Goal: Task Accomplishment & Management: Manage account settings

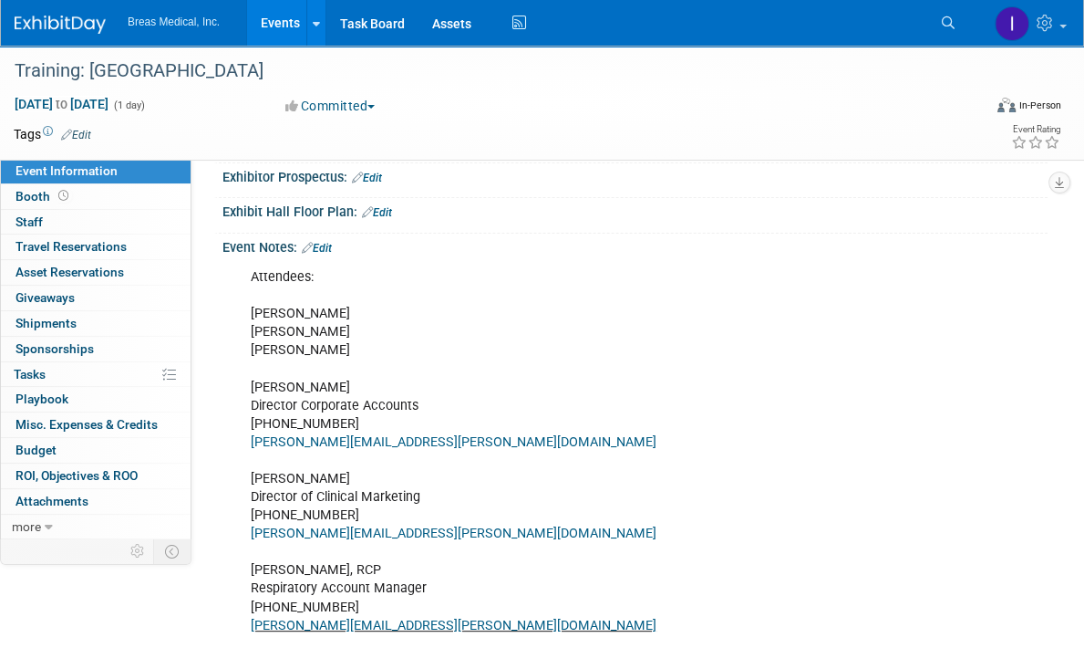
scroll to position [290, 0]
click at [325, 244] on link "Edit" at bounding box center [317, 249] width 30 height 13
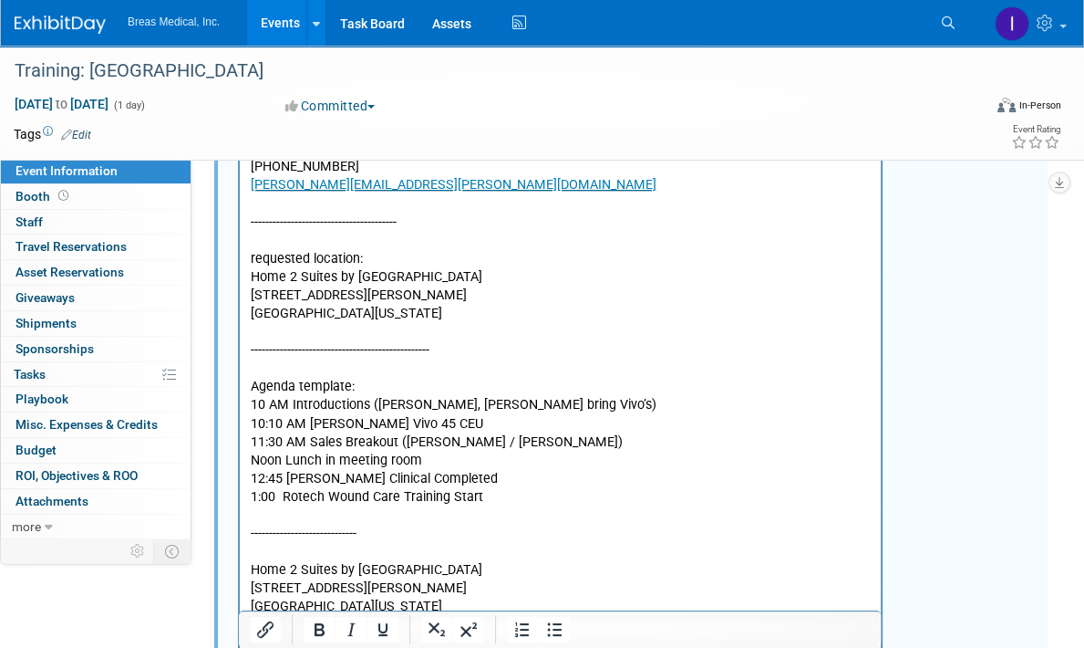
scroll to position [746, 0]
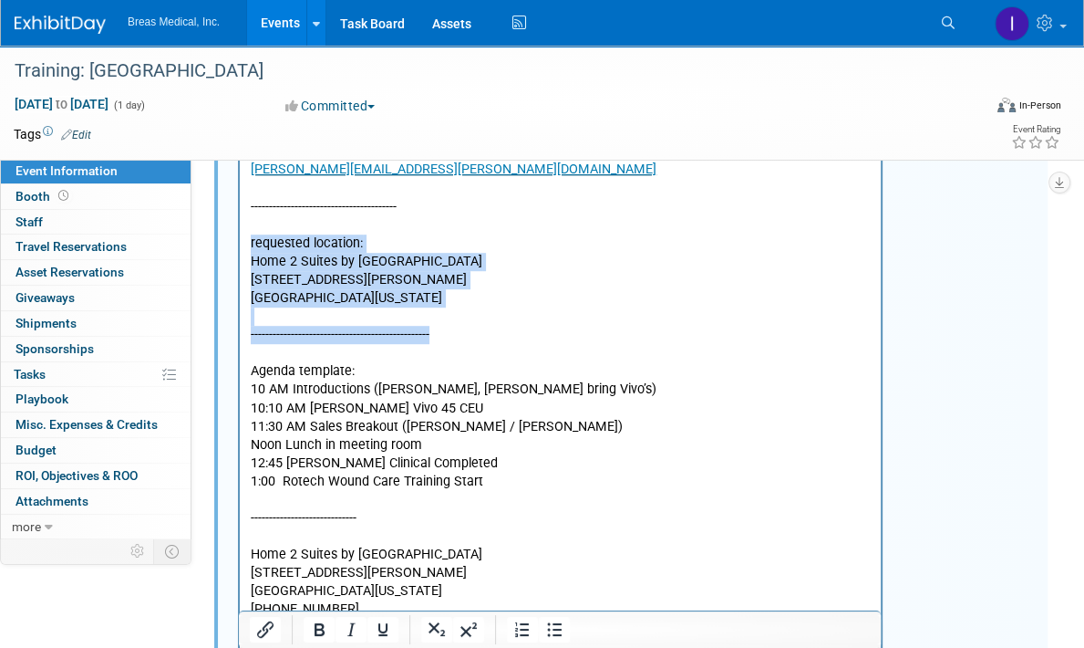
drag, startPoint x: 251, startPoint y: 240, endPoint x: 471, endPoint y: 338, distance: 240.9
click at [471, 338] on p "Attendees: Brett Michael Jodi Brett Townsend Director Corporate Accounts 770-32…" at bounding box center [561, 510] width 620 height 1392
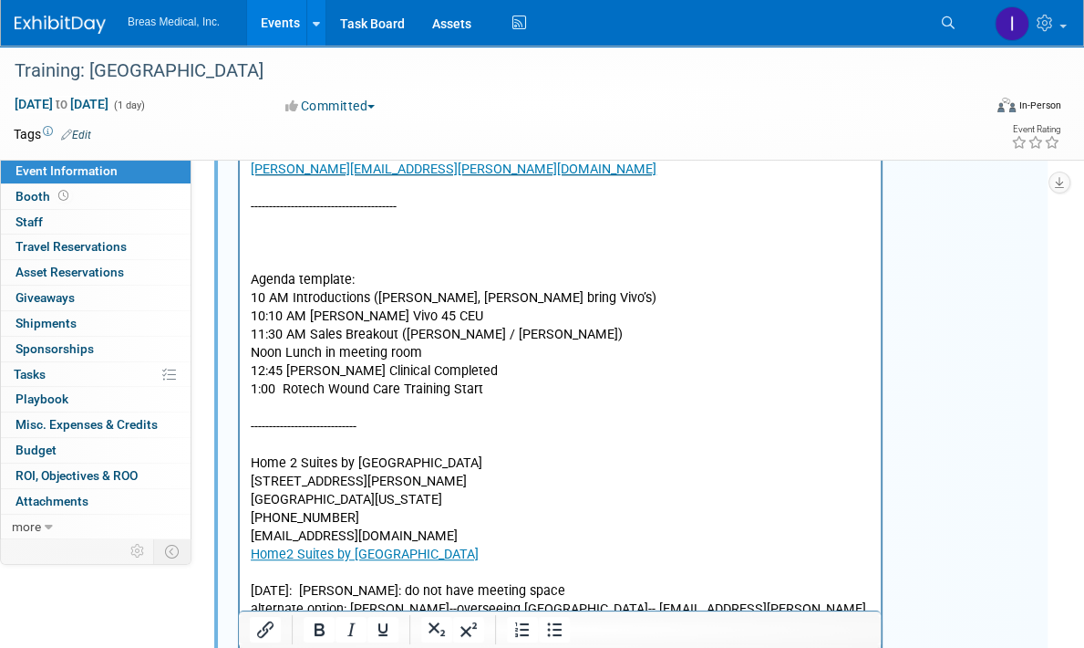
click at [266, 445] on p "Attendees: Brett Michael Jodi Brett Townsend Director Corporate Accounts 770-32…" at bounding box center [561, 464] width 620 height 1301
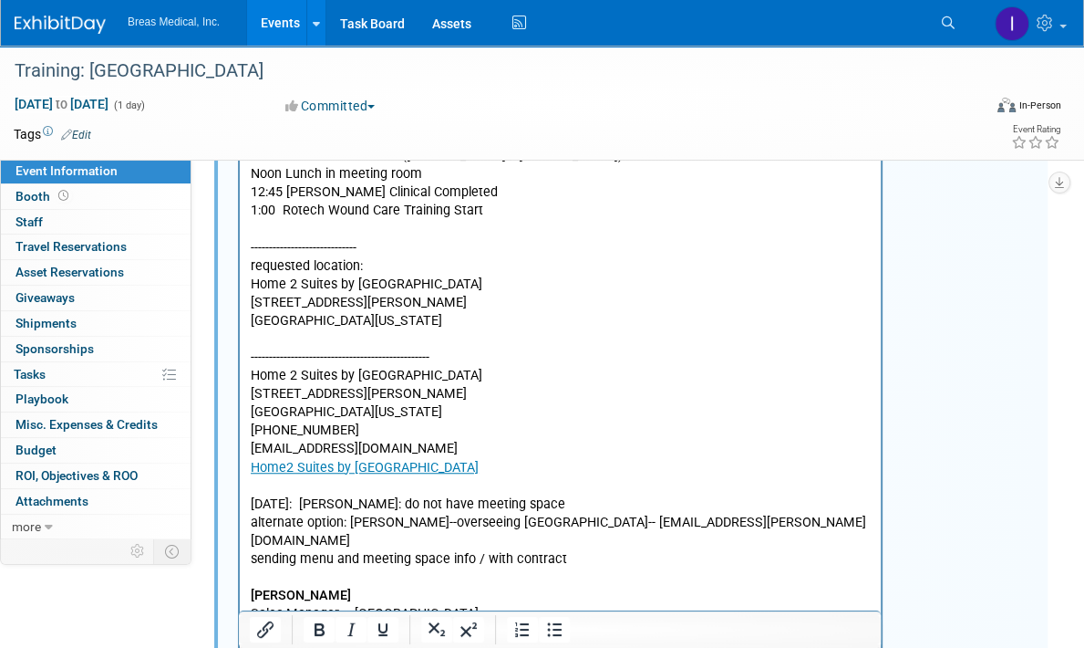
scroll to position [929, 0]
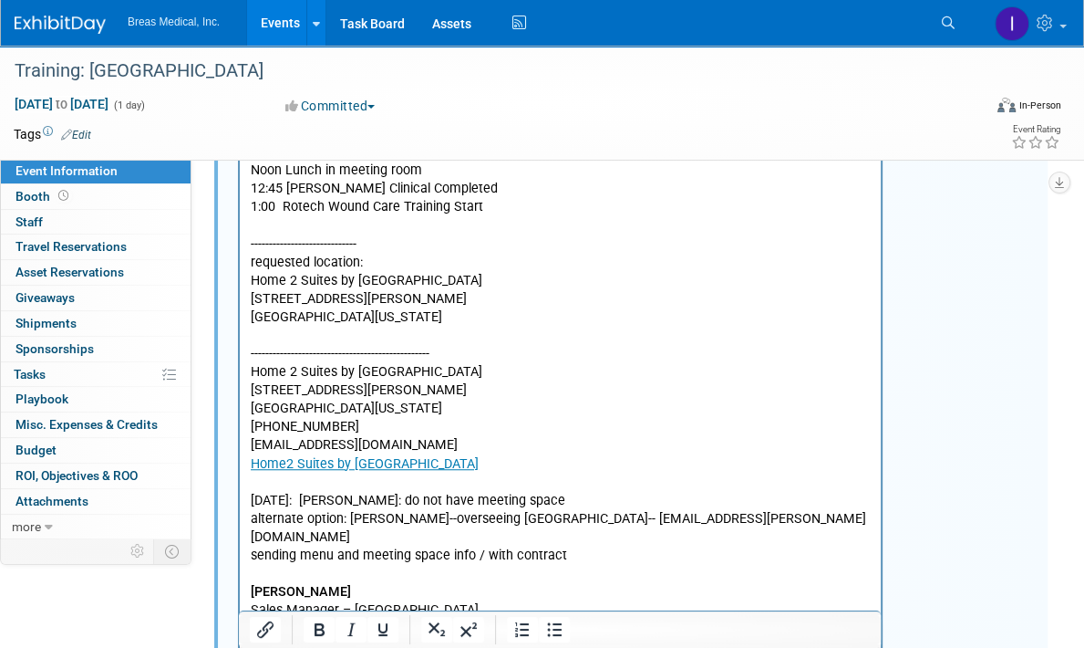
drag, startPoint x: 431, startPoint y: 345, endPoint x: 241, endPoint y: 334, distance: 190.9
click at [241, 334] on html "Attendees: Brett Michael Jodi Brett Townsend Director Corporate Accounts 770-32…" at bounding box center [560, 322] width 641 height 1399
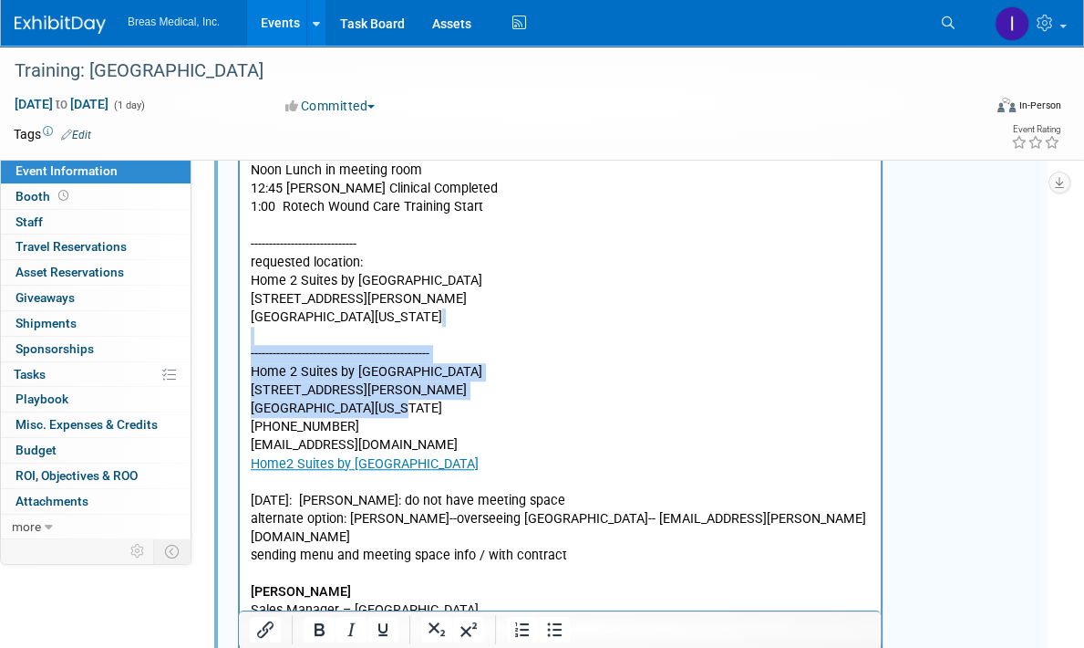
drag, startPoint x: 412, startPoint y: 404, endPoint x: 237, endPoint y: 337, distance: 187.7
click at [240, 337] on html "Attendees: Brett Michael Jodi Brett Townsend Director Corporate Accounts 770-32…" at bounding box center [560, 322] width 641 height 1399
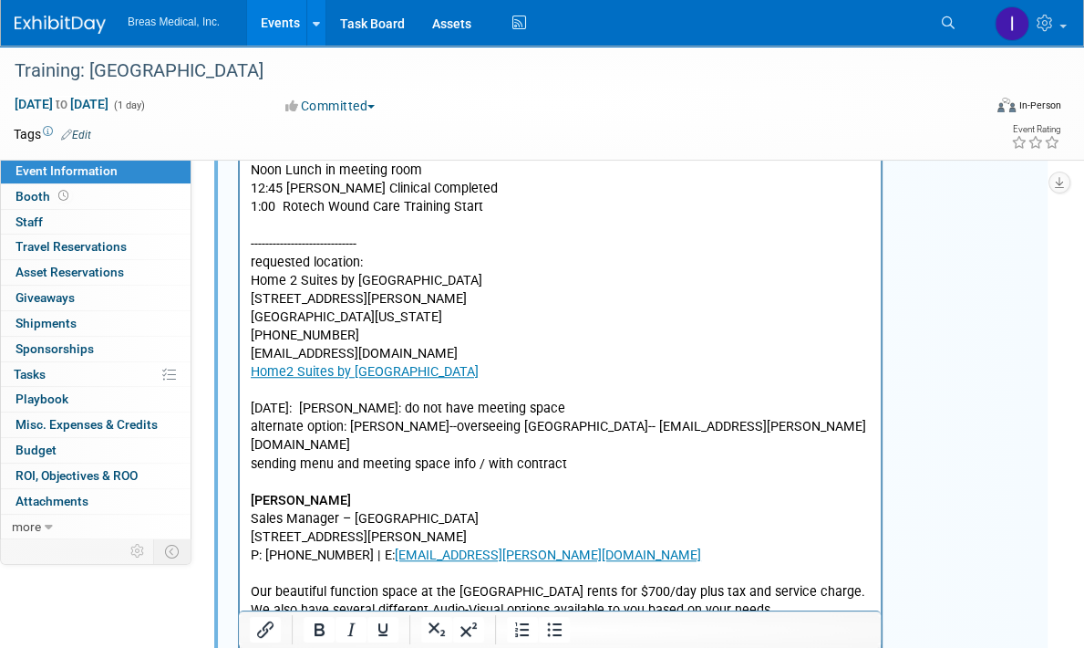
click at [415, 416] on p "Attendees: Brett Michael Jodi Brett Townsend Director Corporate Accounts 770-32…" at bounding box center [561, 281] width 620 height 1301
click at [421, 456] on p "Attendees: Brett Michael Jodi Brett Townsend Director Corporate Accounts 770-32…" at bounding box center [561, 281] width 620 height 1301
click at [296, 466] on p "Attendees: Brett Michael Jodi Brett Townsend Director Corporate Accounts 770-32…" at bounding box center [561, 281] width 620 height 1301
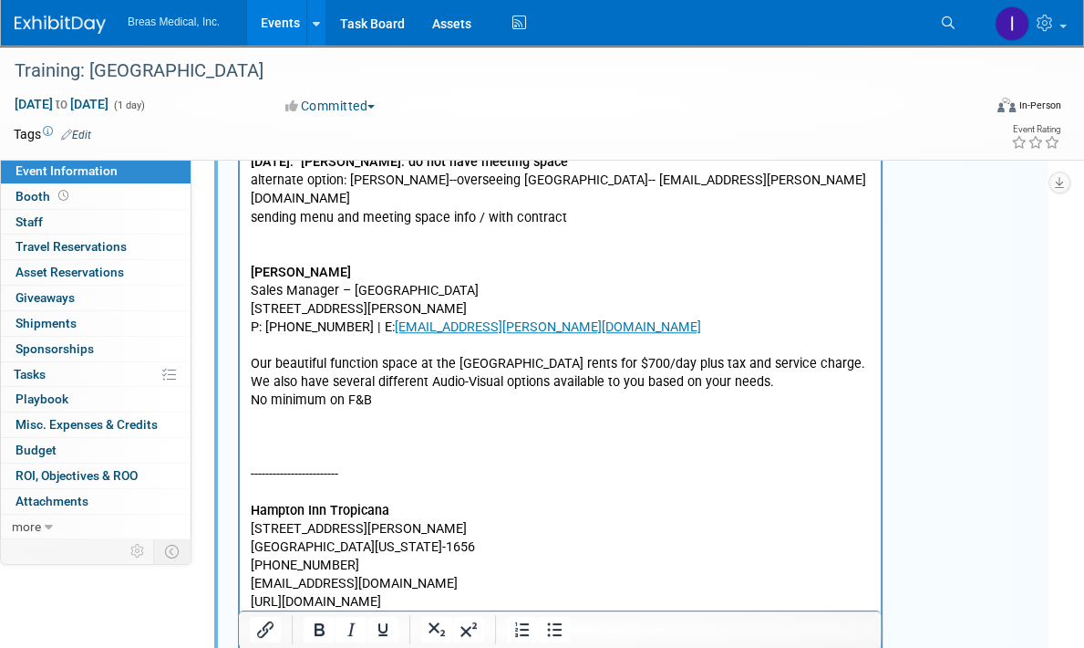
scroll to position [1202, 0]
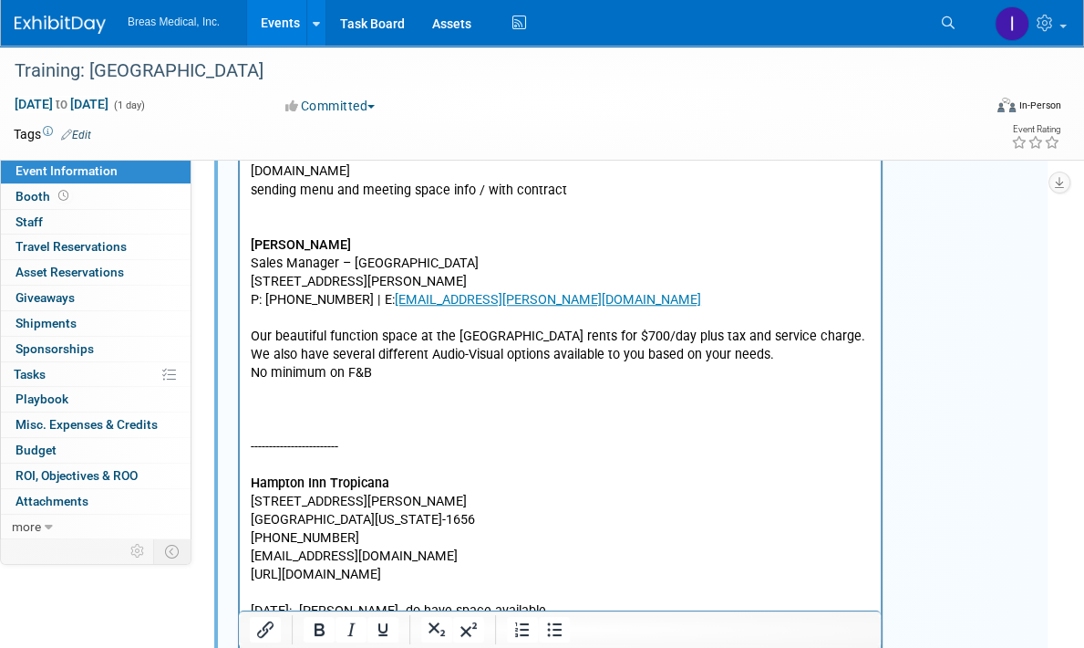
click at [364, 405] on p "Becky Hendricks Sales Manager – Homewood Suites City Center 4625 Dean Martin Dr…" at bounding box center [561, 447] width 620 height 458
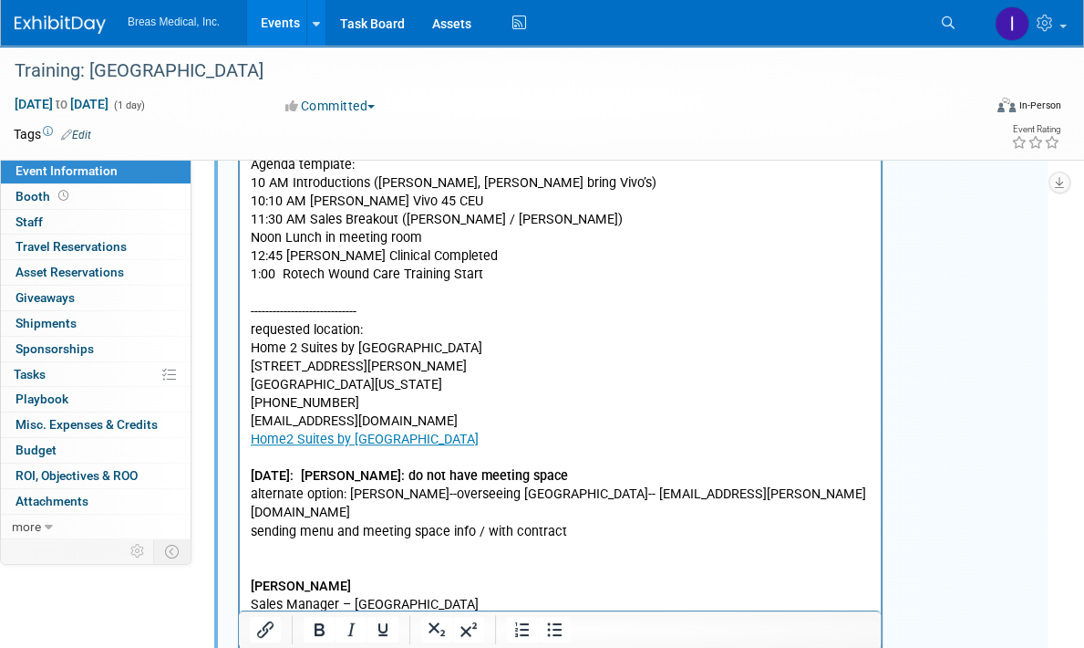
scroll to position [803, 0]
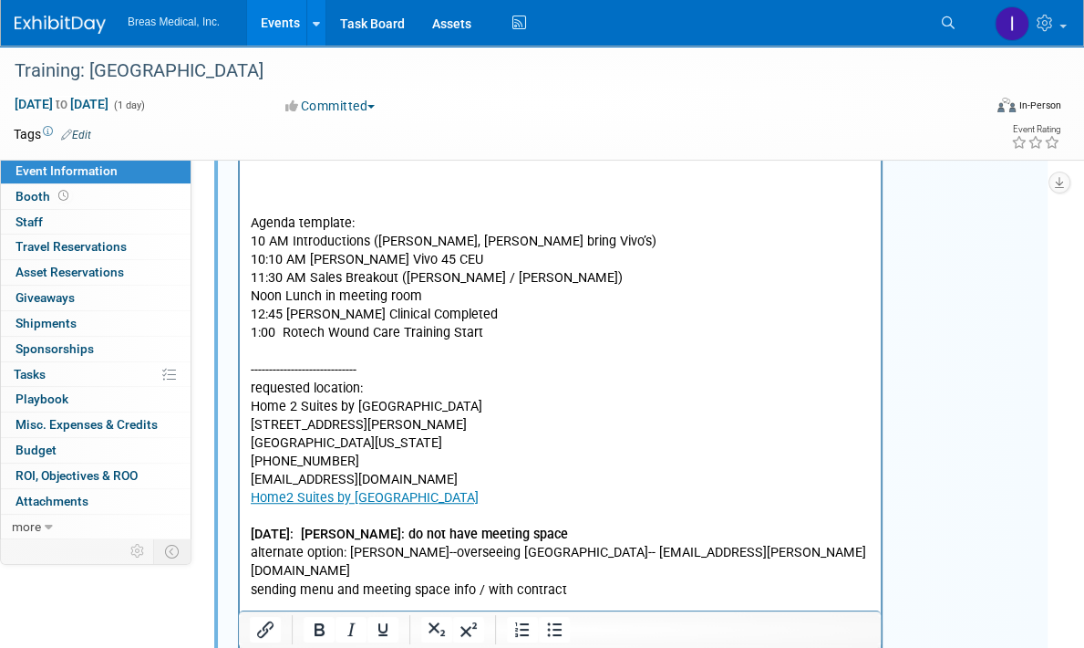
click at [372, 374] on p "Attendees: Brett Michael Jodi Brett Townsend Director Corporate Accounts 770-32…" at bounding box center [561, 178] width 620 height 843
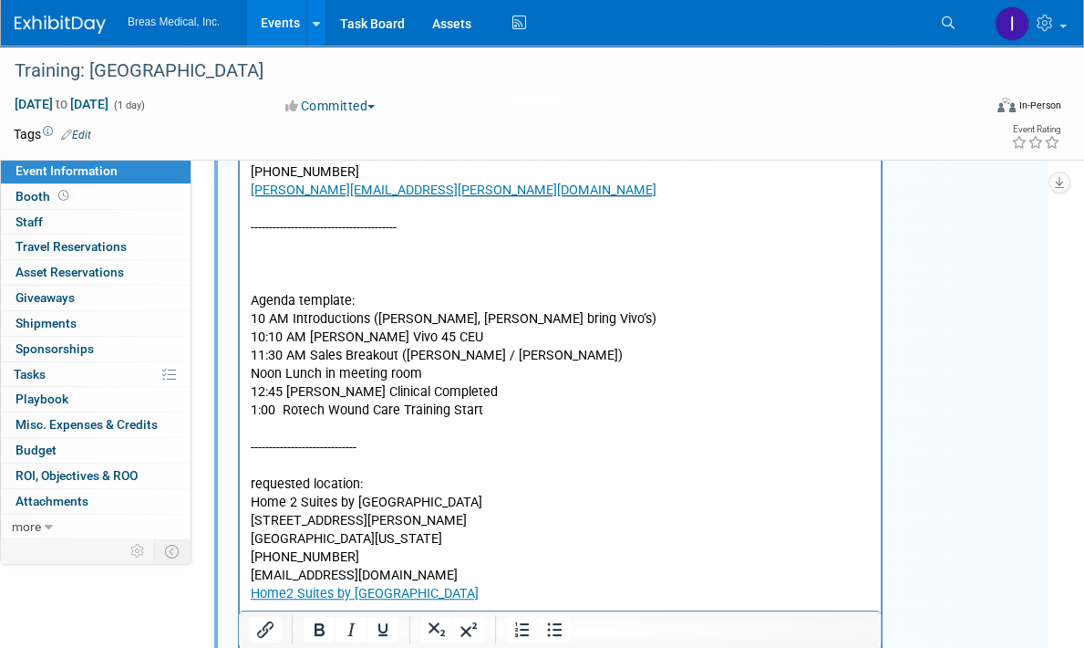
scroll to position [620, 0]
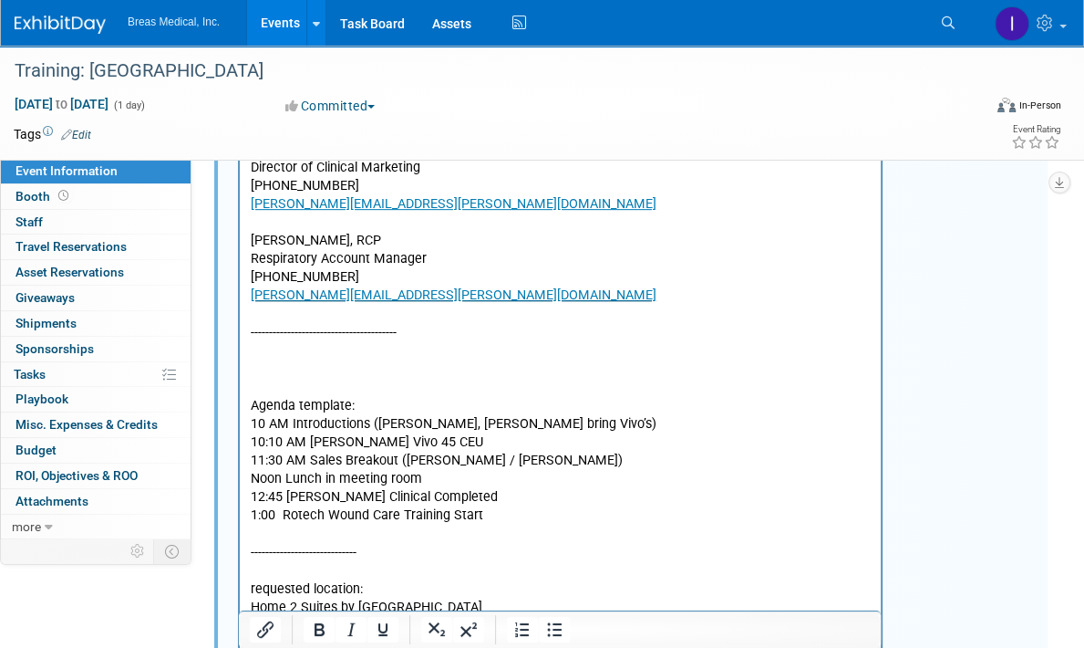
click at [349, 386] on p "Attendees: Brett Michael Jodi Brett Townsend Director Corporate Accounts 770-32…" at bounding box center [561, 251] width 620 height 623
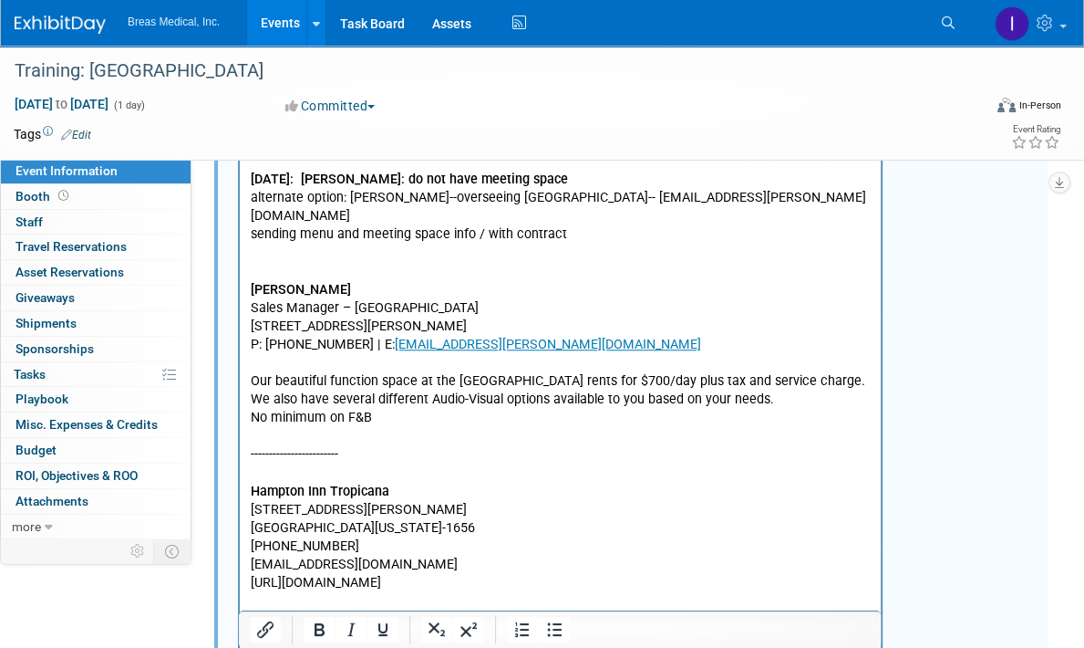
scroll to position [1167, 0]
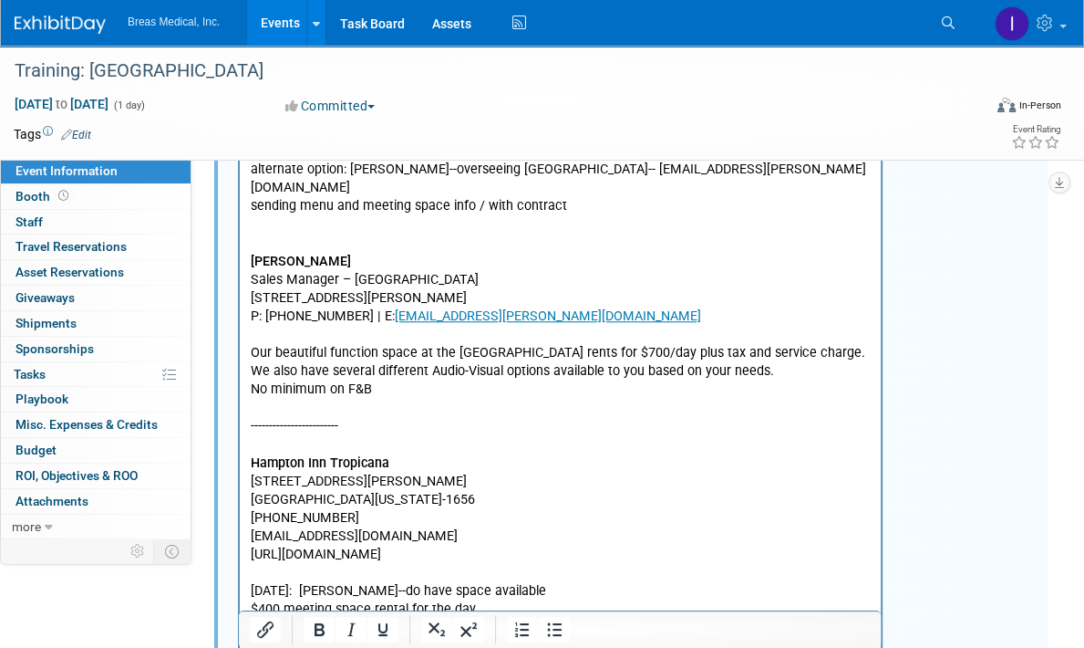
click at [316, 405] on p "Becky Hendricks Sales Manager – Homewood Suites City Center 4625 Dean Martin Dr…" at bounding box center [561, 444] width 620 height 421
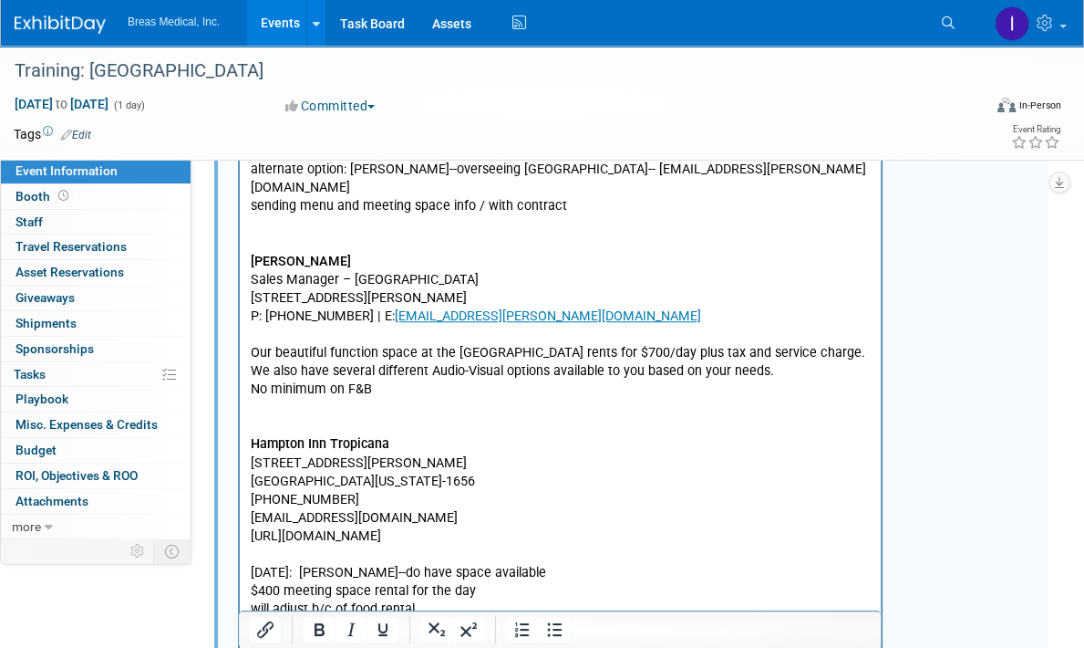
drag, startPoint x: 555, startPoint y: 263, endPoint x: 358, endPoint y: 263, distance: 197.0
click at [358, 263] on p "Becky Hendricks Sales Manager – Homewood Suites City Center 4625 Dean Martin Dr…" at bounding box center [561, 435] width 620 height 403
drag, startPoint x: 349, startPoint y: 244, endPoint x: 244, endPoint y: 244, distance: 104.9
click at [244, 244] on html "Attendees: Brett Michael Jodi Brett Townsend Director Corporate Accounts 770-32…" at bounding box center [560, 10] width 641 height 1252
click at [252, 278] on p "﻿ Sales Manager – Homewood Suites City Center 4625 Dean Martin Drive, Las Vegas…" at bounding box center [561, 435] width 620 height 403
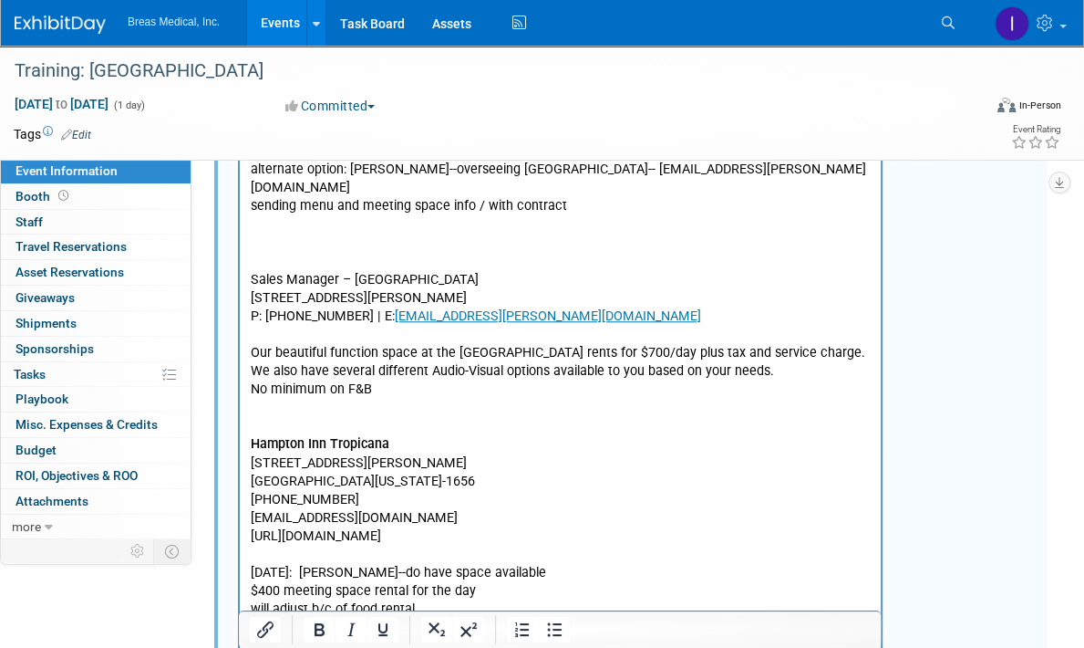
click at [244, 299] on html "Attendees: Brett Michael Jodi Brett Townsend Director Corporate Accounts 770-32…" at bounding box center [560, 10] width 641 height 1252
click at [347, 308] on b "Becky Hendricks" at bounding box center [301, 316] width 100 height 16
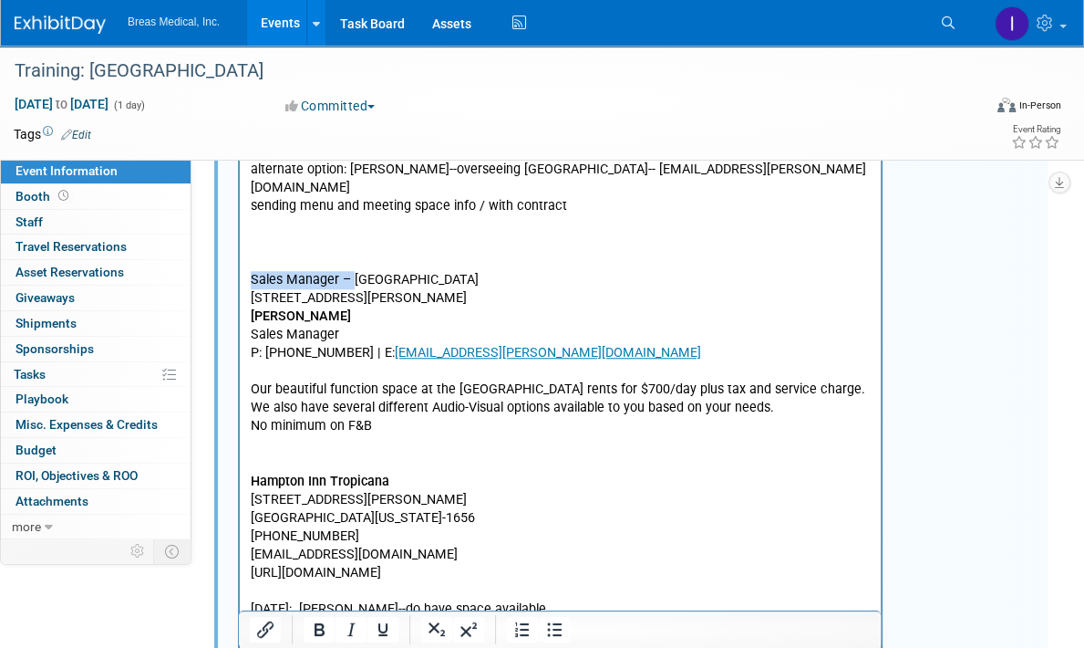
drag, startPoint x: 352, startPoint y: 259, endPoint x: 248, endPoint y: 259, distance: 104.0
click at [248, 259] on html "Attendees: Brett Michael Jodi Brett Townsend Director Corporate Accounts 770-32…" at bounding box center [560, 28] width 641 height 1289
click at [347, 259] on p "Homewood Suites City Center 4625 Dean Martin Drive, Las Vegas NV 89103 Becky He…" at bounding box center [561, 279] width 620 height 91
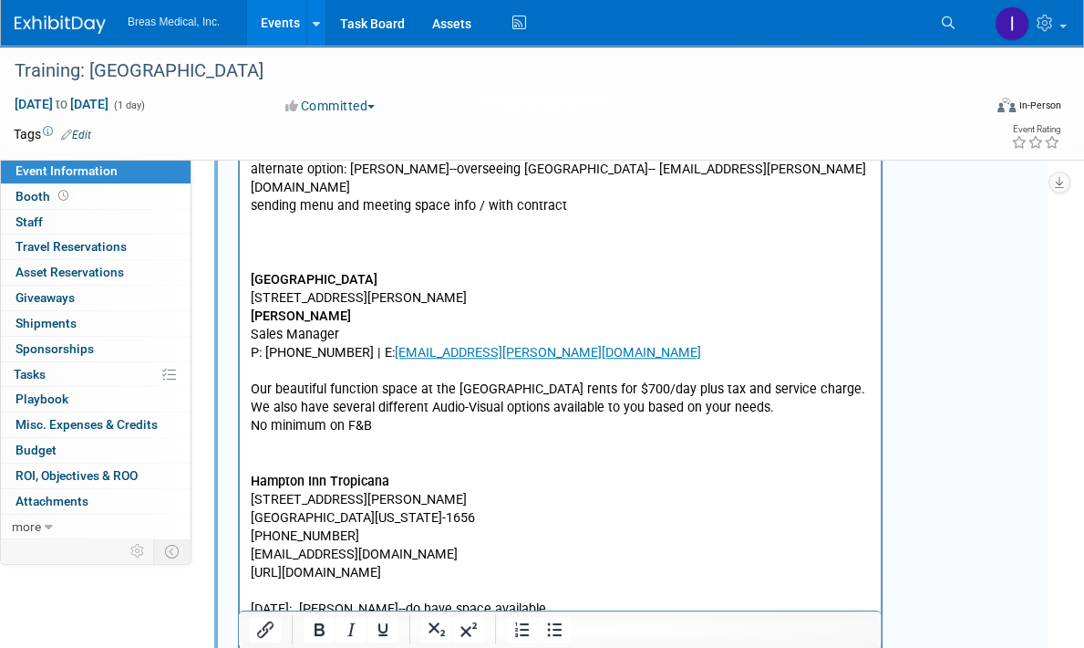
click at [493, 409] on p "P: (702) 598-0101 | E: rhendricks@tharaldson.com Our beautiful function space a…" at bounding box center [561, 508] width 620 height 329
click at [818, 326] on p "Sales Manager" at bounding box center [561, 335] width 620 height 18
click at [583, 476] on p "P: (702) 598-0101 | E: rhendricks@tharaldson.com Our beautiful function space a…" at bounding box center [561, 508] width 620 height 329
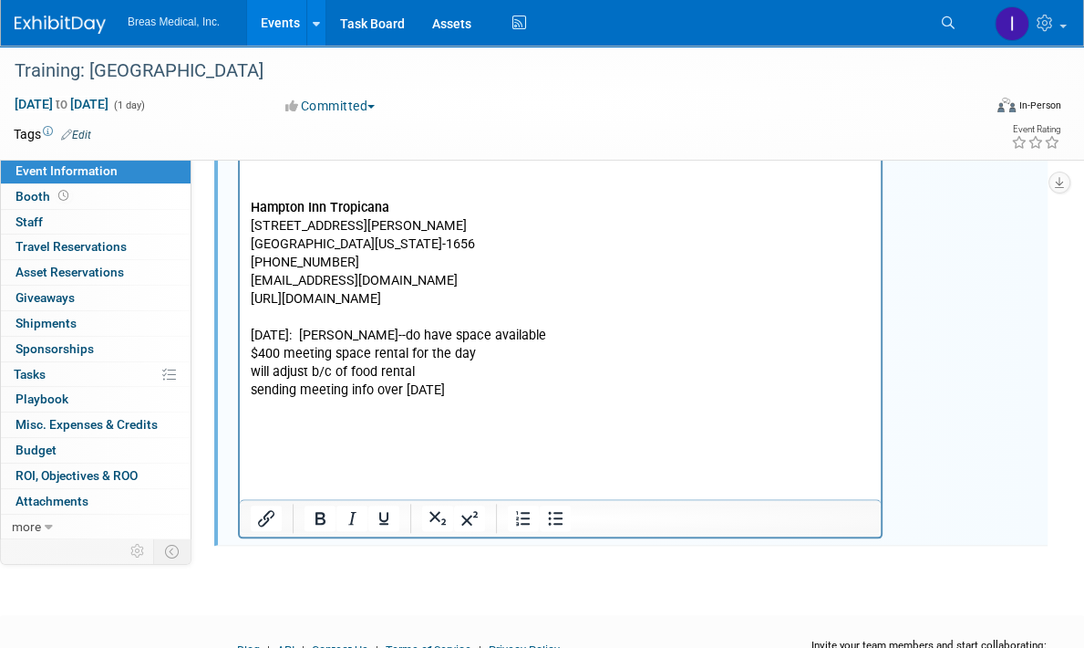
scroll to position [1532, 0]
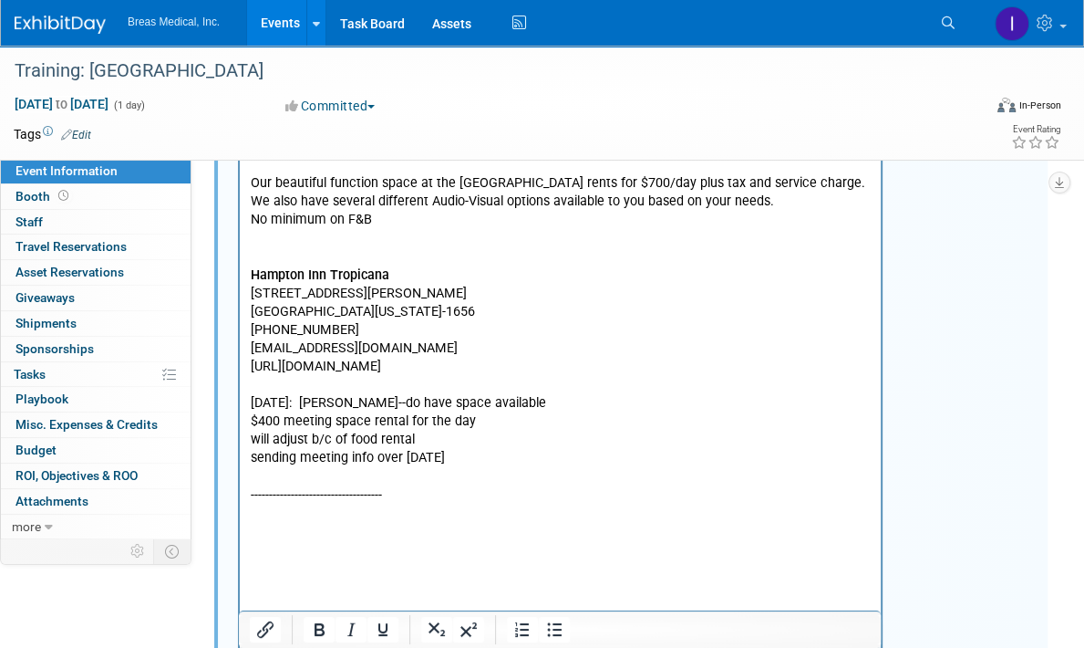
scroll to position [1333, 0]
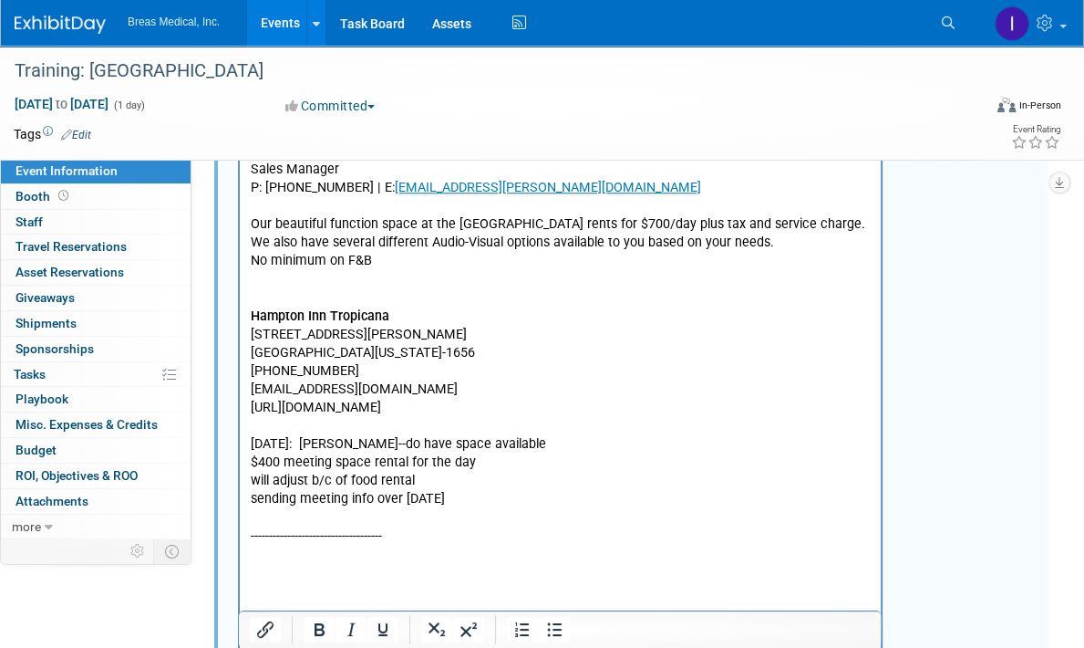
drag, startPoint x: 500, startPoint y: 526, endPoint x: 486, endPoint y: 555, distance: 32.2
click at [498, 508] on p "P: (702) 598-0101 | E: rhendricks@tharaldson.com Our beautiful function space a…" at bounding box center [561, 343] width 620 height 329
click at [482, 526] on p "Rich Text Area. Press ALT-0 for help." at bounding box center [561, 517] width 620 height 18
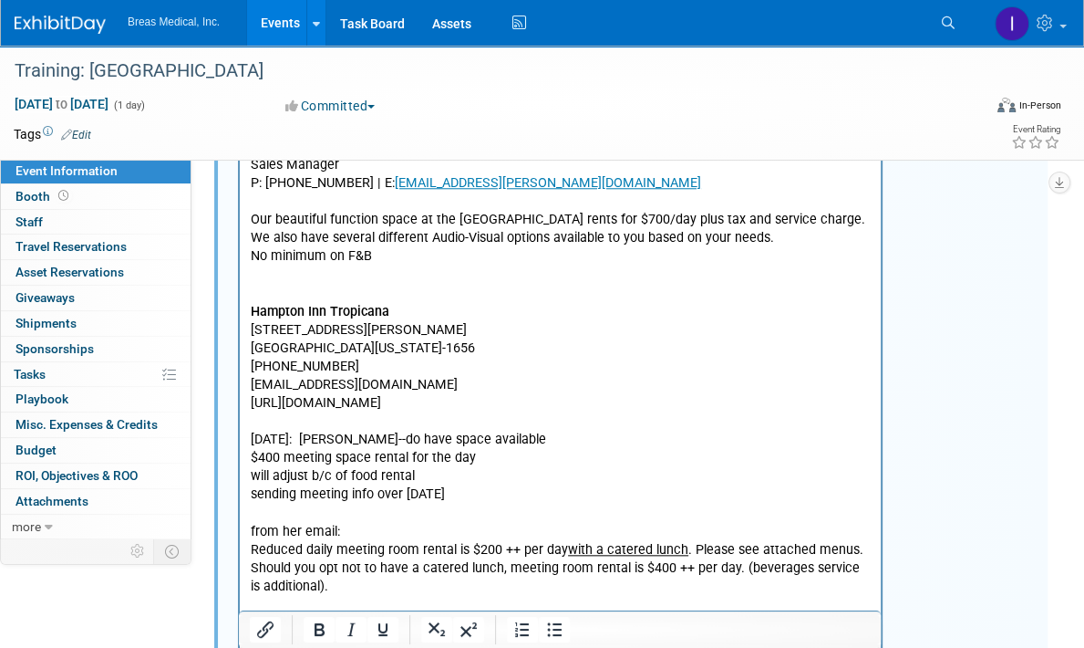
scroll to position [1483, 0]
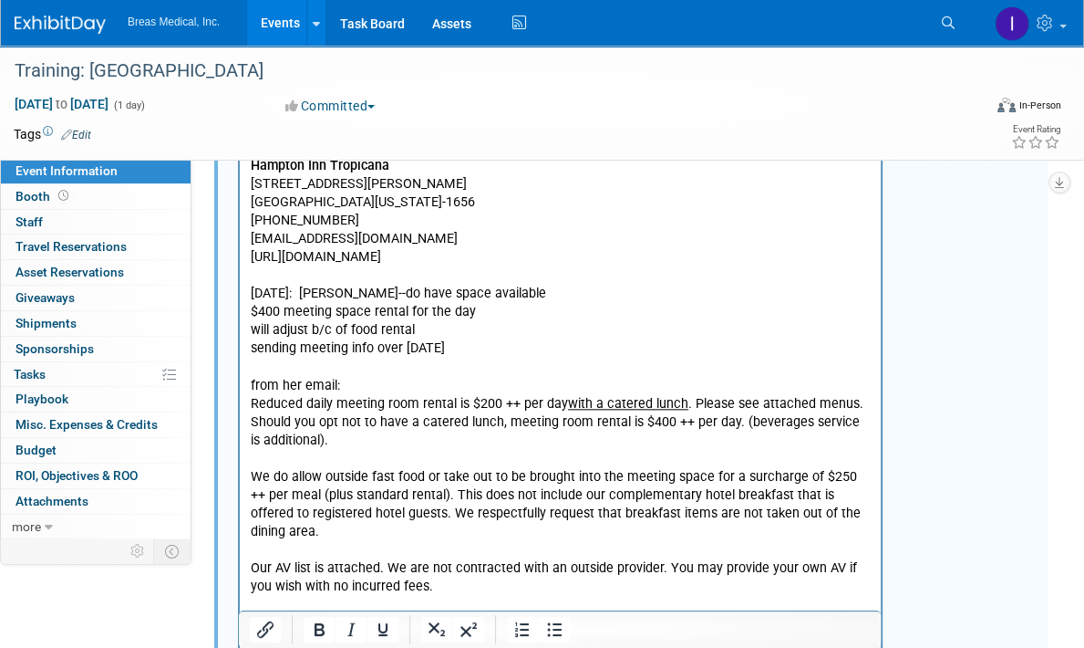
click at [345, 468] on p "Rich Text Area. Press ALT-0 for help." at bounding box center [561, 459] width 620 height 18
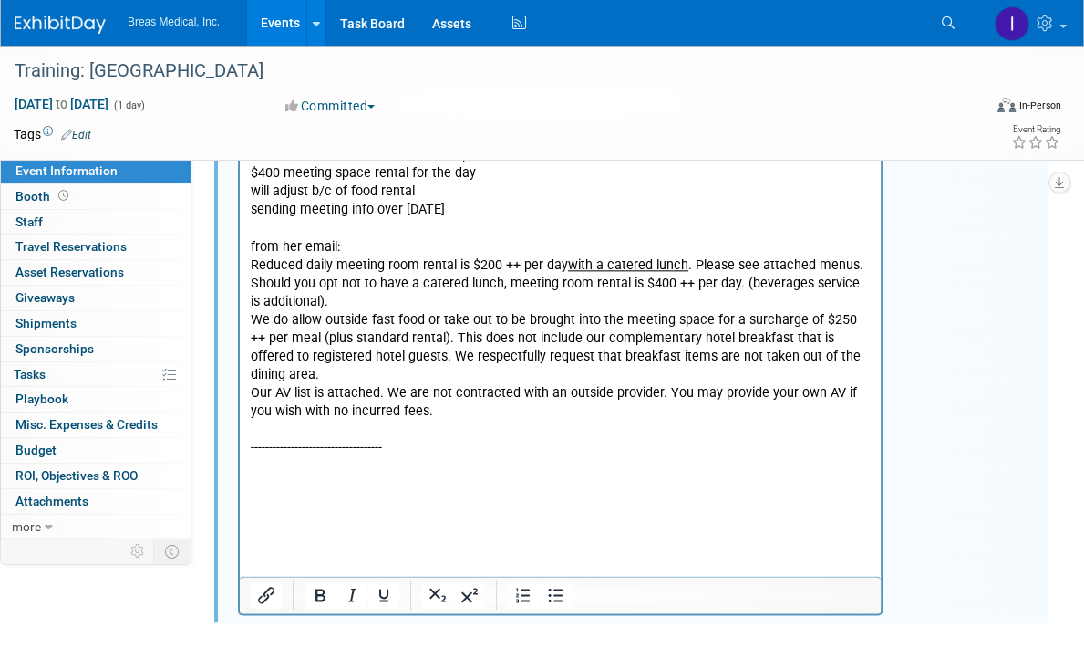
scroll to position [1665, 0]
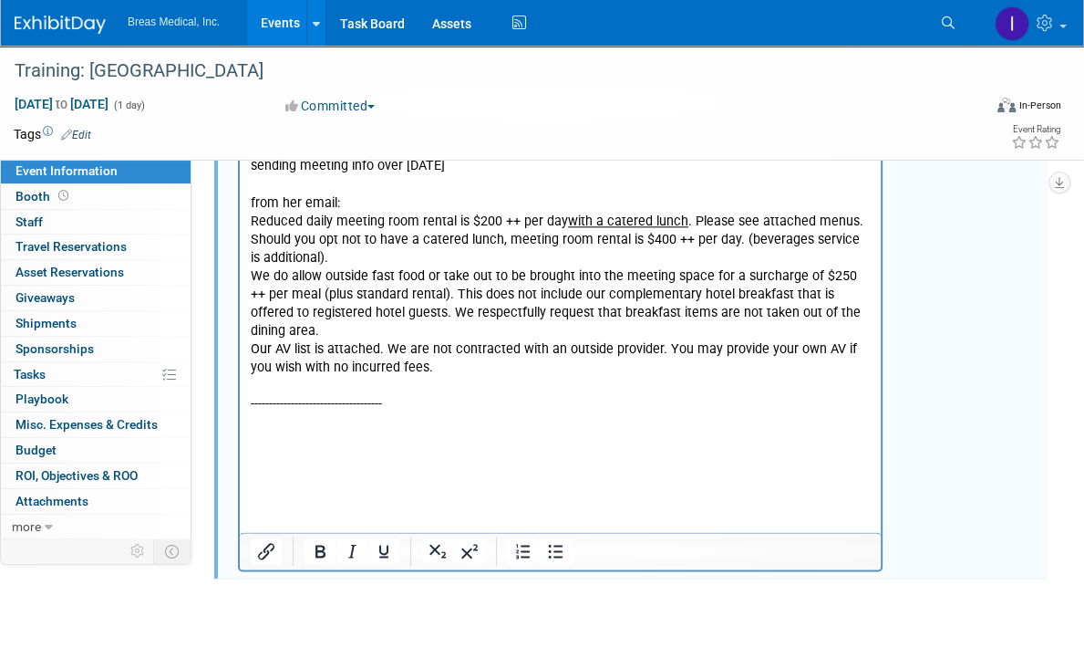
click at [444, 377] on p "Our AV list is attached. We are not contracted with an outside provider. You ma…" at bounding box center [561, 358] width 620 height 36
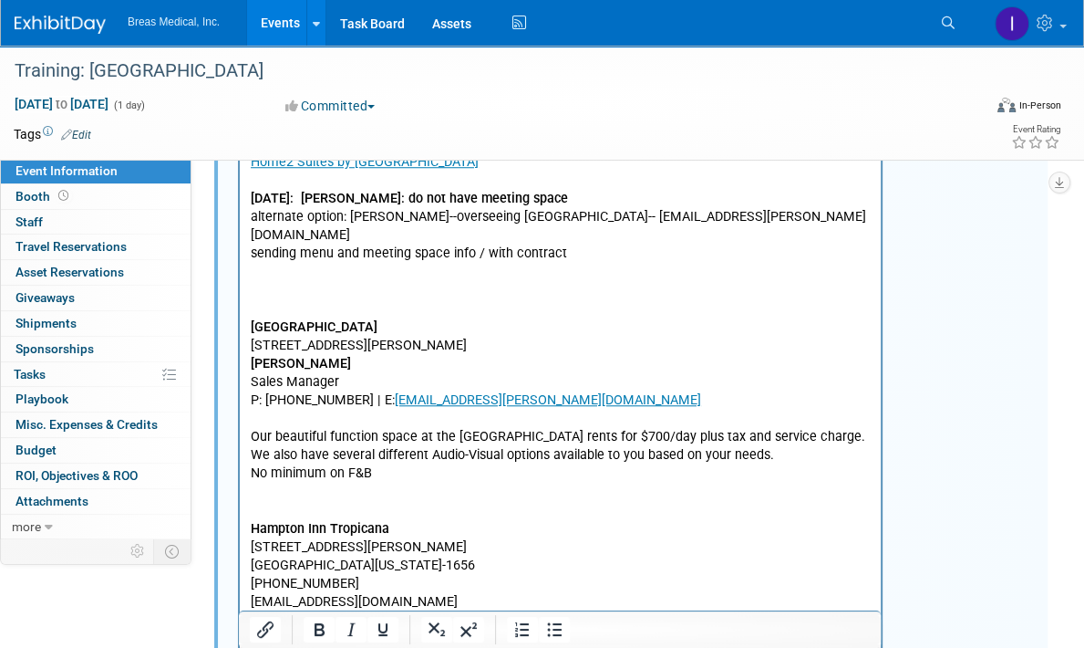
scroll to position [1118, 0]
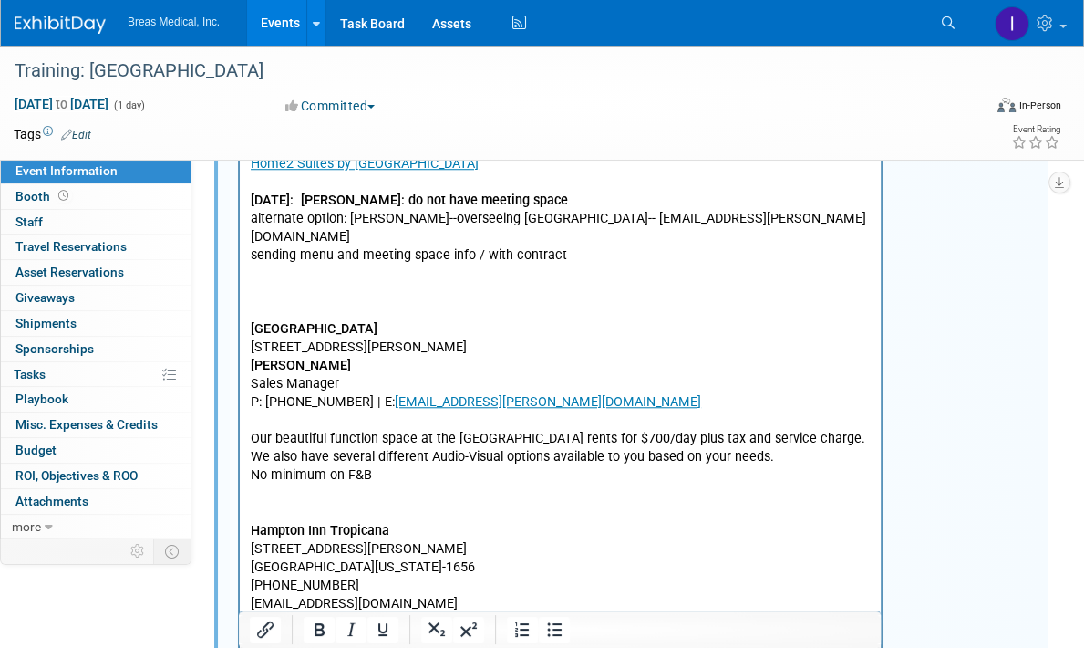
click at [441, 465] on p "P: (702) 598-0101 | E: rhendricks@tharaldson.com Our beautiful function space a…" at bounding box center [561, 557] width 620 height 329
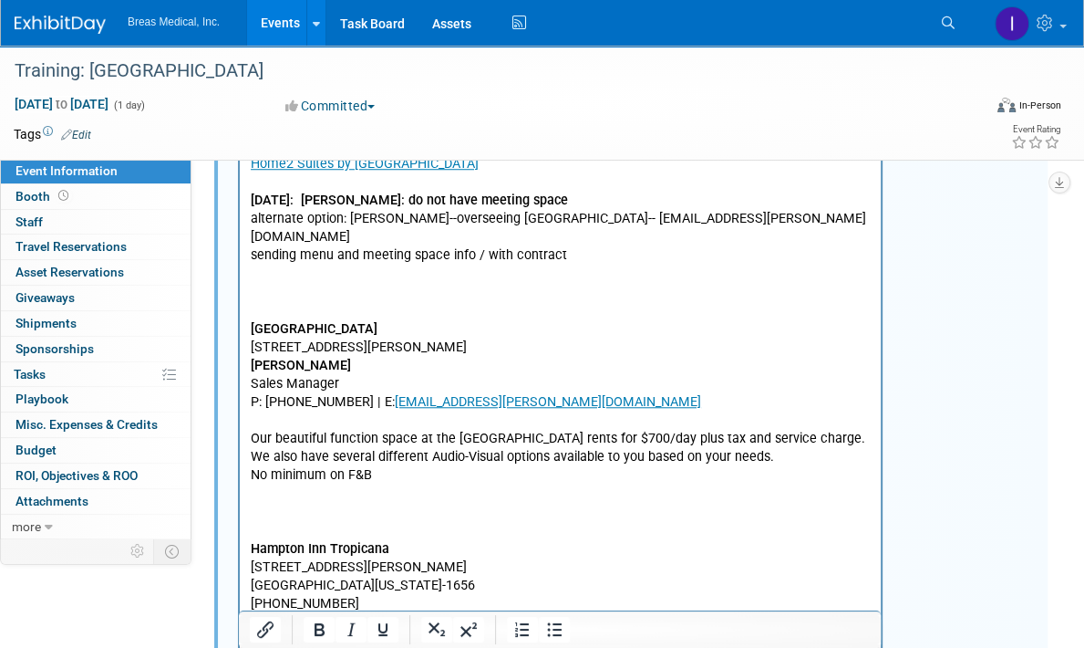
click at [970, 393] on div "Attendees: Brett Michael Jodi Brett Townsend Director Corporate Accounts 770-32…" at bounding box center [635, 282] width 825 height 1711
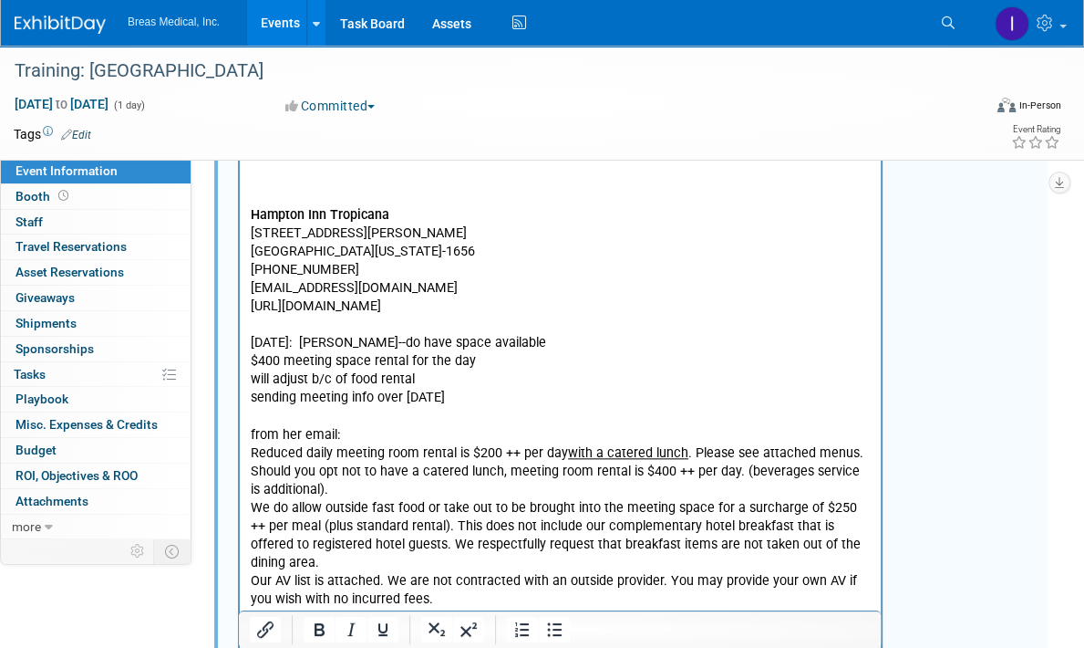
scroll to position [1483, 0]
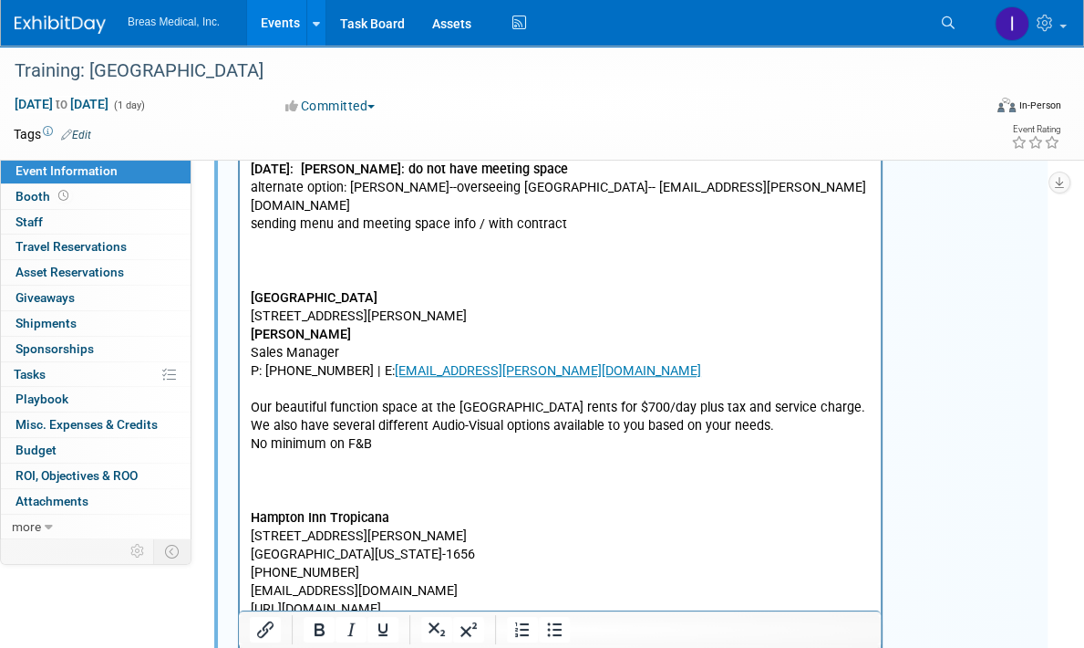
scroll to position [1118, 0]
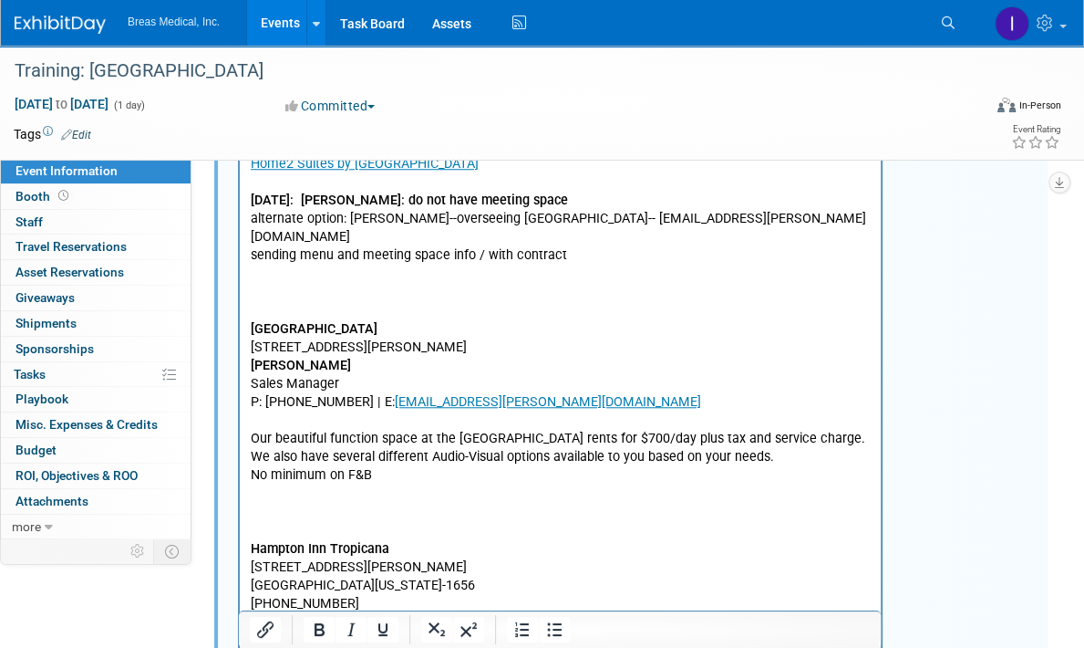
click at [952, 459] on div "Attendees: Brett Michael Jodi Brett Townsend Director Corporate Accounts 770-32…" at bounding box center [635, 282] width 825 height 1711
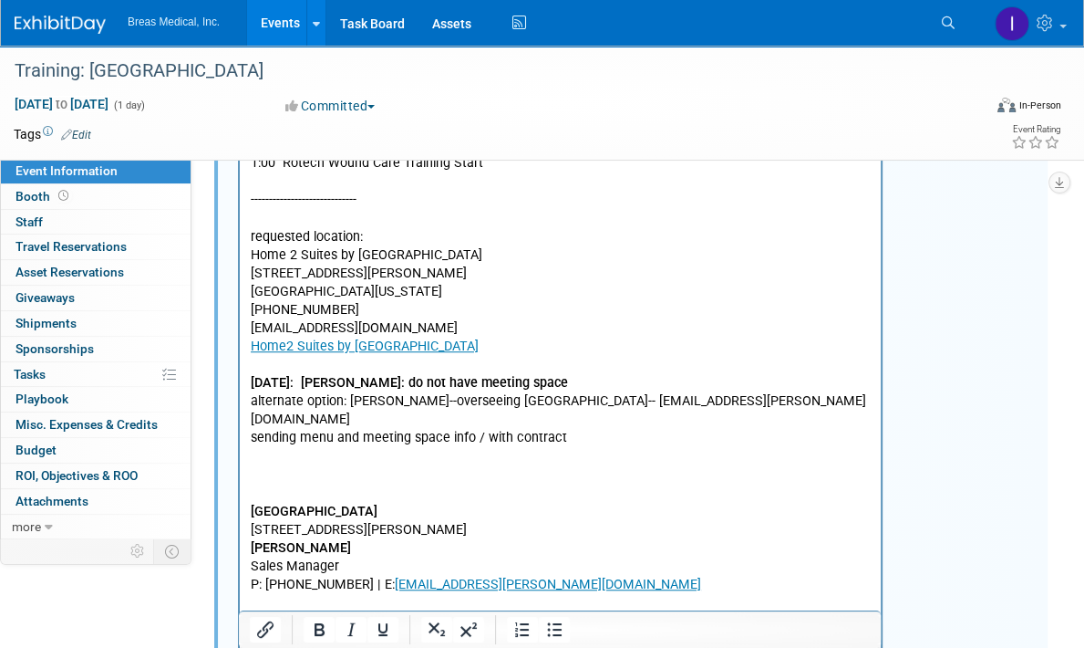
scroll to position [845, 0]
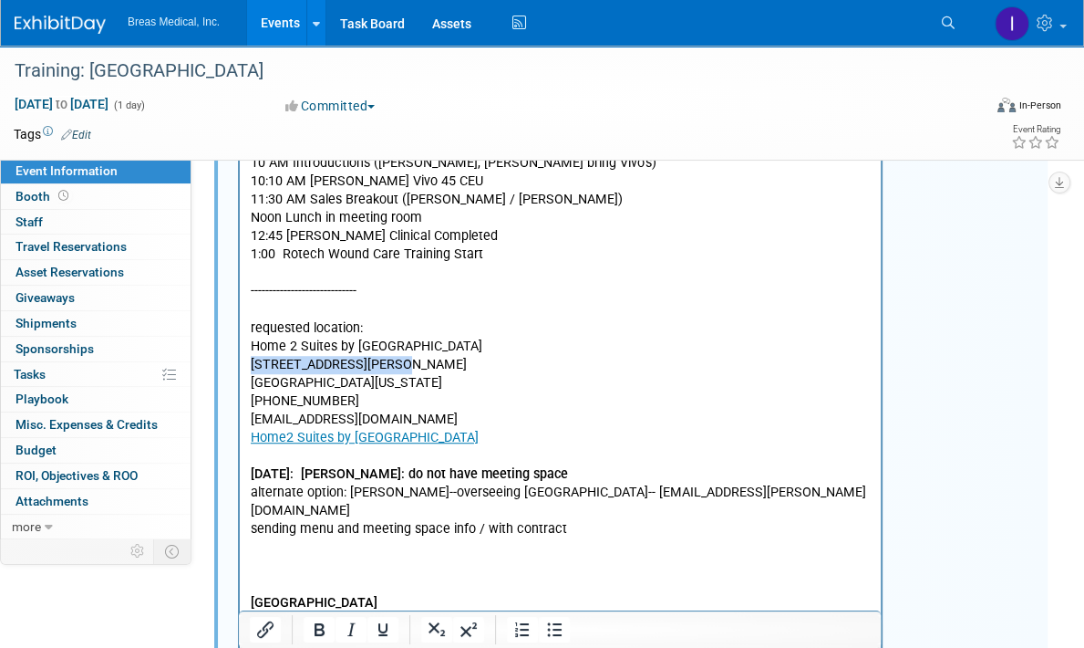
drag, startPoint x: 410, startPoint y: 366, endPoint x: 248, endPoint y: 361, distance: 162.4
click at [248, 361] on html "Attendees: Brett Michael Jodi Brett Townsend Director Corporate Accounts 770-32…" at bounding box center [560, 499] width 641 height 1582
copy p "4940 Dean Martin Drive"
click at [789, 369] on p "requested location: Home 2 Suites by Hilton Las Vegas Stadium District 4940 Dea…" at bounding box center [561, 421] width 620 height 238
click at [375, 363] on p "requested location: Home 2 Suites by Hilton Las Vegas Stadium District 4940 Dea…" at bounding box center [561, 421] width 620 height 238
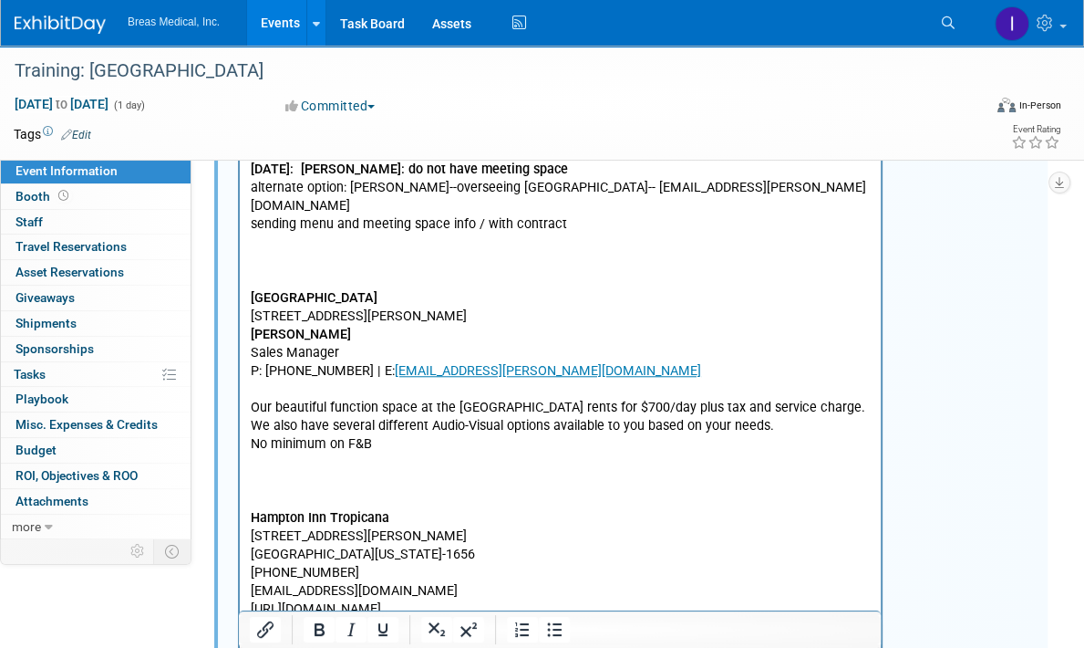
scroll to position [1118, 0]
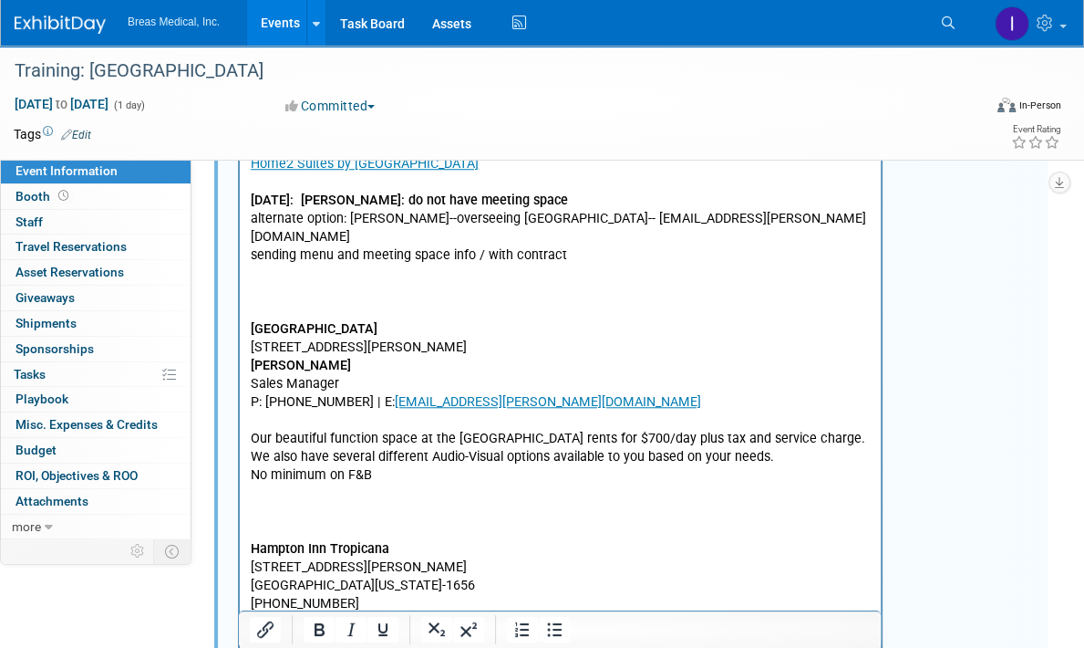
click at [968, 455] on div "Attendees: Brett Michael Jodi Brett Townsend Director Corporate Accounts 770-32…" at bounding box center [635, 282] width 825 height 1711
drag, startPoint x: 979, startPoint y: -421, endPoint x: 860, endPoint y: 376, distance: 805.9
click at [860, 393] on p "P: (702) 598-0101 | E: rhendricks@tharaldson.com Our beautiful function space a…" at bounding box center [561, 438] width 620 height 91
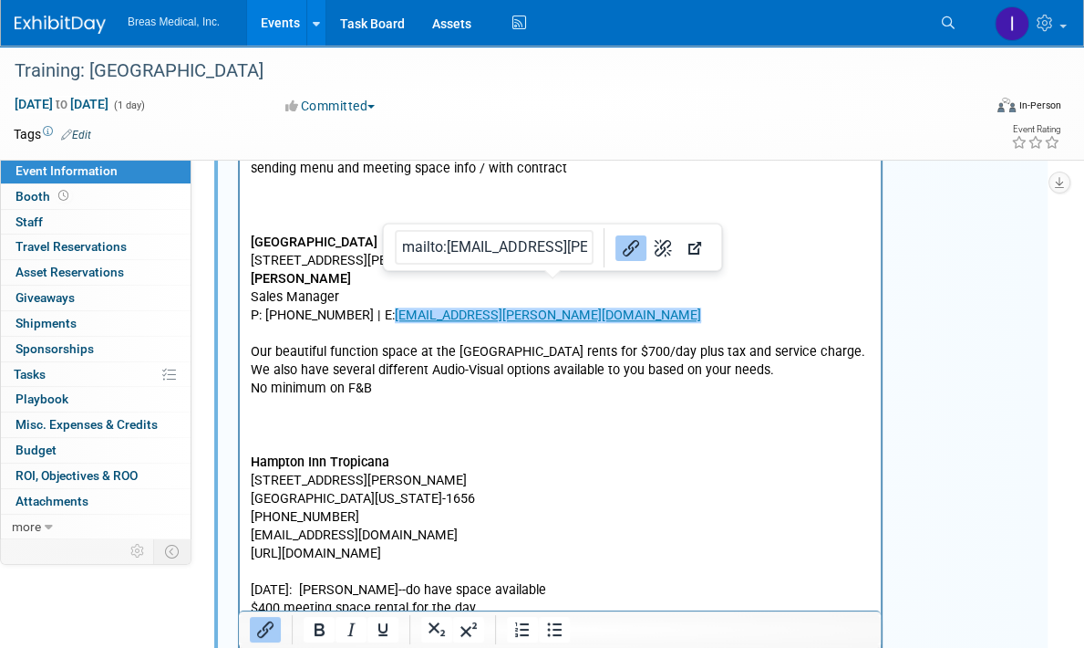
scroll to position [1209, 0]
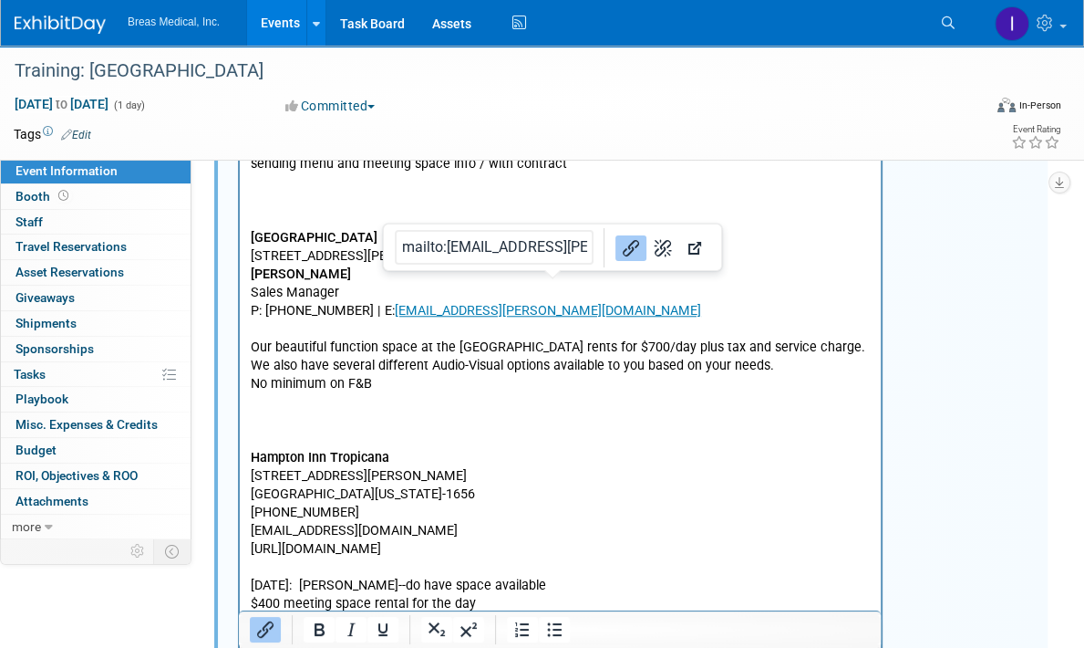
click at [541, 393] on p "Hampton Inn Tropicana 4975 S. Dean Martin Dr. Las Vegas, Nevada, 89118-1656 +1 …" at bounding box center [561, 521] width 620 height 256
click at [986, 344] on div "Attendees: Brett Michael Jodi Brett Townsend Director Corporate Accounts 770-32…" at bounding box center [635, 191] width 825 height 1711
click at [328, 393] on p "Hampton Inn Tropicana 4975 S. Dean Martin Dr. Las Vegas, Nevada, 89118-1656 +1 …" at bounding box center [561, 521] width 620 height 256
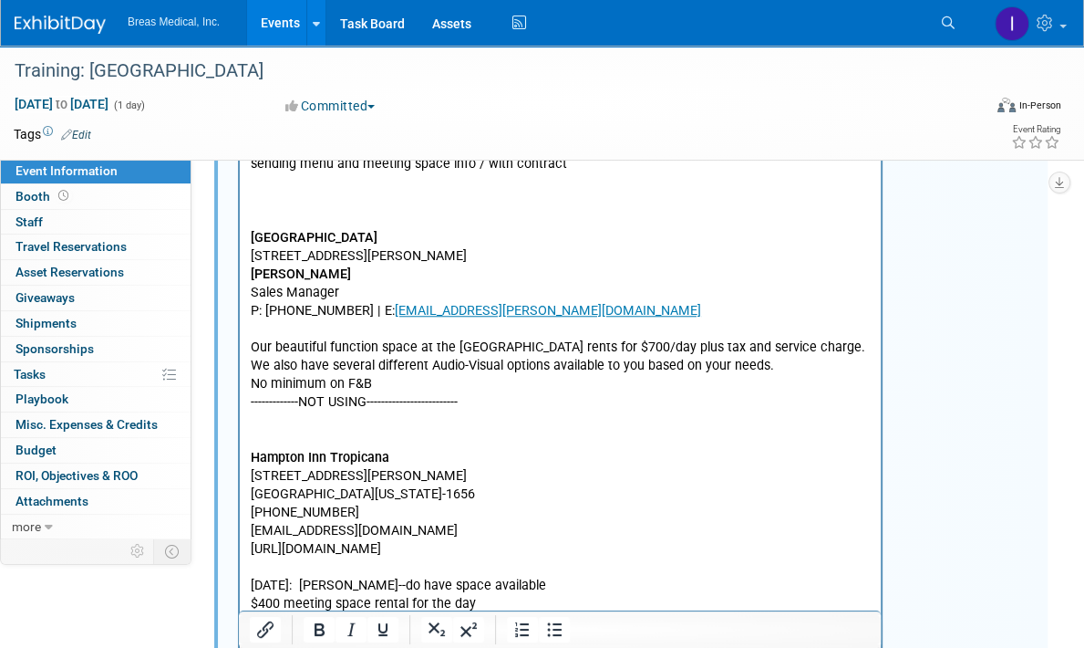
scroll to position [1757, 0]
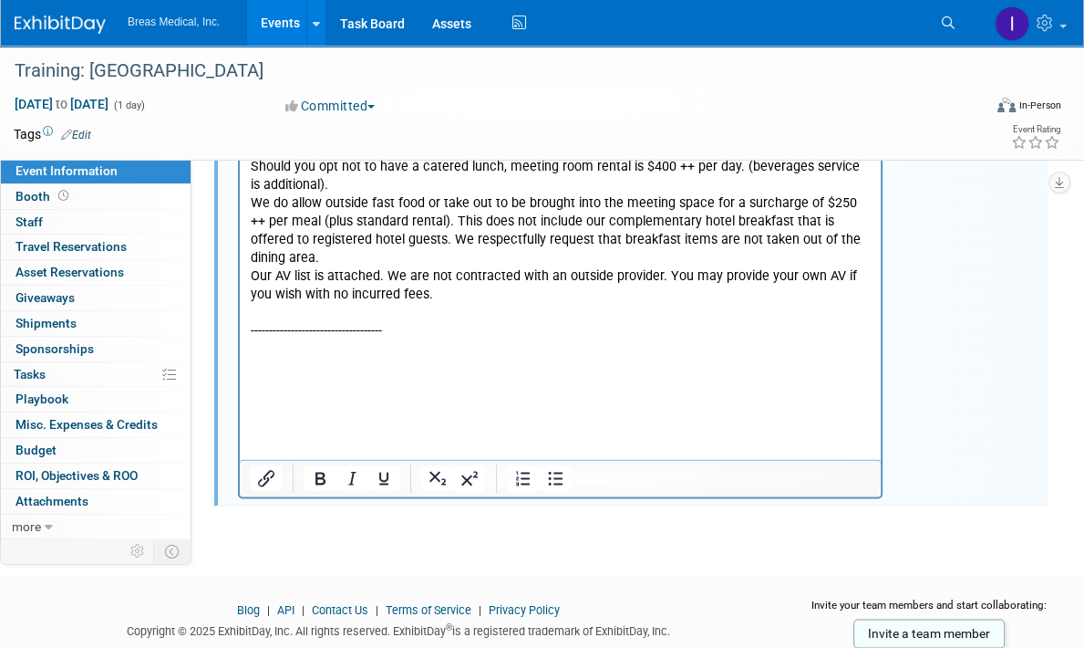
click at [373, 322] on p "Rich Text Area. Press ALT-0 for help." at bounding box center [561, 313] width 620 height 18
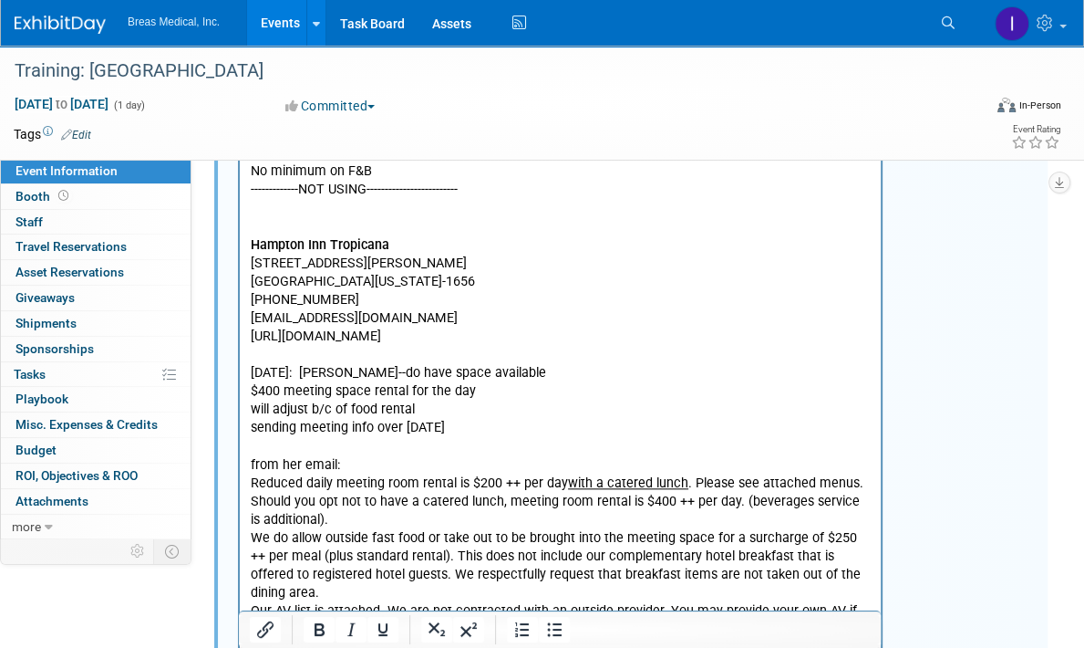
scroll to position [1392, 0]
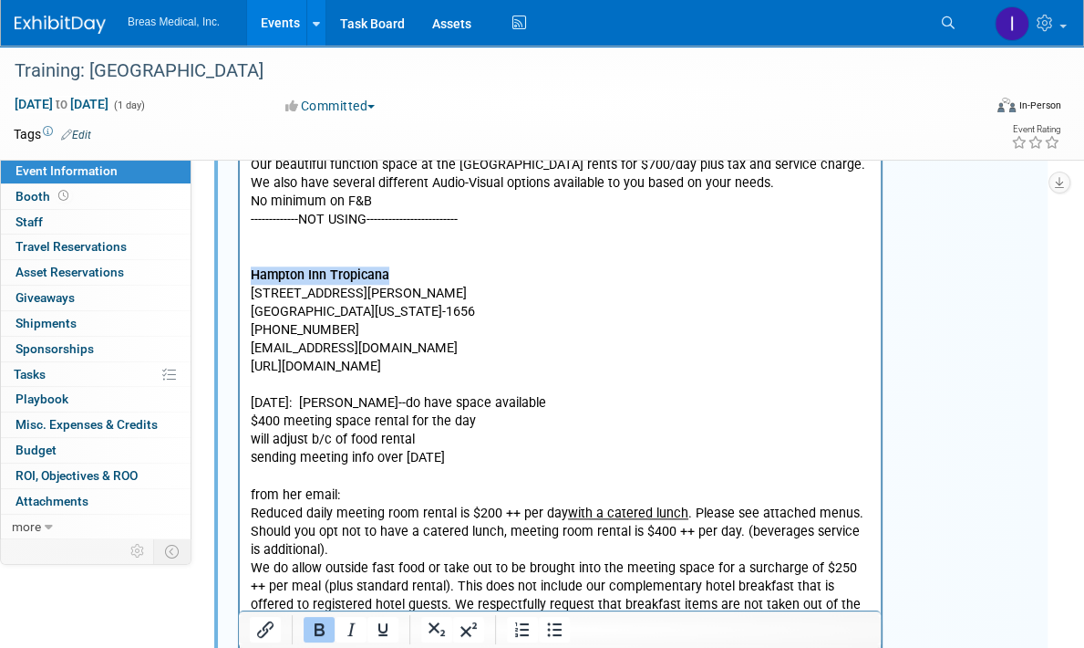
drag, startPoint x: 387, startPoint y: 255, endPoint x: 233, endPoint y: 257, distance: 153.2
copy b "Hampton Inn Tropicana"
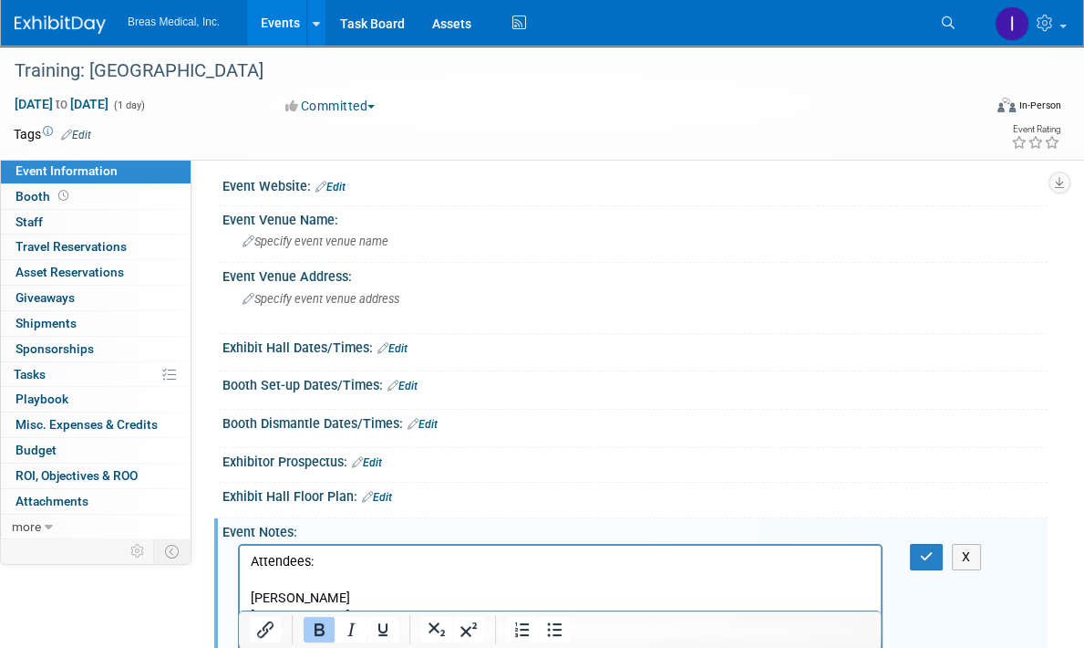
scroll to position [0, 0]
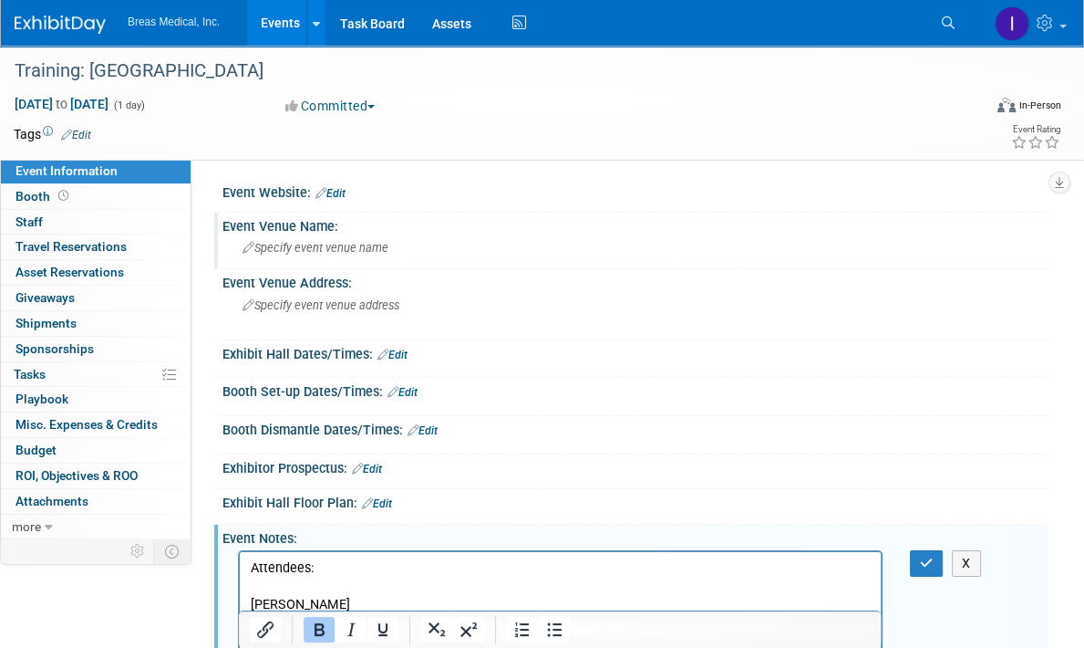
click at [347, 244] on span "Specify event venue name" at bounding box center [316, 248] width 146 height 14
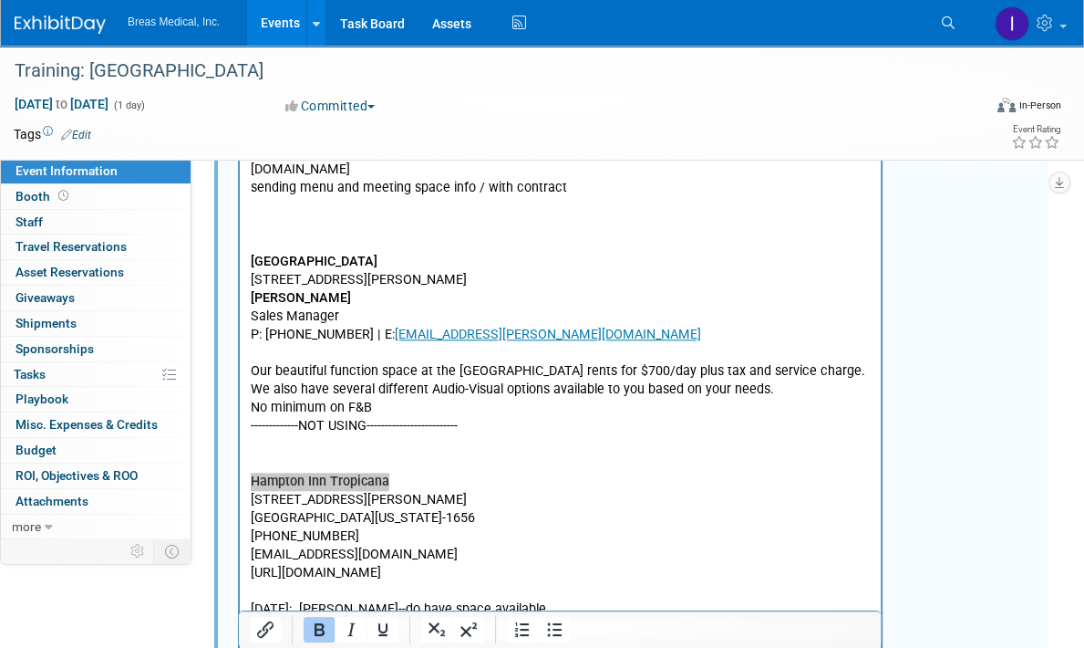
scroll to position [1277, 0]
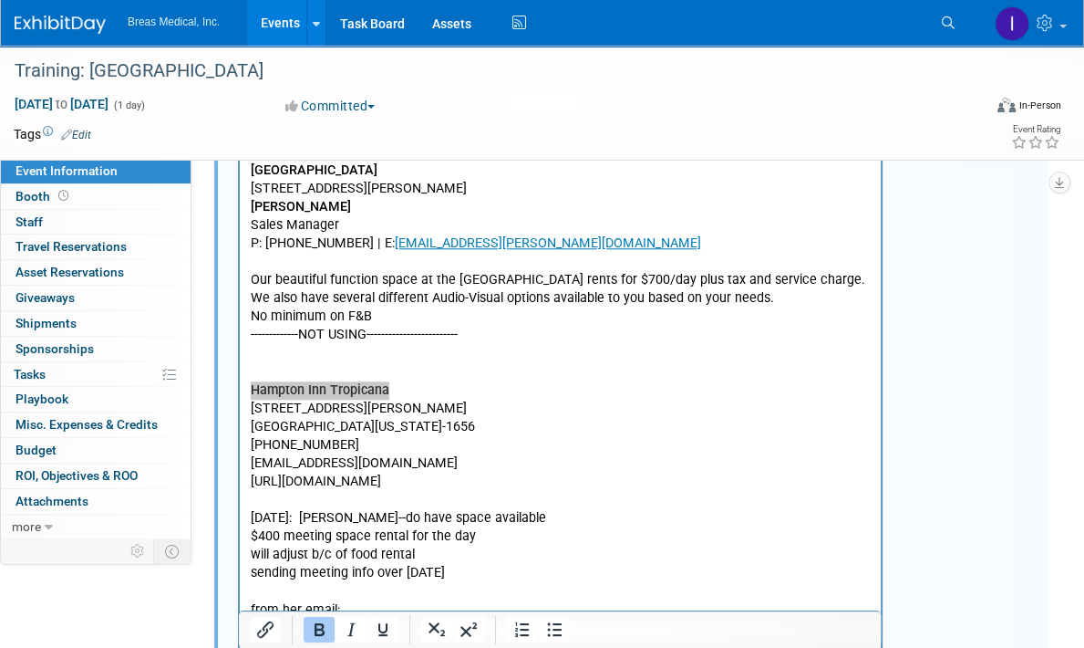
type input "Hampton Inn Tropicana"
drag, startPoint x: 450, startPoint y: 507, endPoint x: 470, endPoint y: -332, distance: 839.4
click at [240, 396] on html "Attendees: Brett Michael Jodi Brett Townsend Director Corporate Accounts 770-32…" at bounding box center [560, 93] width 641 height 1637
copy p "4975 S. Dean Martin Dr. Las Vegas, Nevada, 89118-1656 +1 702-948-8100 LASIN_Ham…"
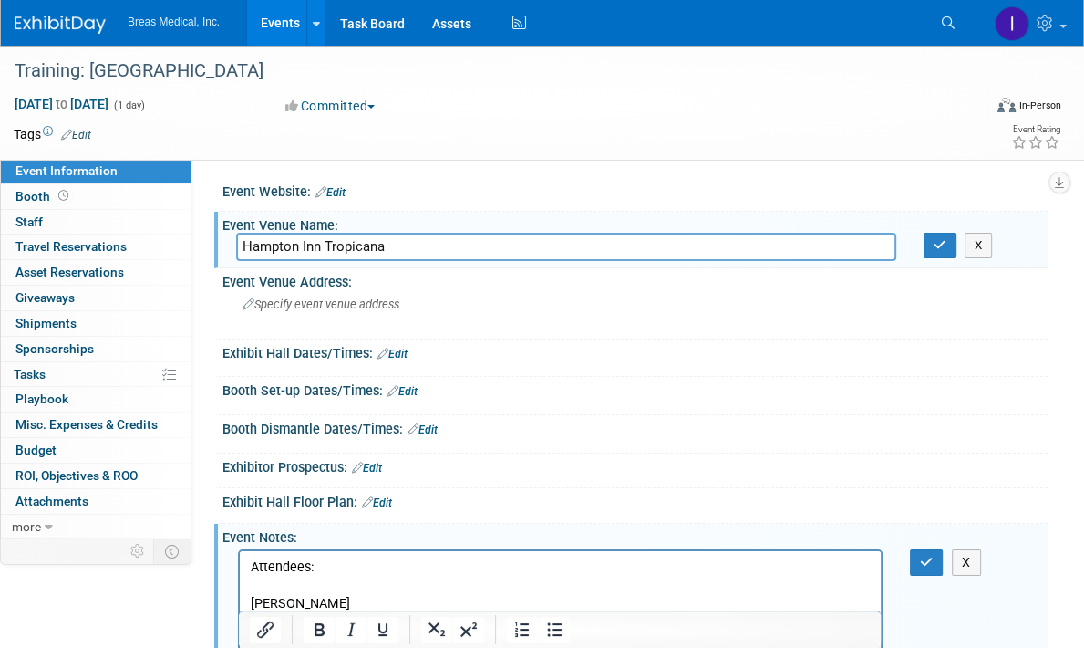
scroll to position [0, 0]
click at [328, 306] on span "Specify event venue address" at bounding box center [321, 305] width 157 height 14
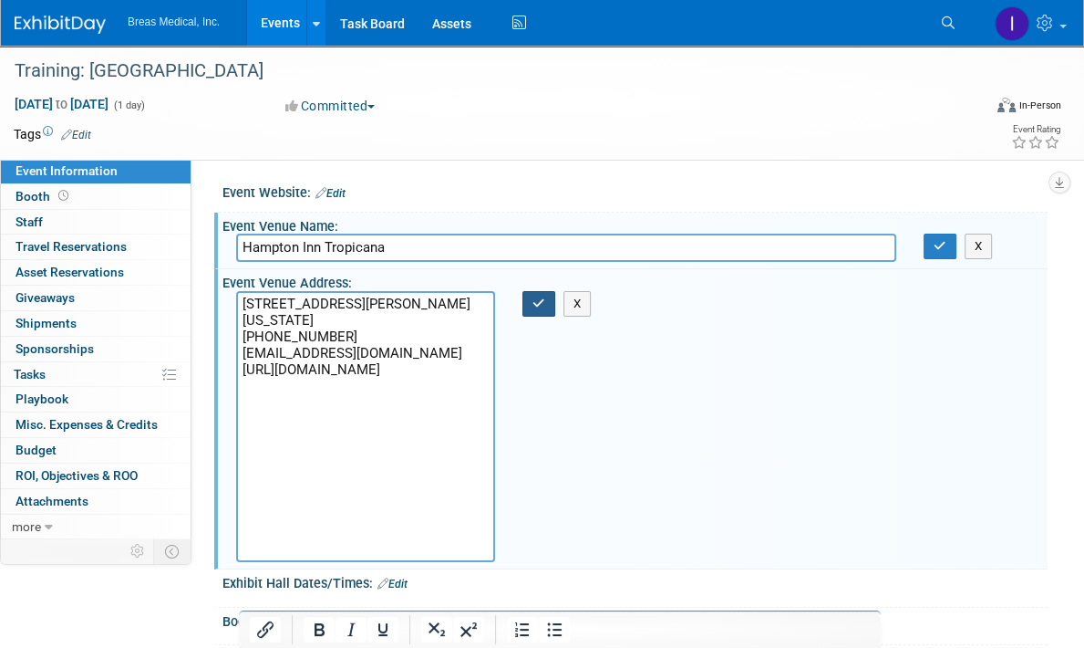
type textarea "4975 S. Dean Martin Dr. Las Vegas, Nevada, 89118-1656 +1 702-948-8100 LASIN_Ham…"
click at [542, 297] on icon "button" at bounding box center [539, 303] width 13 height 12
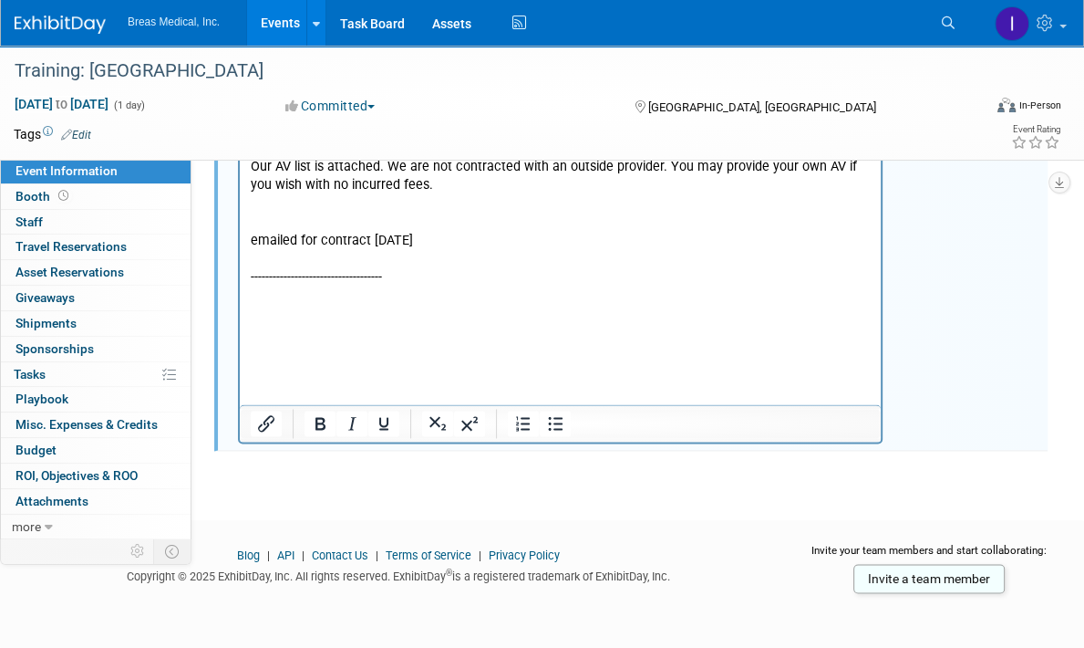
scroll to position [1915, 0]
click at [281, 231] on p "Rich Text Area. Press ALT-0 for help." at bounding box center [561, 222] width 620 height 18
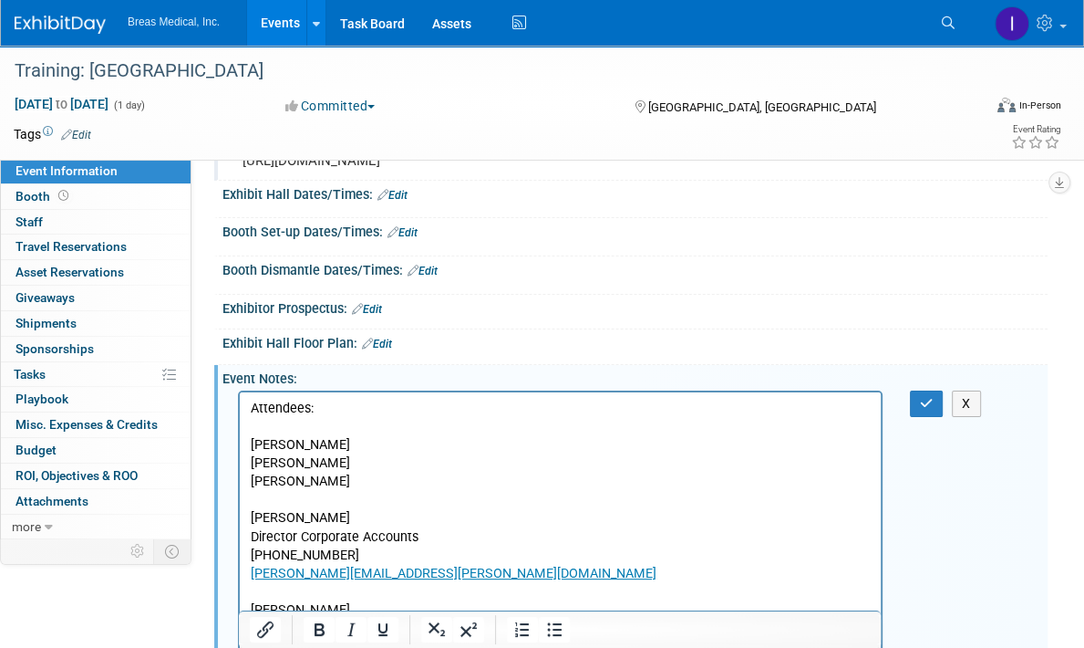
scroll to position [456, 0]
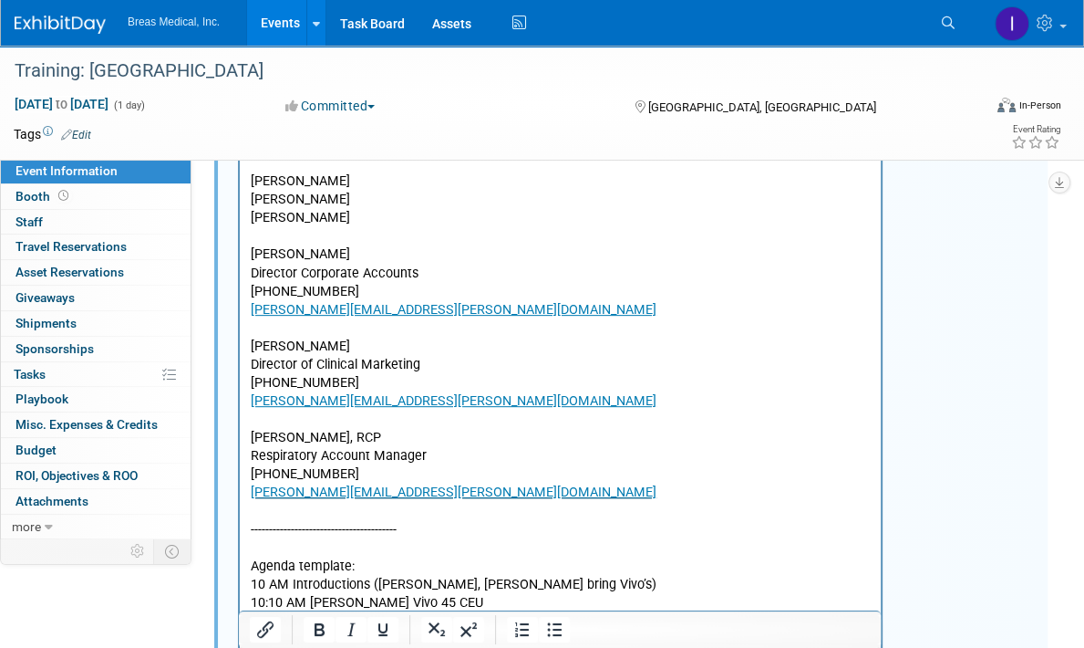
click at [934, 153] on button "button" at bounding box center [927, 140] width 34 height 26
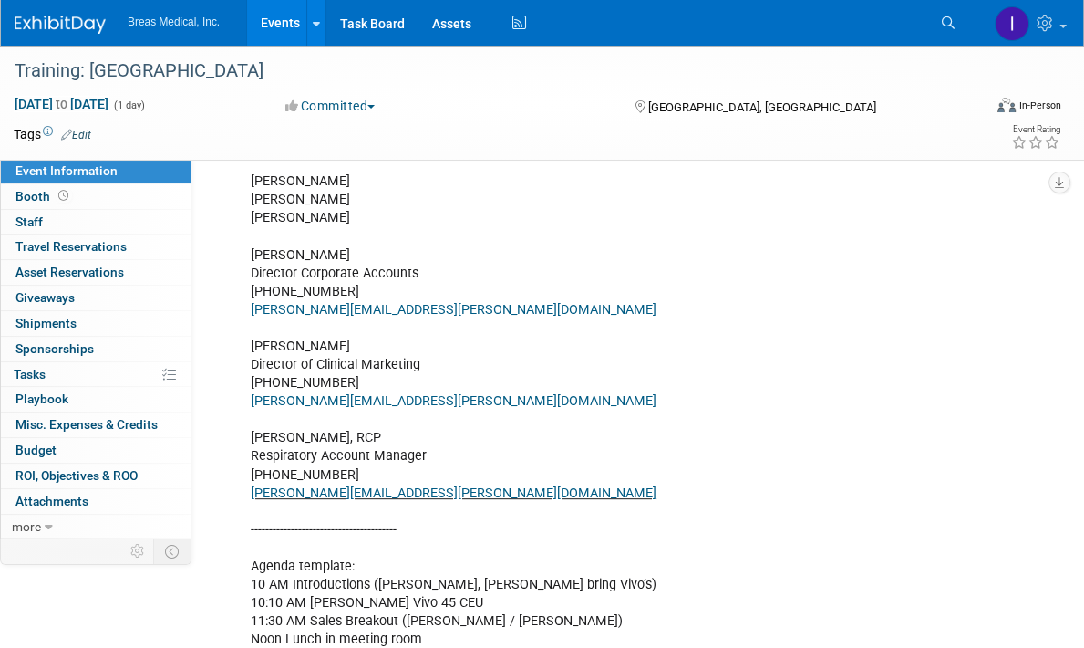
click at [275, 15] on link "Events" at bounding box center [280, 23] width 67 height 46
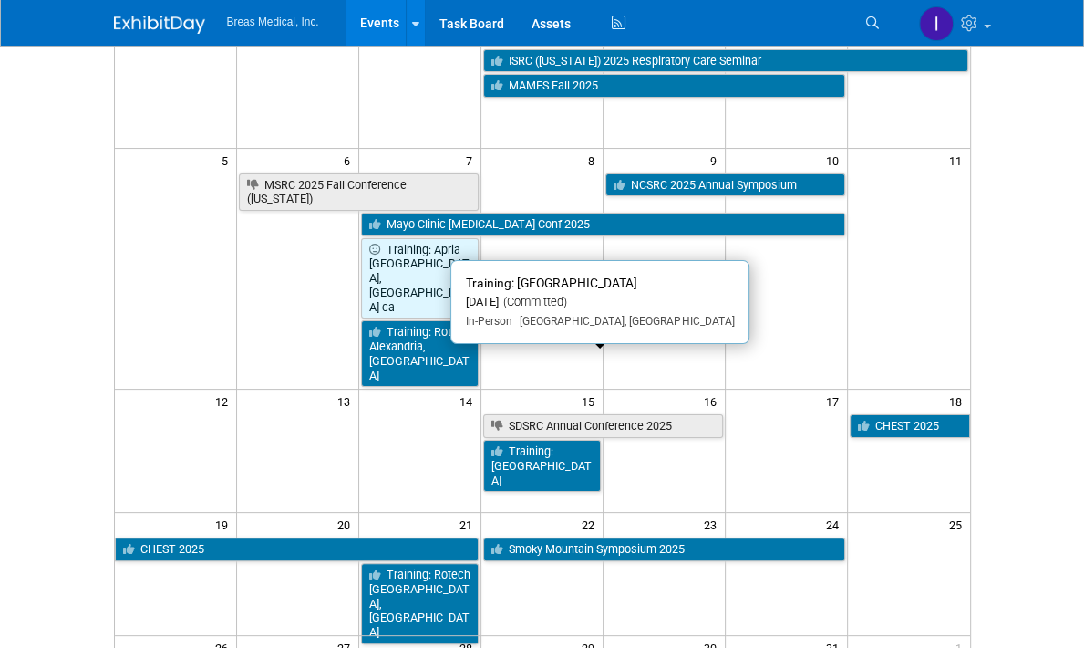
scroll to position [182, 0]
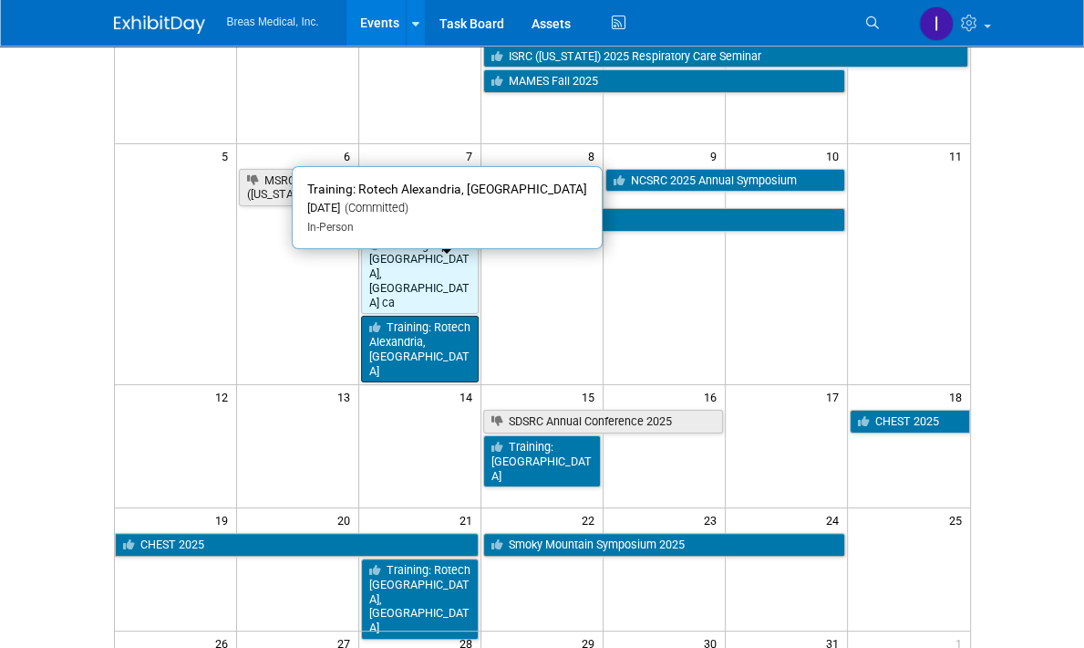
click at [374, 316] on link "Training: Rotech Alexandria, [GEOGRAPHIC_DATA]" at bounding box center [420, 349] width 118 height 67
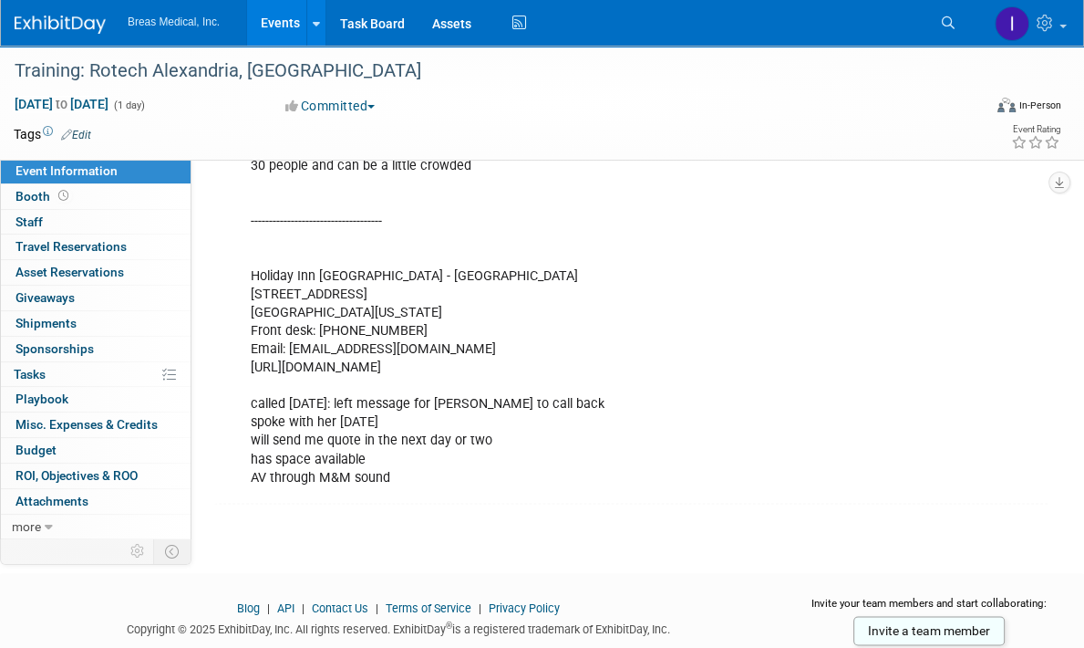
scroll to position [1658, 0]
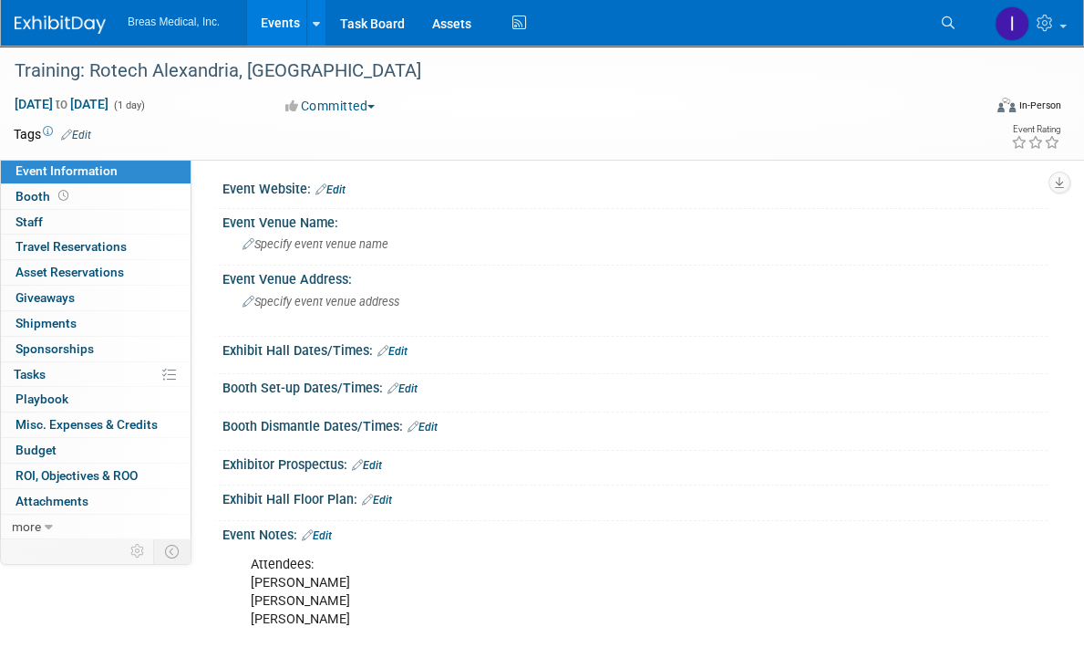
scroll to position [0, 0]
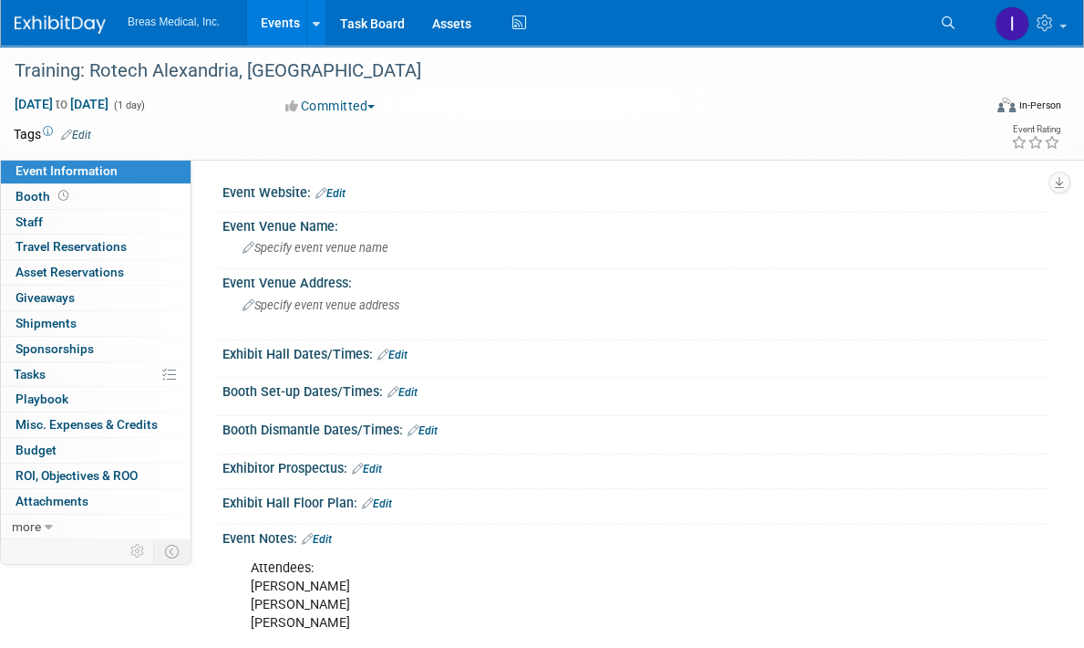
click at [332, 535] on link "Edit" at bounding box center [317, 539] width 30 height 13
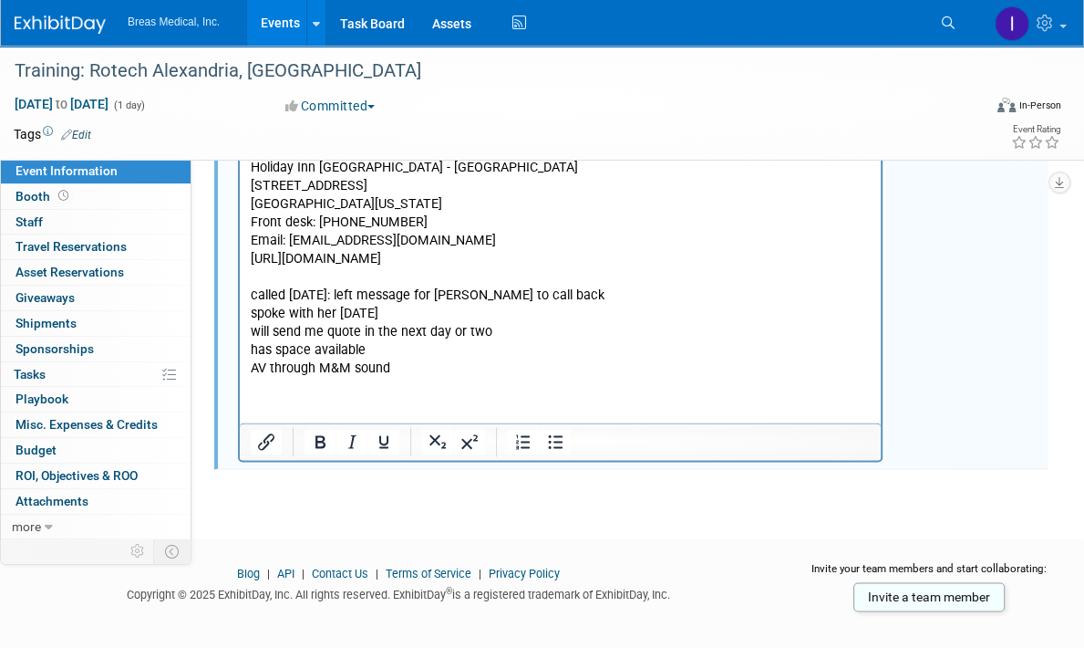
scroll to position [1734, 0]
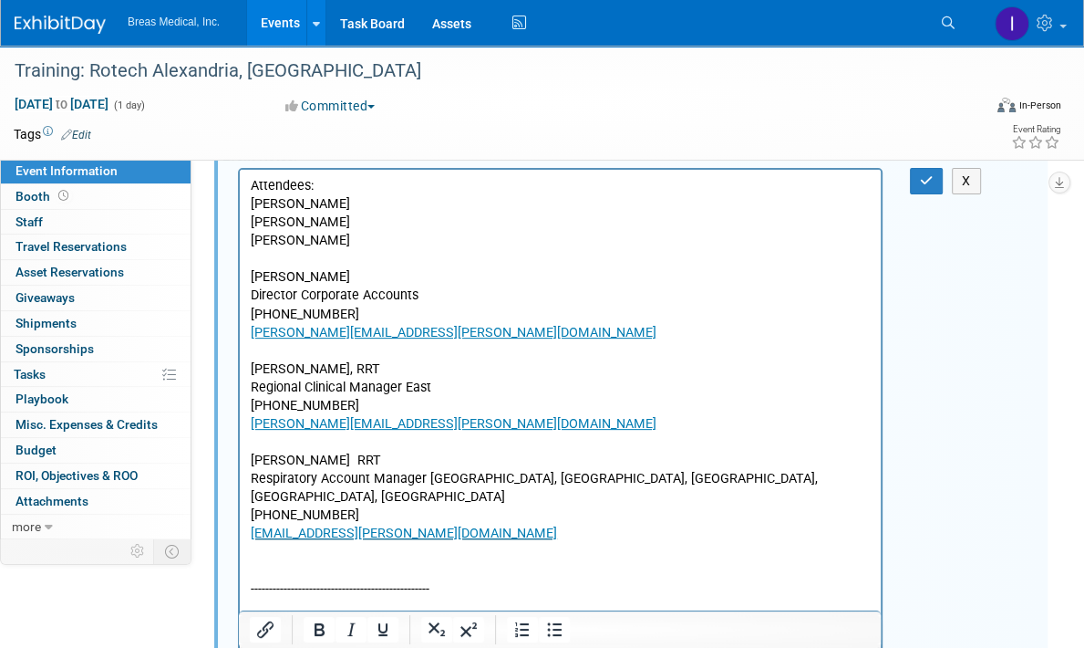
scroll to position [366, 0]
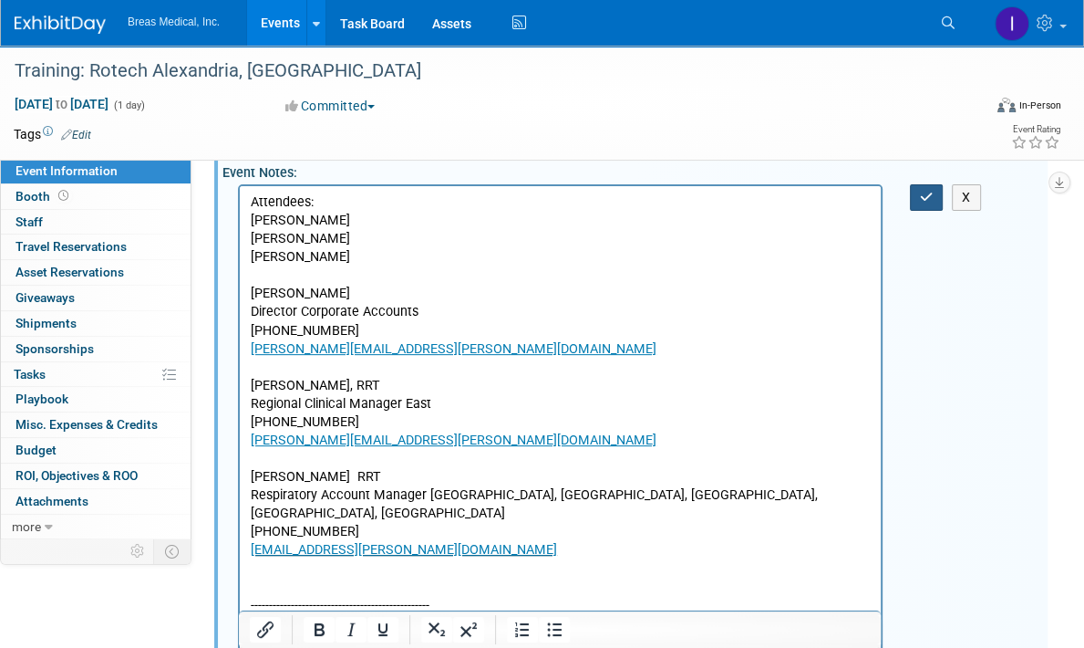
click at [930, 195] on icon "button" at bounding box center [927, 197] width 14 height 13
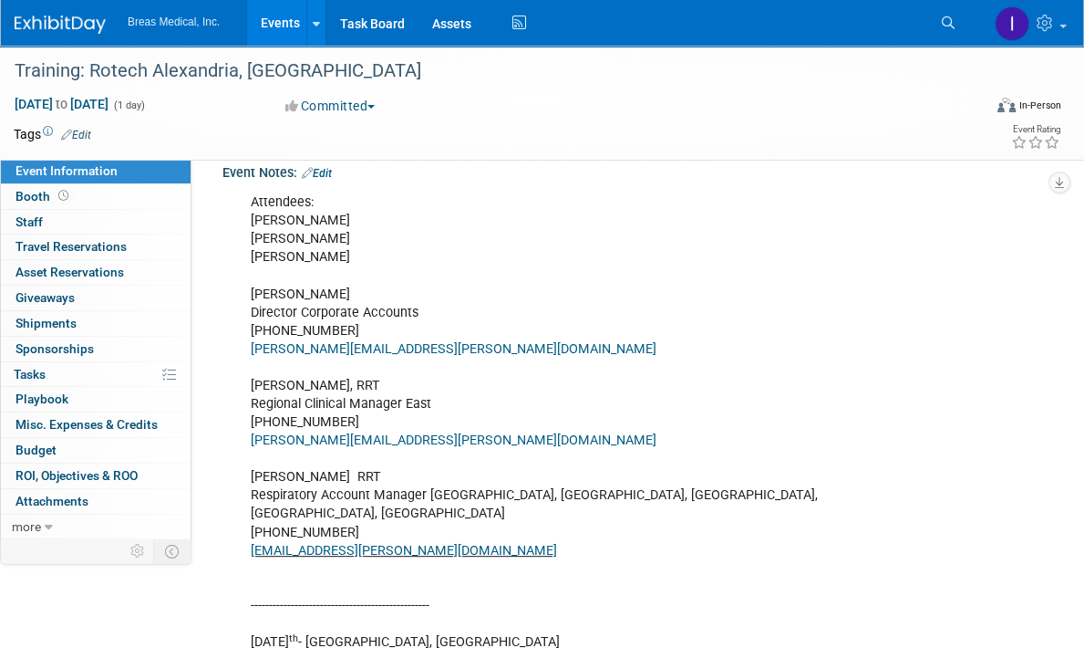
click at [275, 22] on link "Events" at bounding box center [280, 23] width 67 height 46
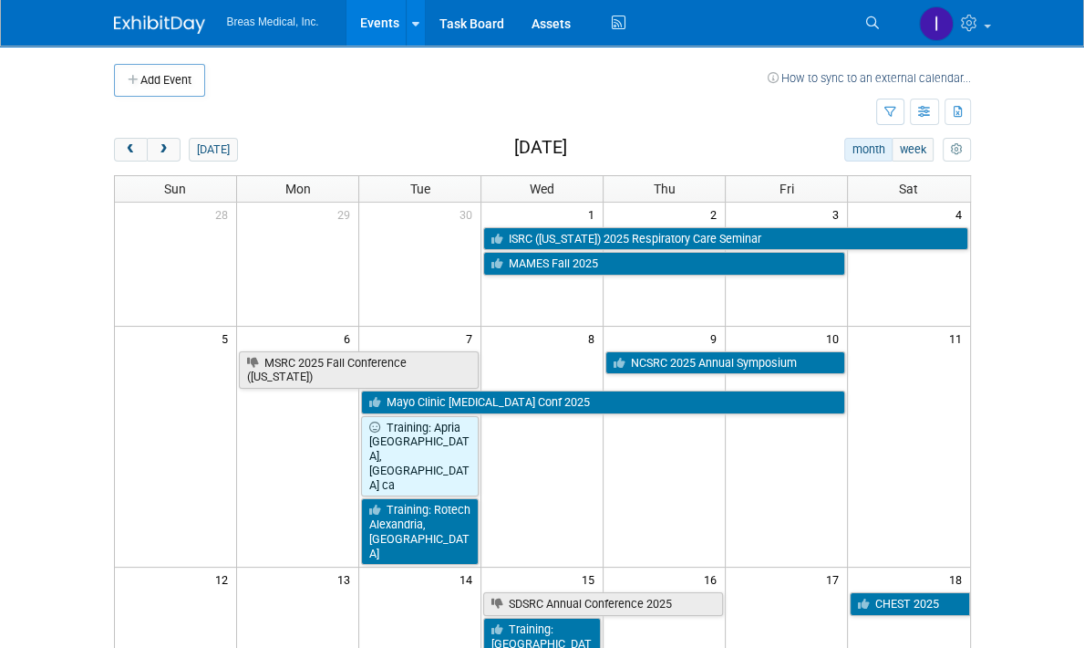
scroll to position [182, 0]
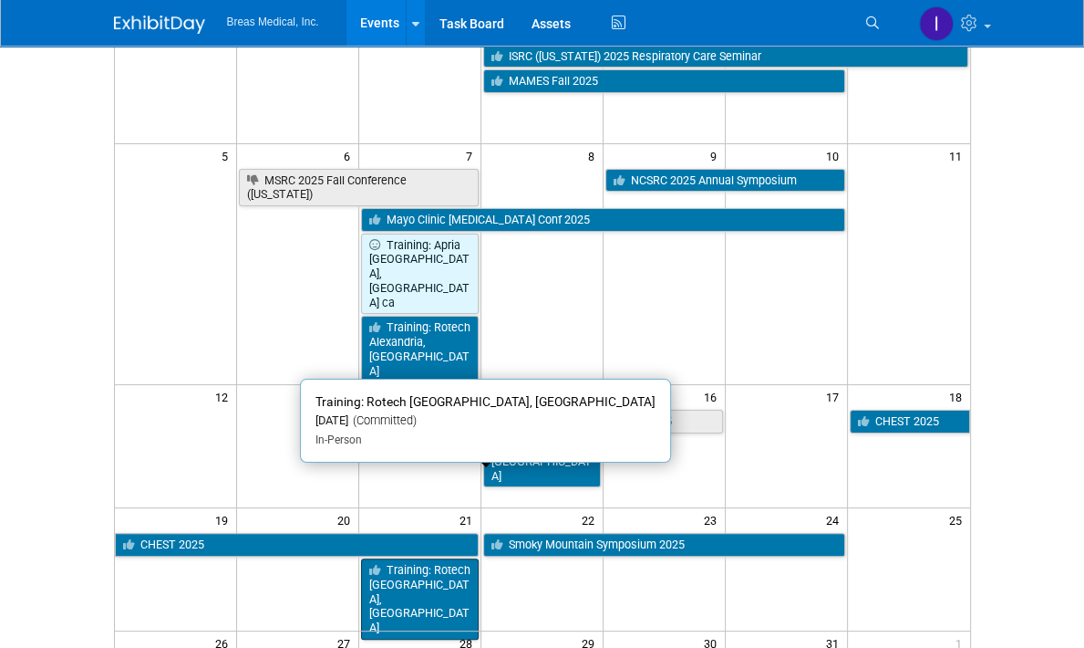
click at [391, 558] on link "Training: Rotech [GEOGRAPHIC_DATA], [GEOGRAPHIC_DATA]" at bounding box center [420, 598] width 118 height 81
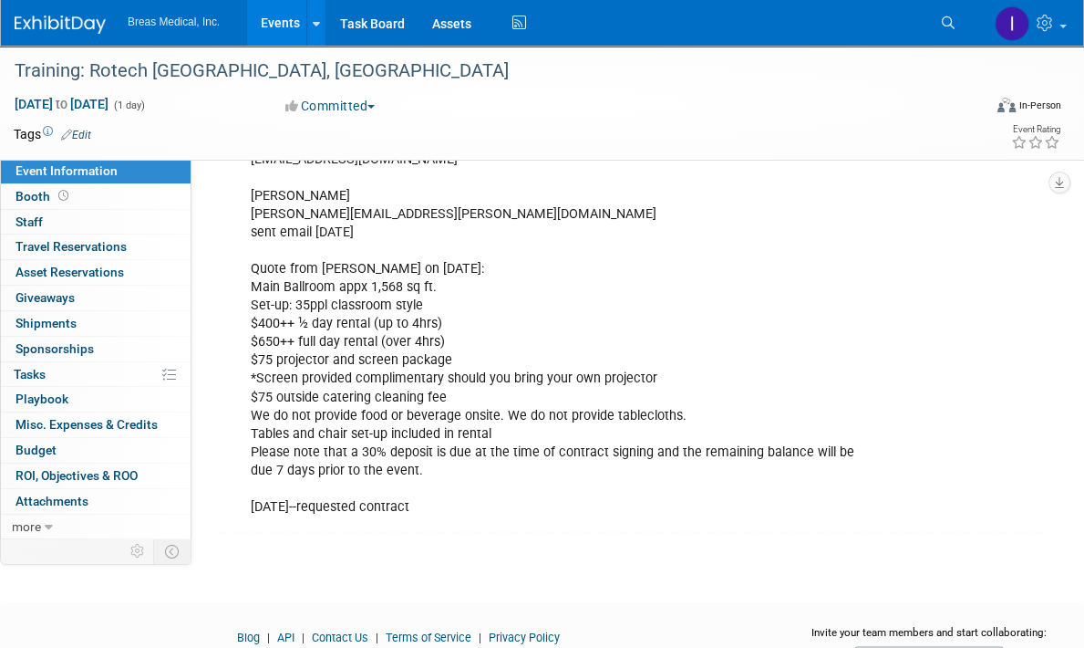
scroll to position [1676, 0]
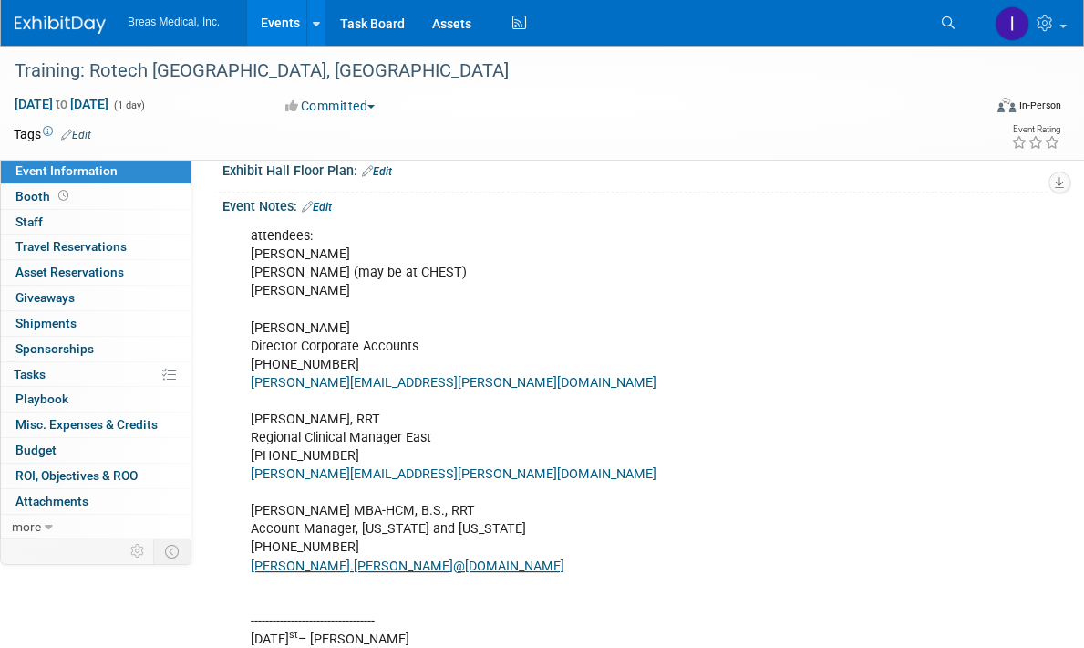
scroll to position [0, 0]
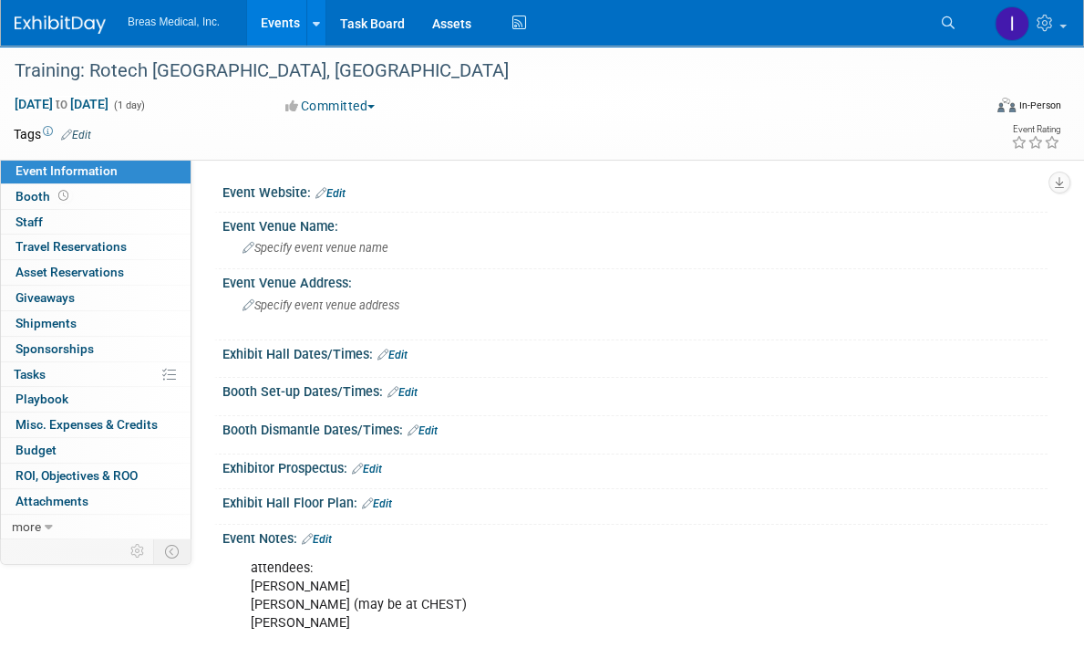
click at [332, 540] on link "Edit" at bounding box center [317, 539] width 30 height 13
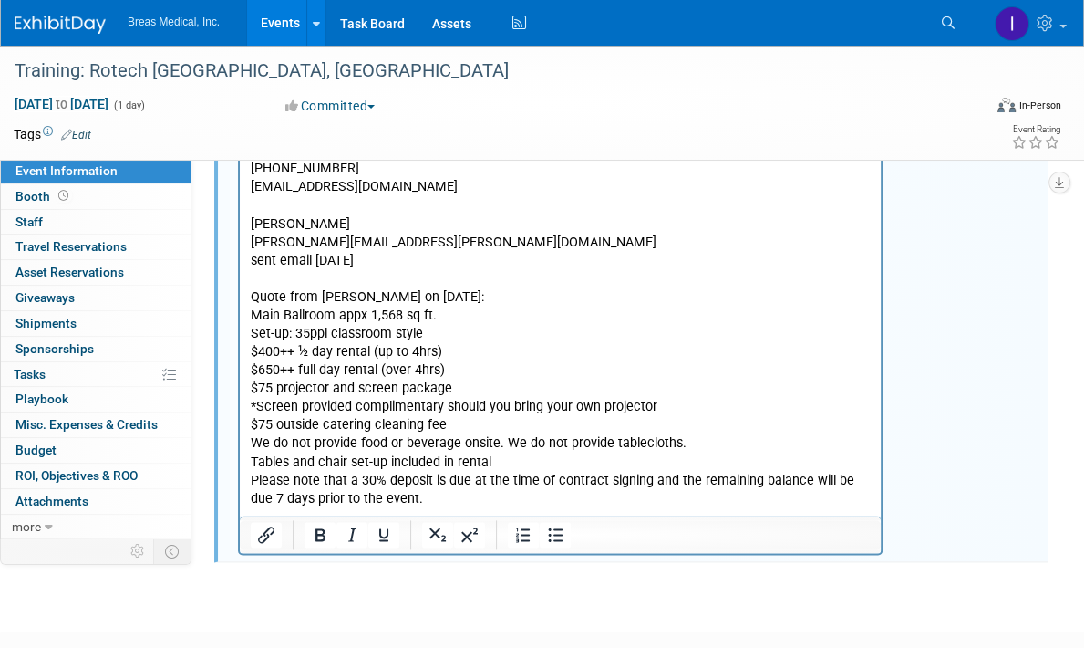
scroll to position [1752, 0]
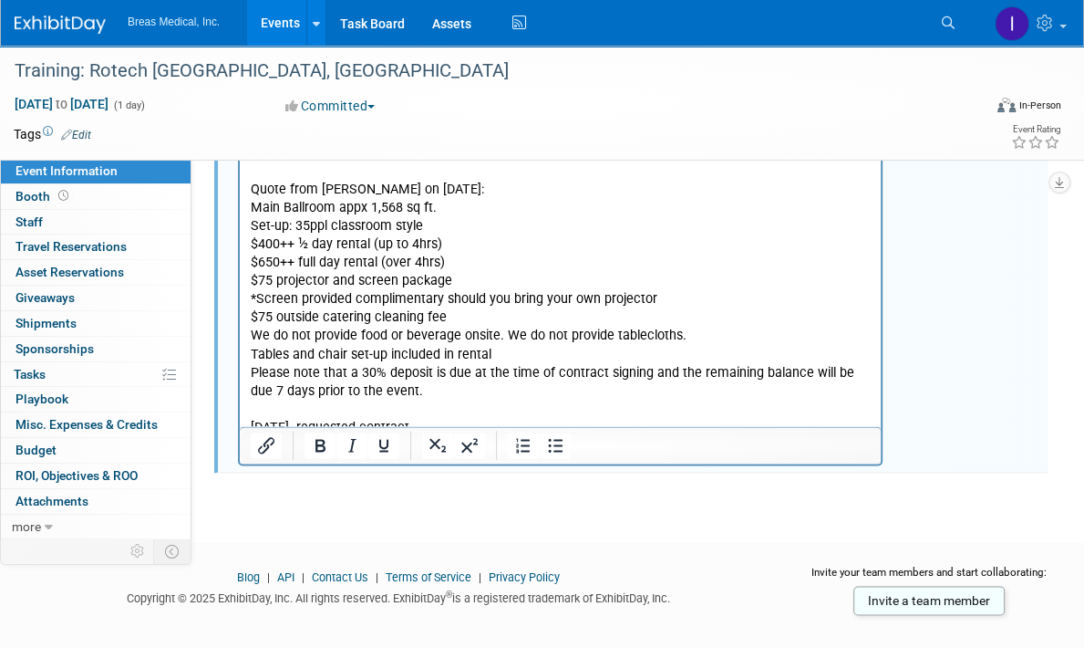
click at [344, 437] on p "forwarded to BRett 8-21-2025 / followed up 9-2-2025" at bounding box center [561, 446] width 620 height 18
click at [502, 437] on p "forwarded to Brett 8-21-2025 / followed up 9-2-2025" at bounding box center [561, 446] width 620 height 18
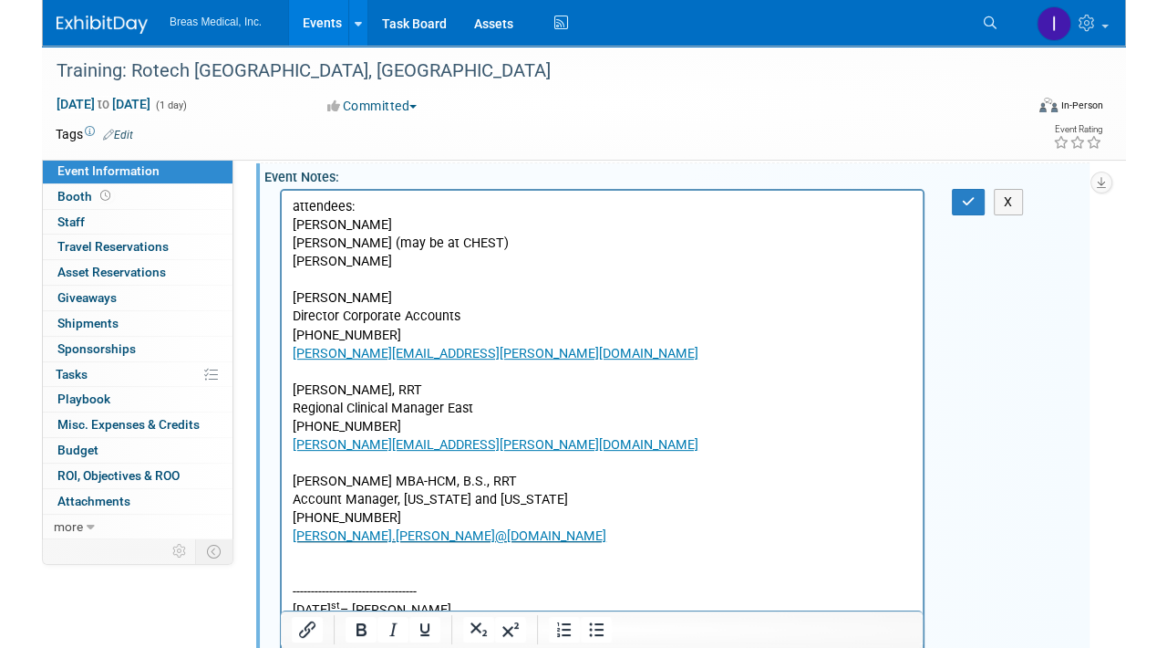
scroll to position [110, 0]
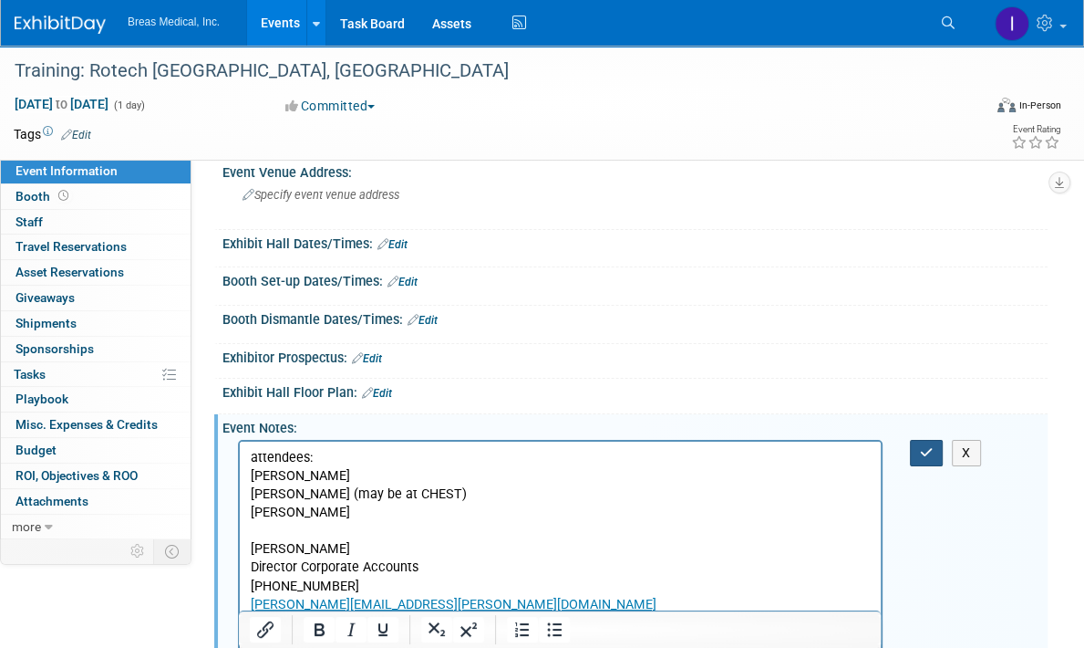
click at [927, 453] on icon "button" at bounding box center [927, 452] width 14 height 13
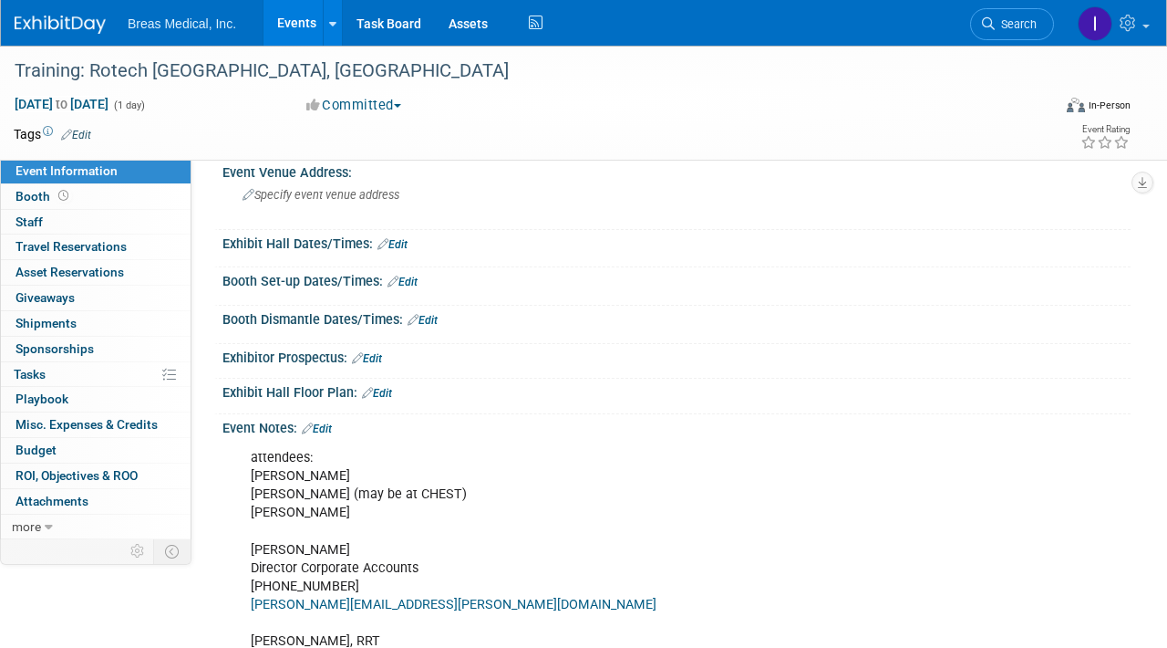
click at [291, 20] on link "Events" at bounding box center [297, 23] width 67 height 46
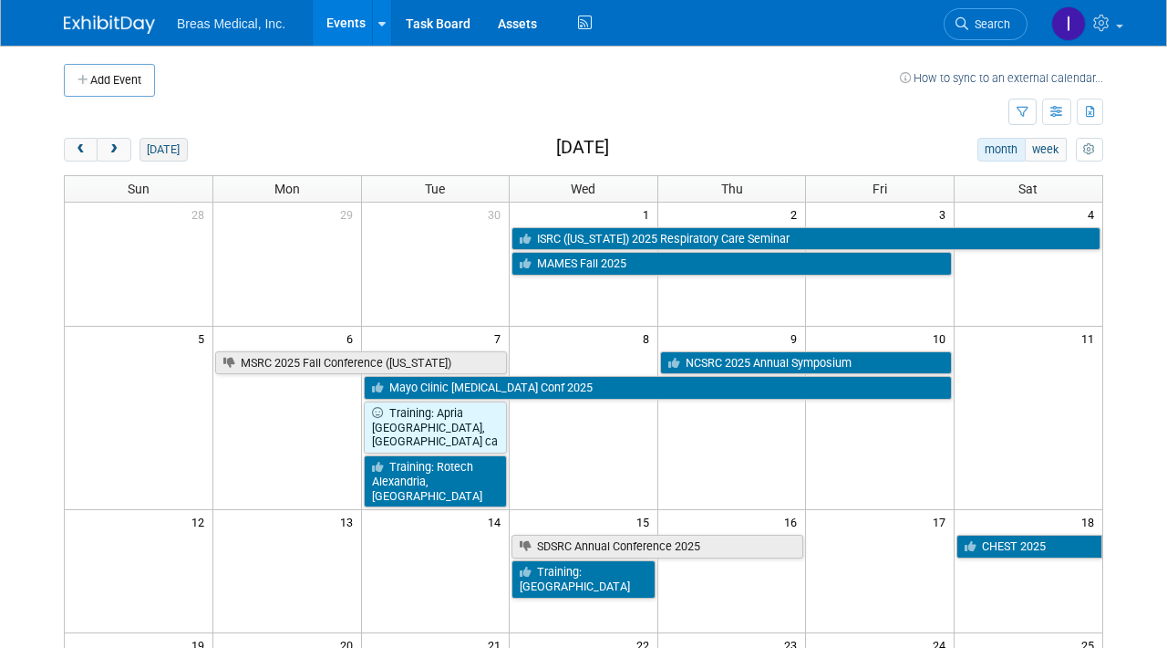
click at [154, 144] on button "[DATE]" at bounding box center [164, 150] width 48 height 24
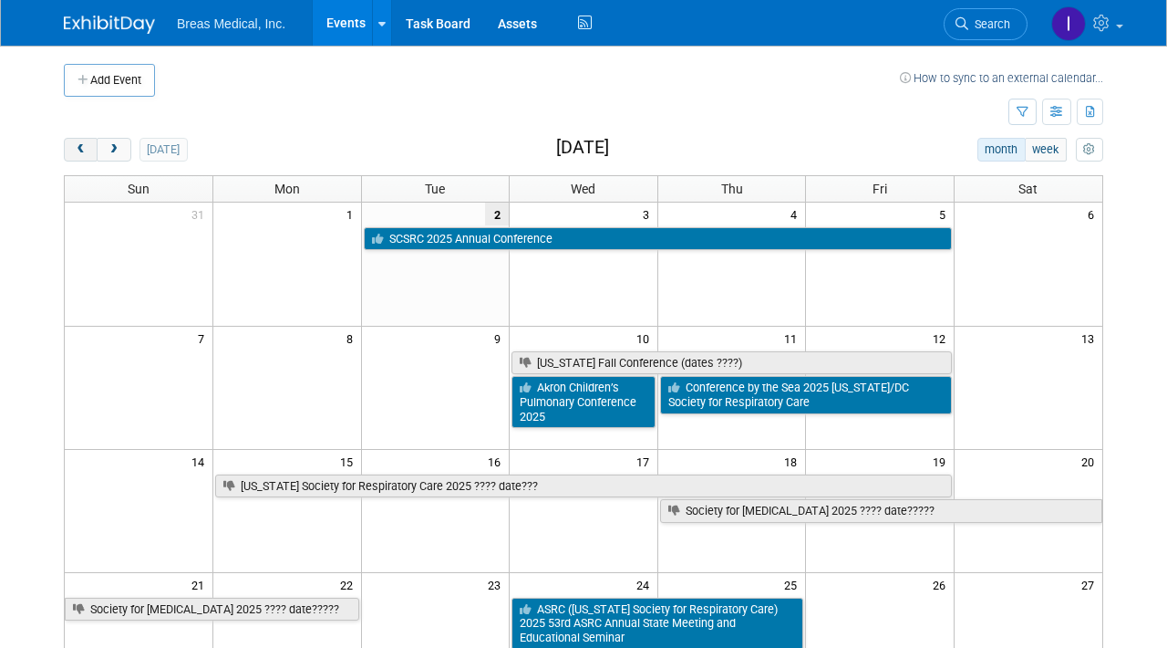
click at [77, 149] on span "prev" at bounding box center [81, 150] width 14 height 12
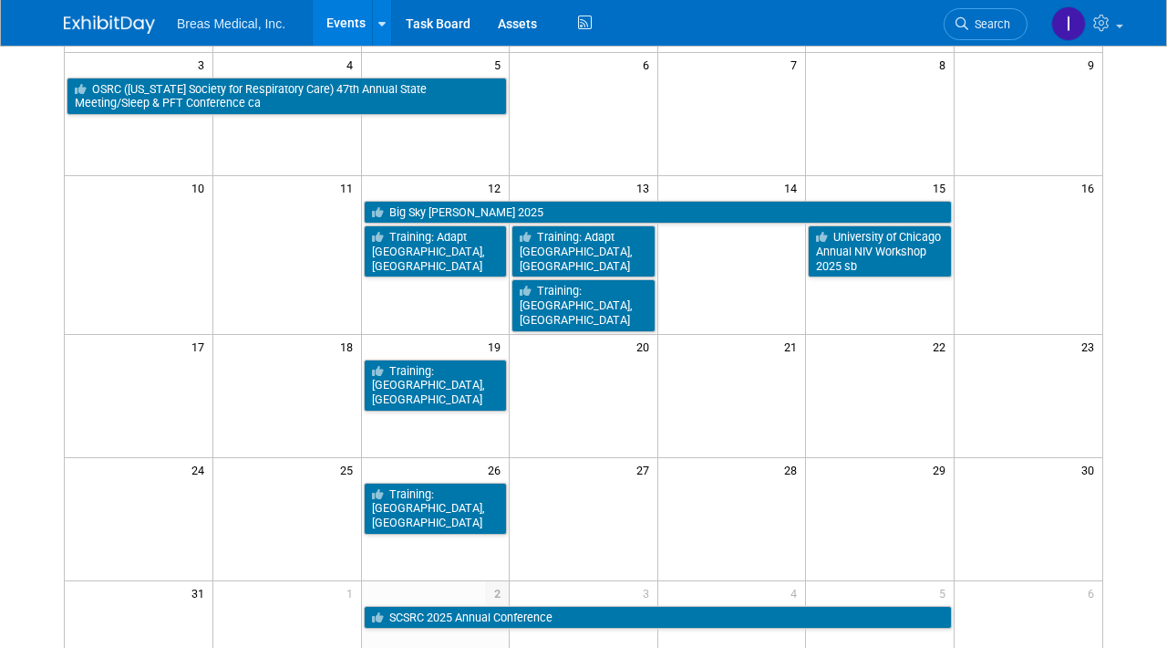
scroll to position [182, 0]
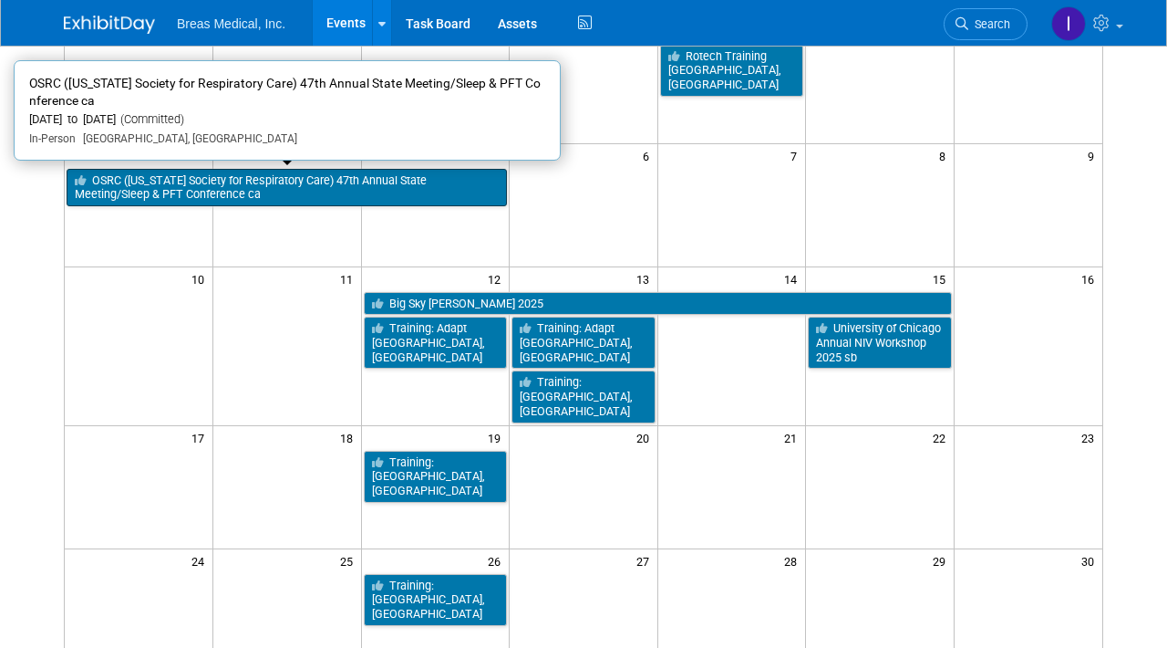
click at [368, 181] on link "OSRC ([US_STATE] Society for Respiratory Care) 47th Annual State Meeting/Sleep …" at bounding box center [287, 187] width 441 height 37
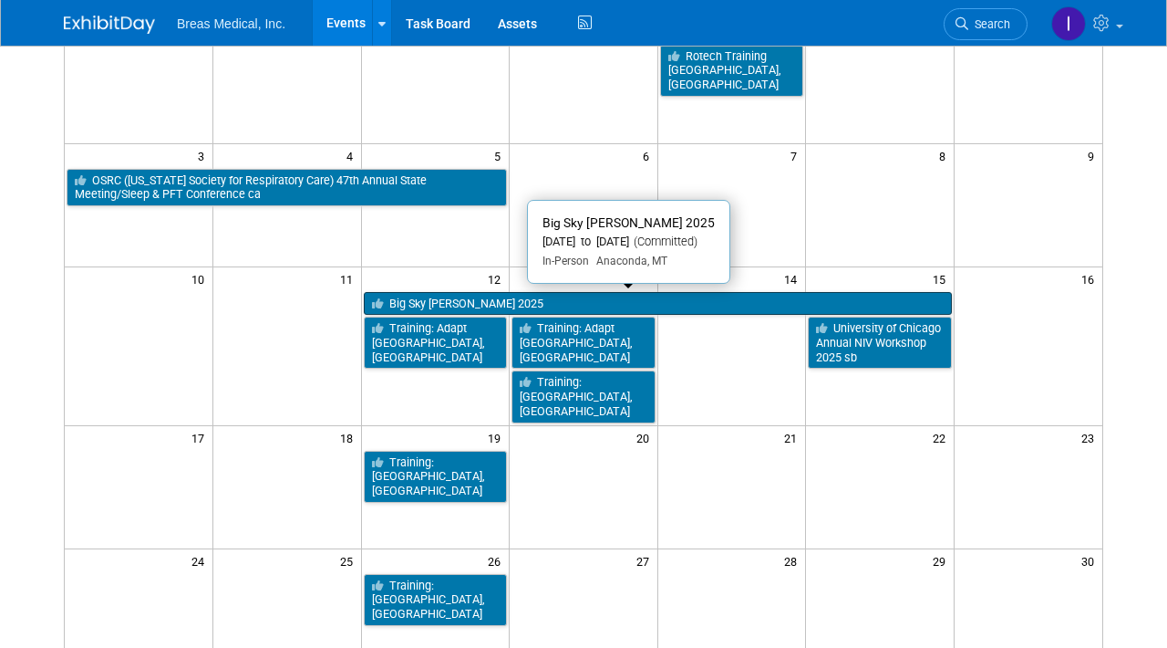
click at [668, 299] on link "Big Sky AMES 2025" at bounding box center [658, 304] width 588 height 24
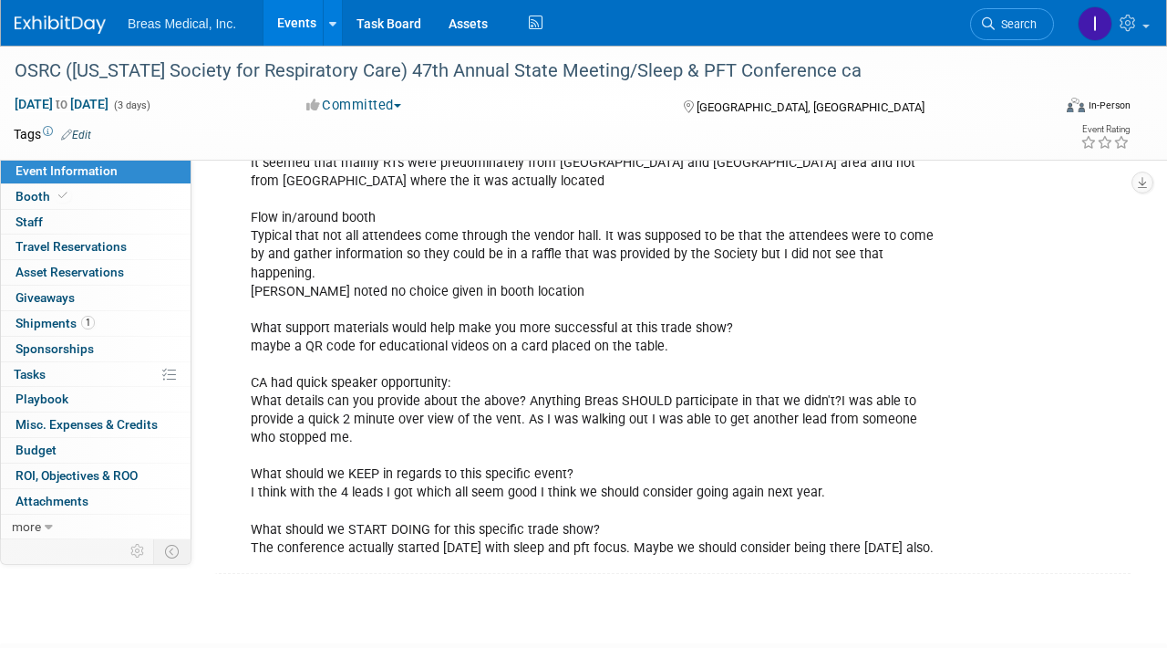
scroll to position [1855, 0]
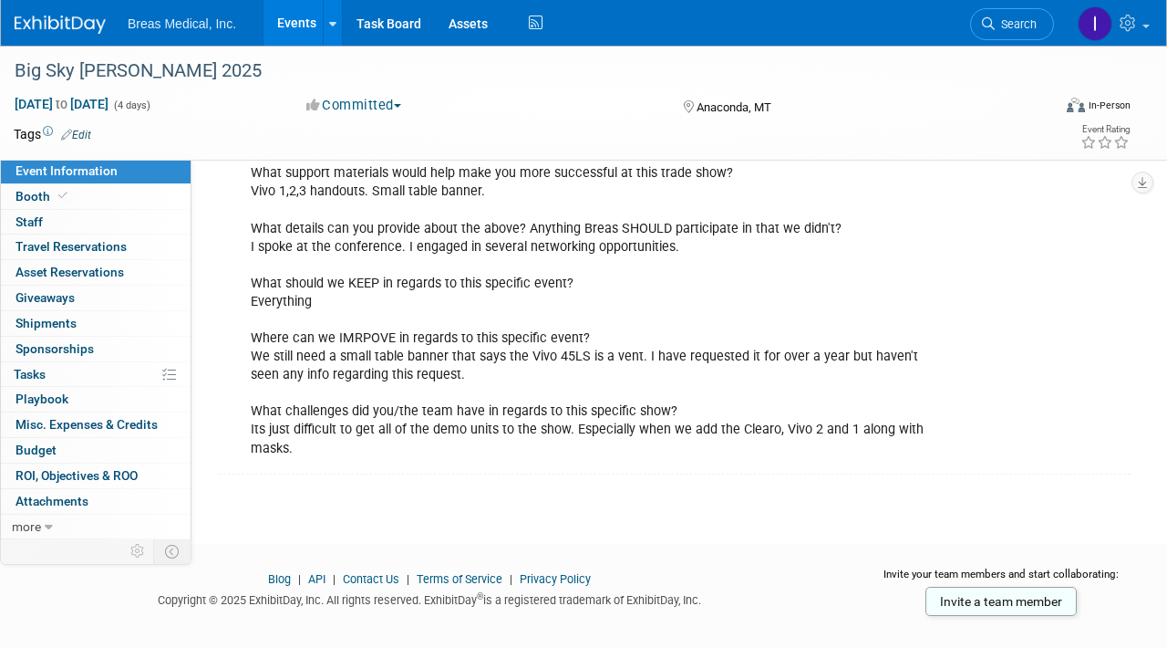
scroll to position [1218, 0]
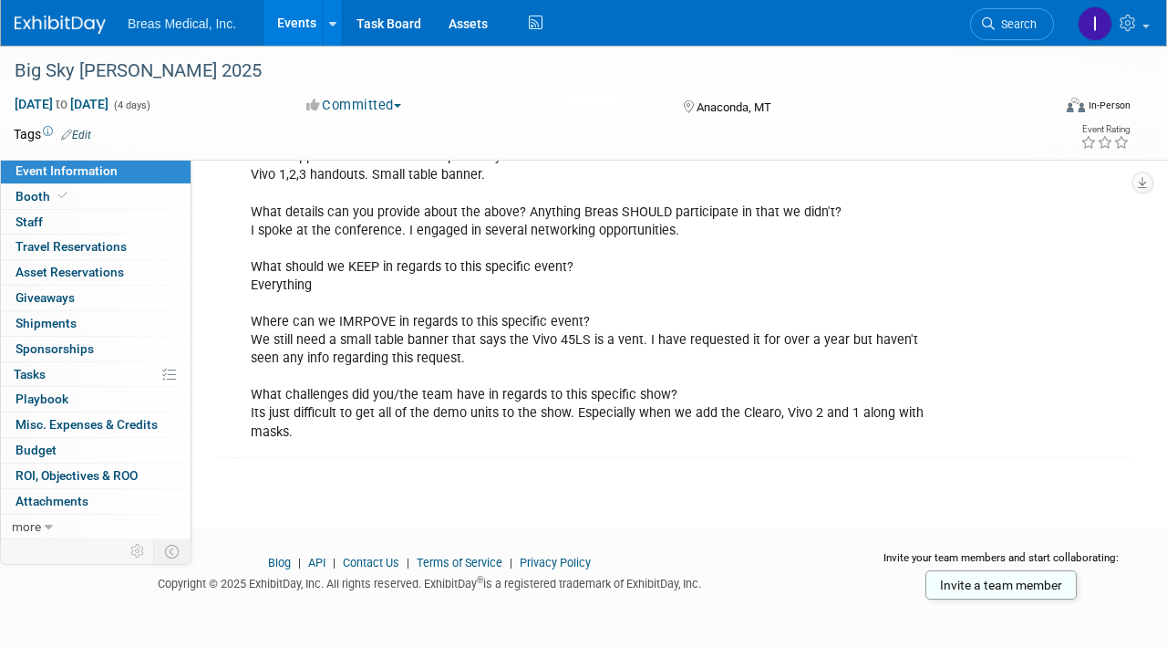
click at [296, 18] on link "Events" at bounding box center [297, 23] width 67 height 46
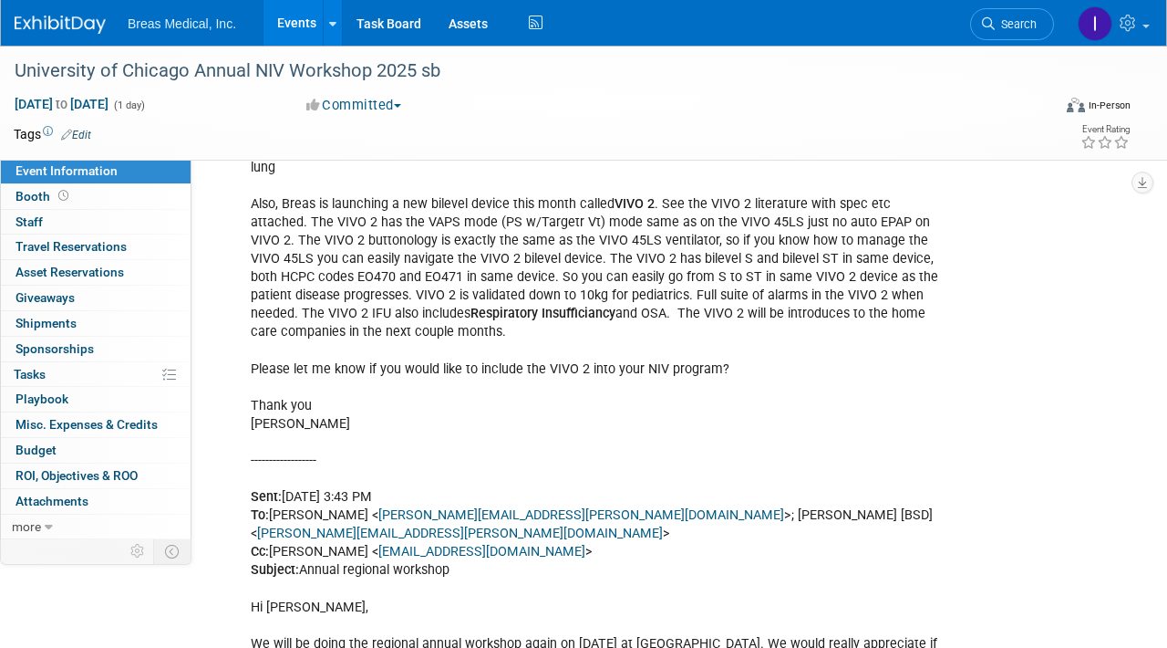
scroll to position [274, 0]
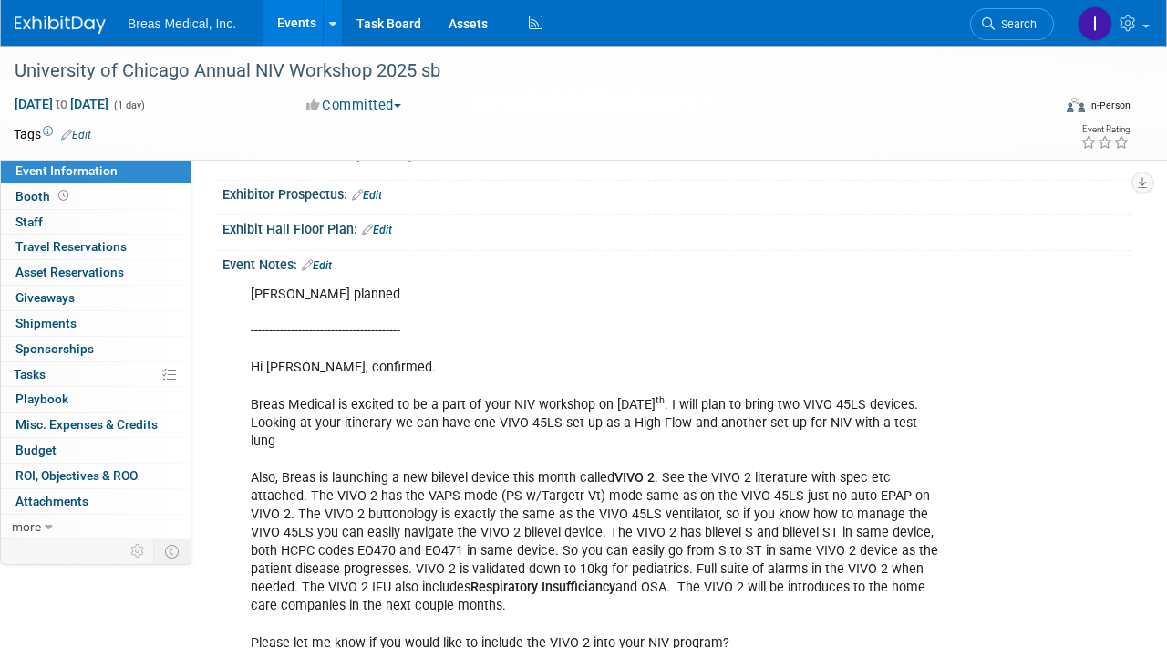
click at [326, 262] on link "Edit" at bounding box center [317, 265] width 30 height 13
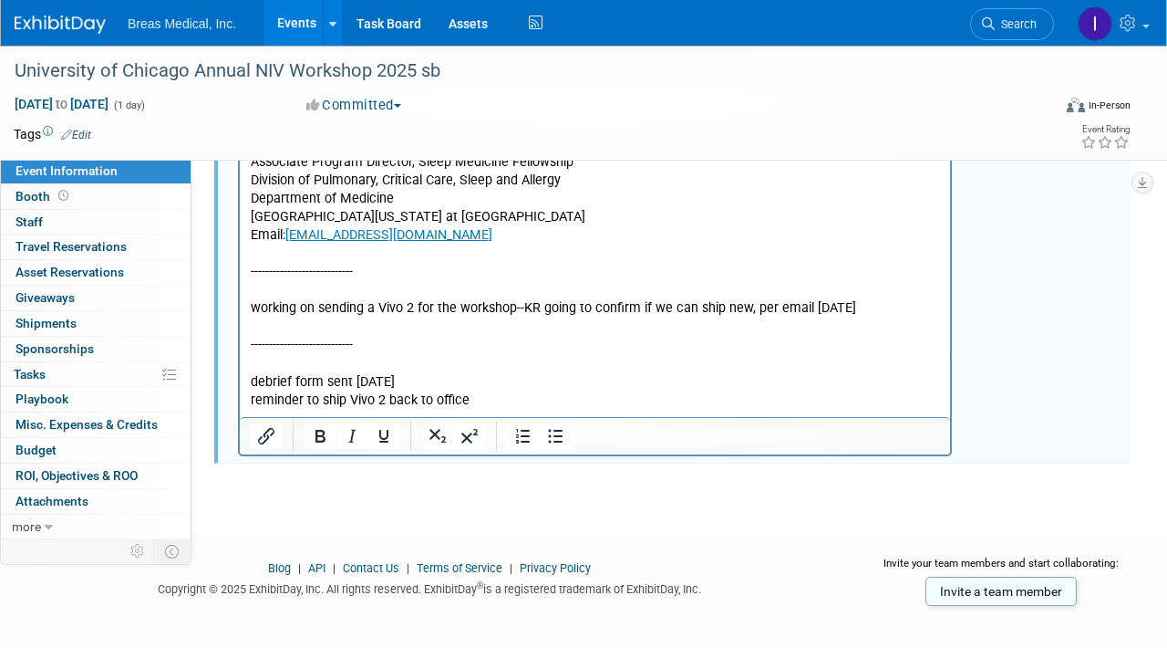
scroll to position [1276, 0]
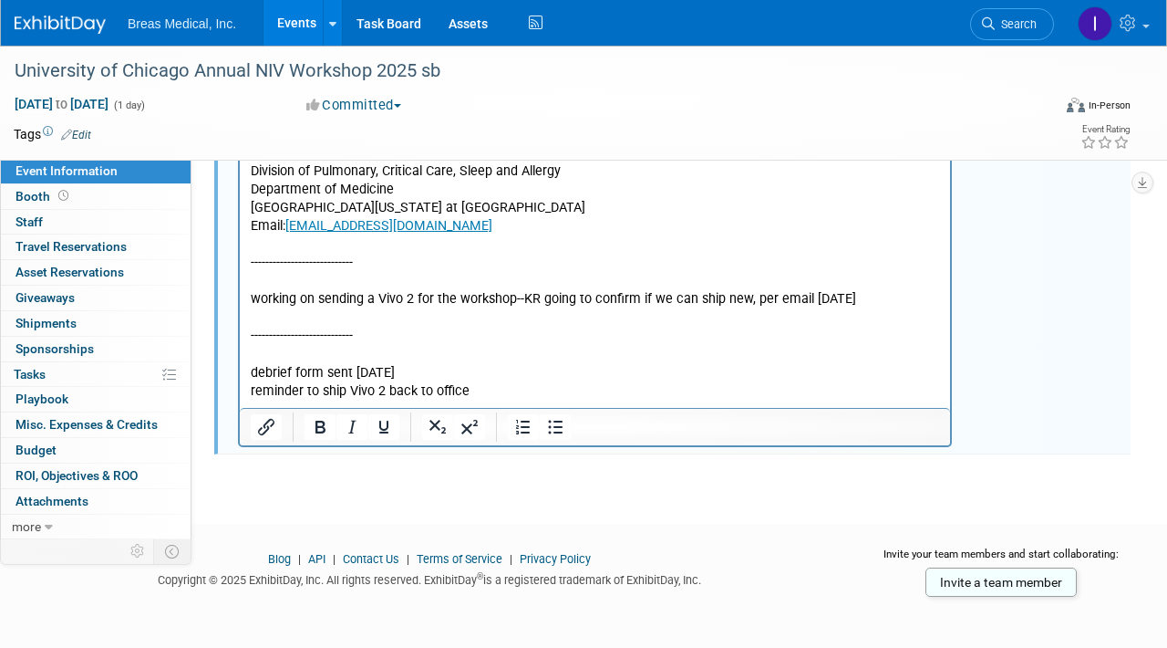
click at [521, 357] on p "Thanks you for helping us with this. We look forward to hearing from you. Ashim…" at bounding box center [596, 218] width 690 height 367
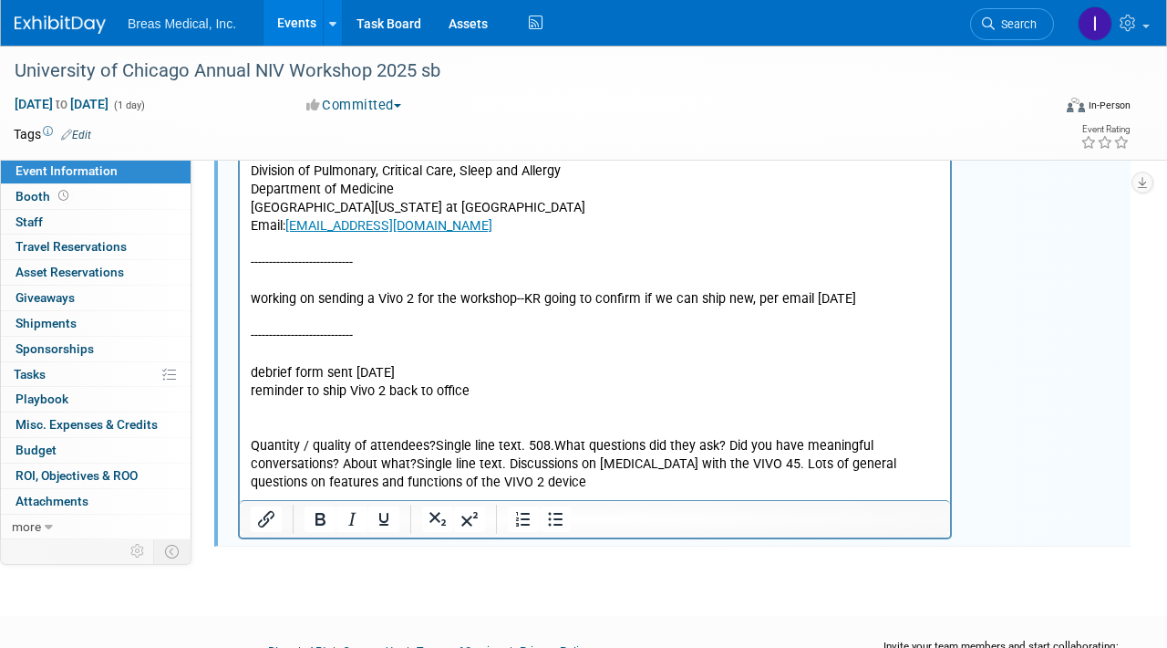
click at [418, 420] on p "Rich Text Area. Press ALT-0 for help." at bounding box center [596, 429] width 690 height 18
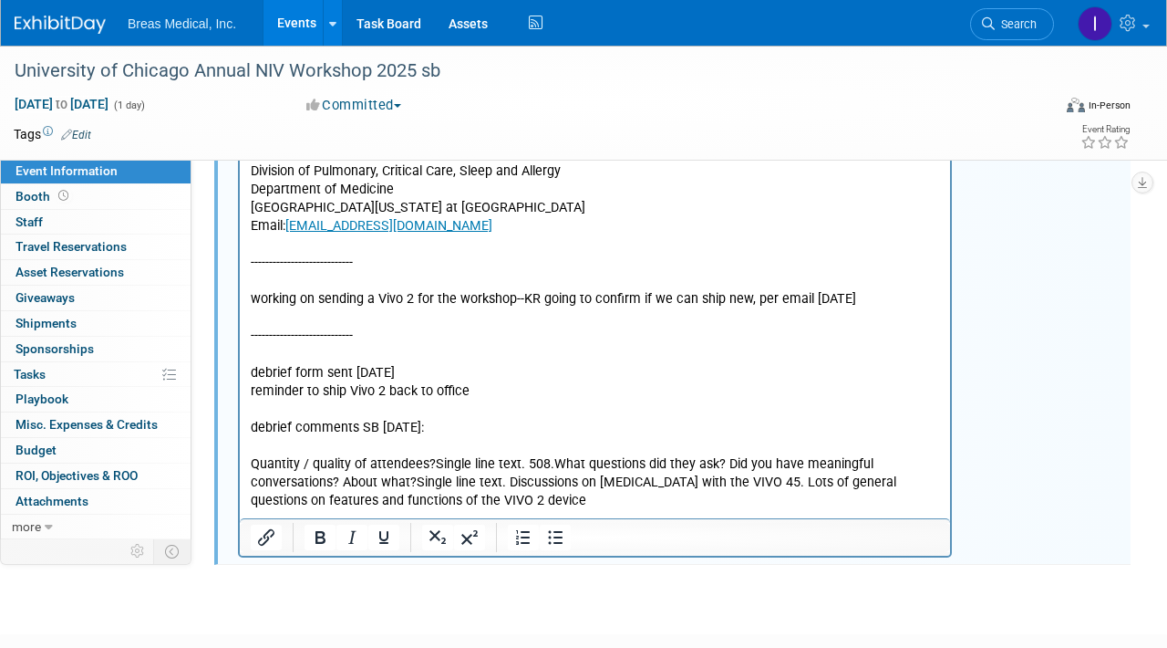
click at [391, 401] on p "Rich Text Area. Press ALT-0 for help." at bounding box center [596, 410] width 690 height 18
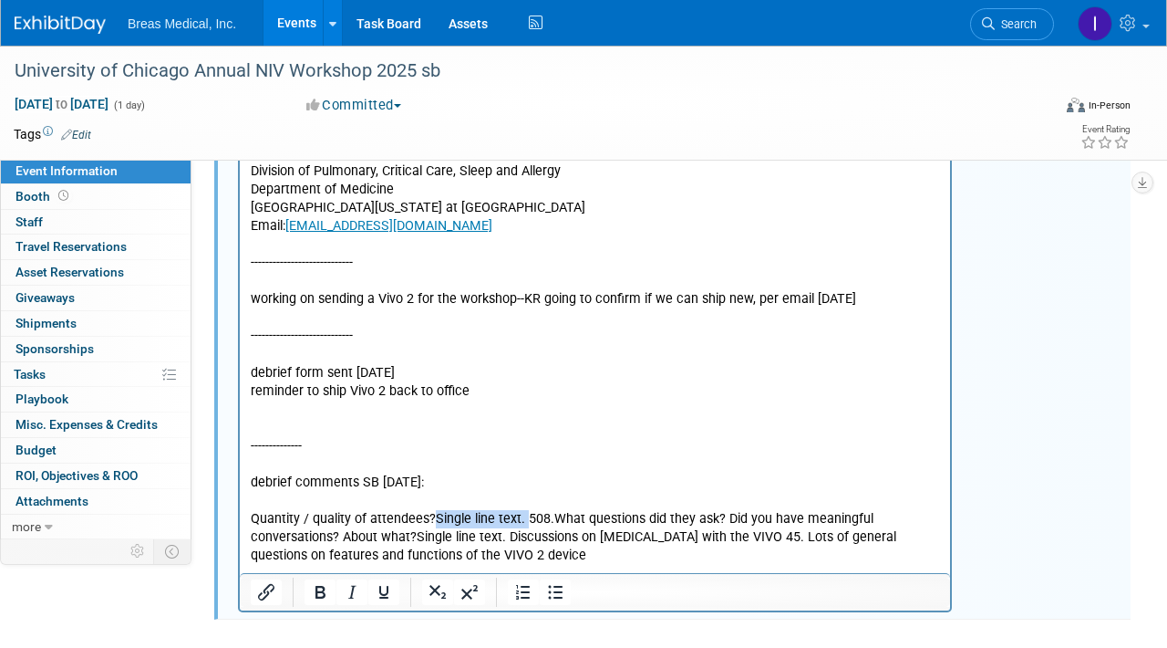
drag, startPoint x: 526, startPoint y: 482, endPoint x: 431, endPoint y: 485, distance: 95.8
click at [431, 511] on p "Quantity / quality of attendees?Single line text. 508.What questions did they a…" at bounding box center [596, 538] width 690 height 55
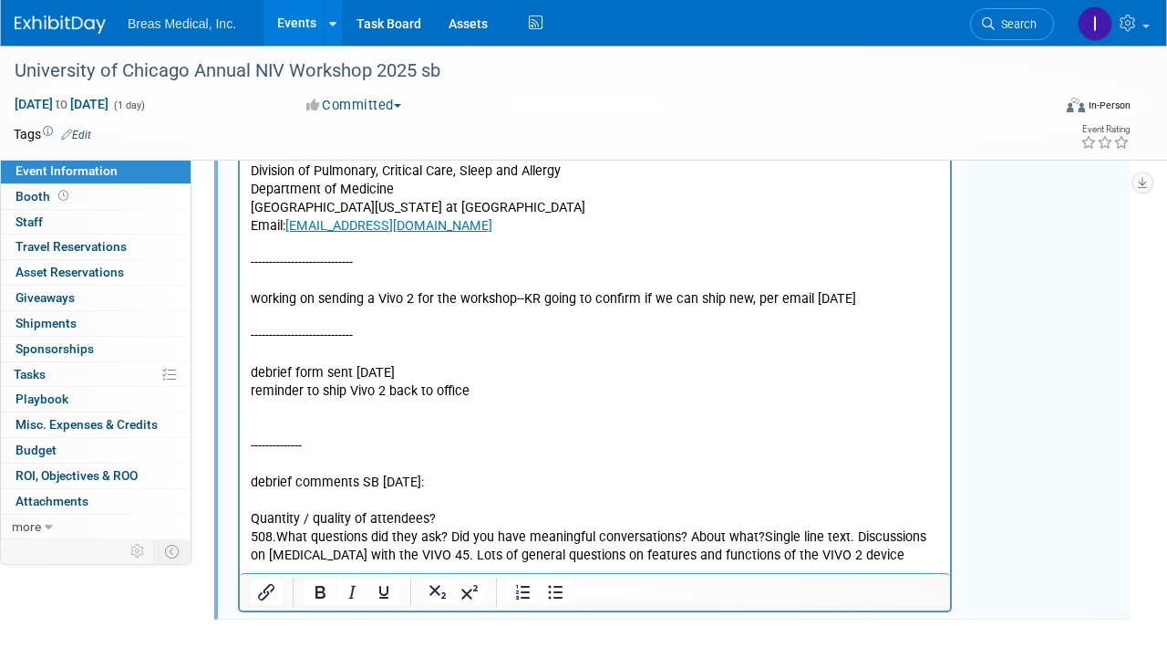
click at [276, 529] on p "508.What questions did they ask? Did you have meaningful conversations? About w…" at bounding box center [596, 547] width 690 height 36
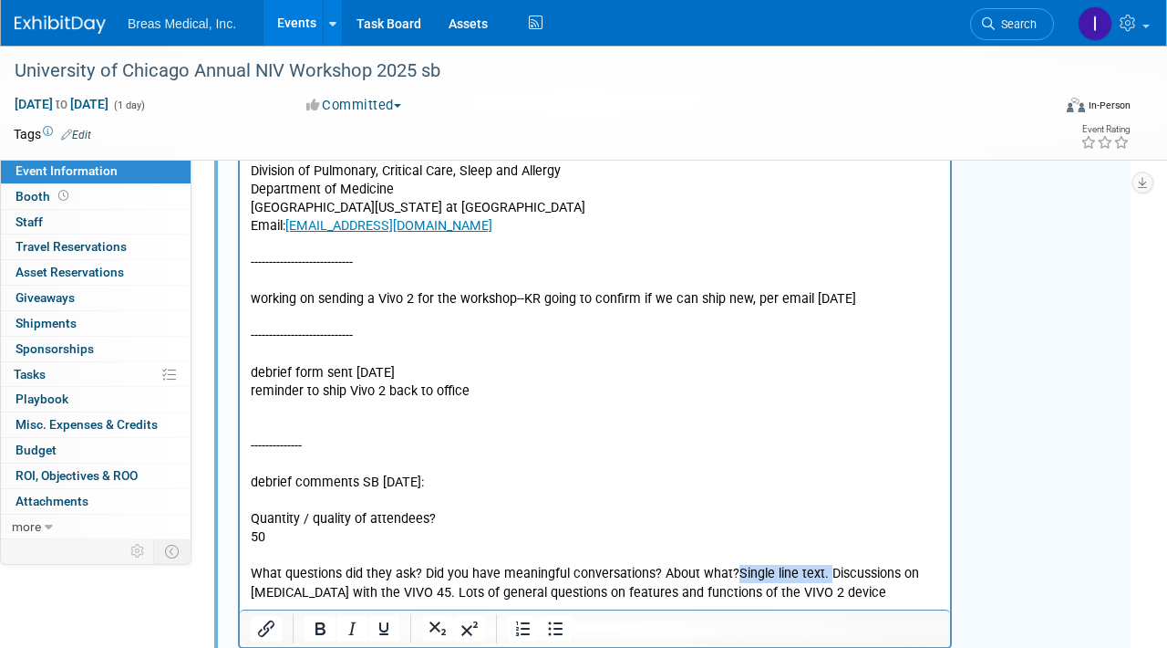
drag, startPoint x: 826, startPoint y: 534, endPoint x: 735, endPoint y: 537, distance: 91.3
click at [735, 565] on p "What questions did they ask? Did you have meaningful conversations? About what?…" at bounding box center [596, 583] width 690 height 36
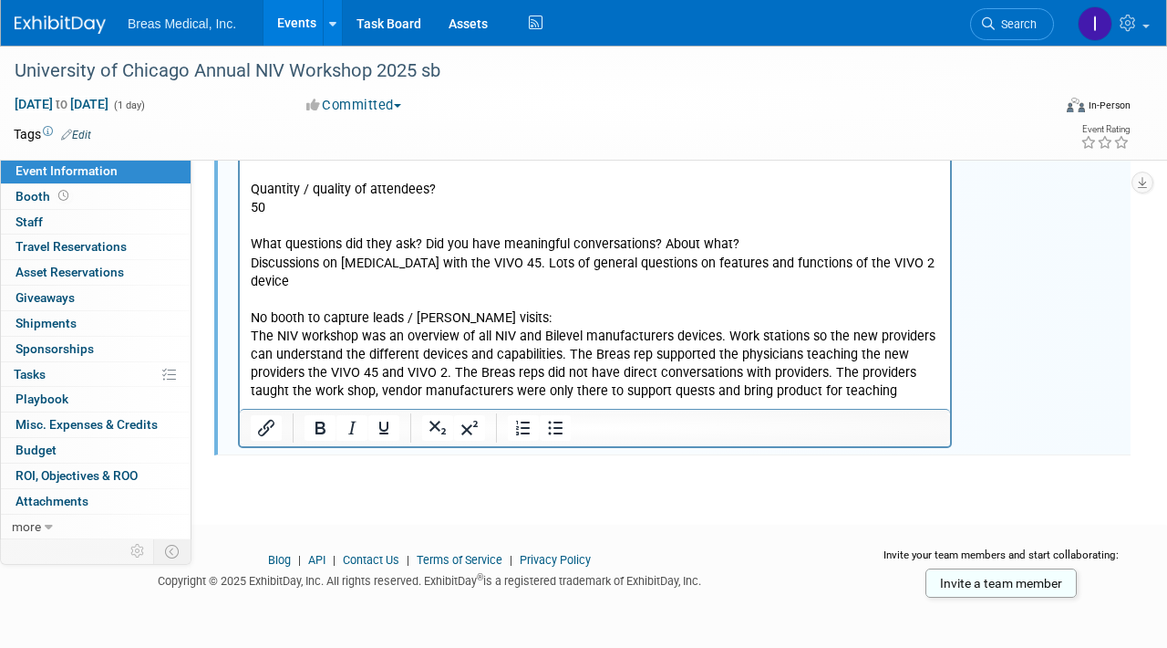
scroll to position [1606, 0]
click at [897, 361] on p "No booth to capture leads / booth visits: The NIV workshop was an overview of a…" at bounding box center [596, 354] width 690 height 91
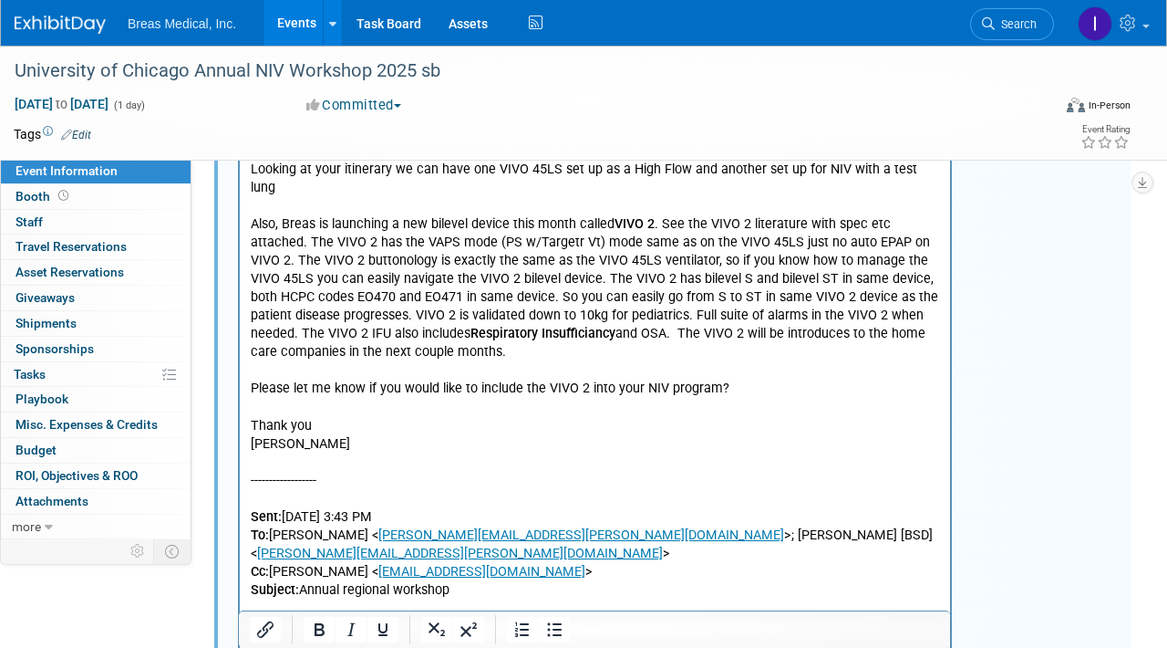
scroll to position [329, 0]
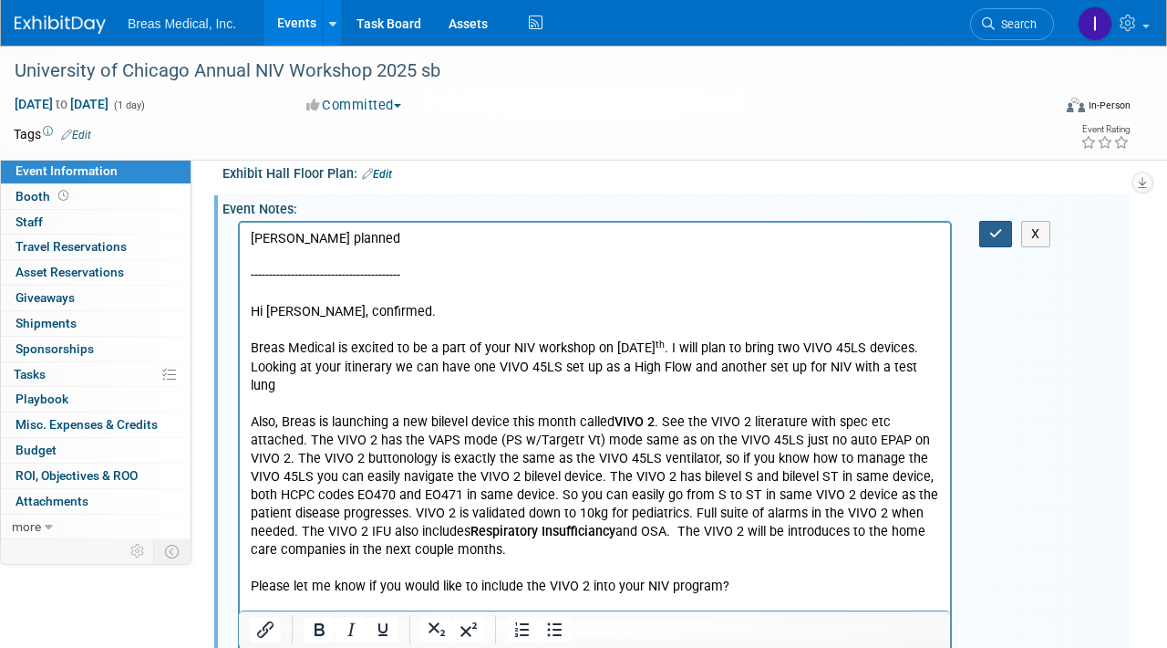
click at [1001, 236] on icon "button" at bounding box center [997, 233] width 14 height 13
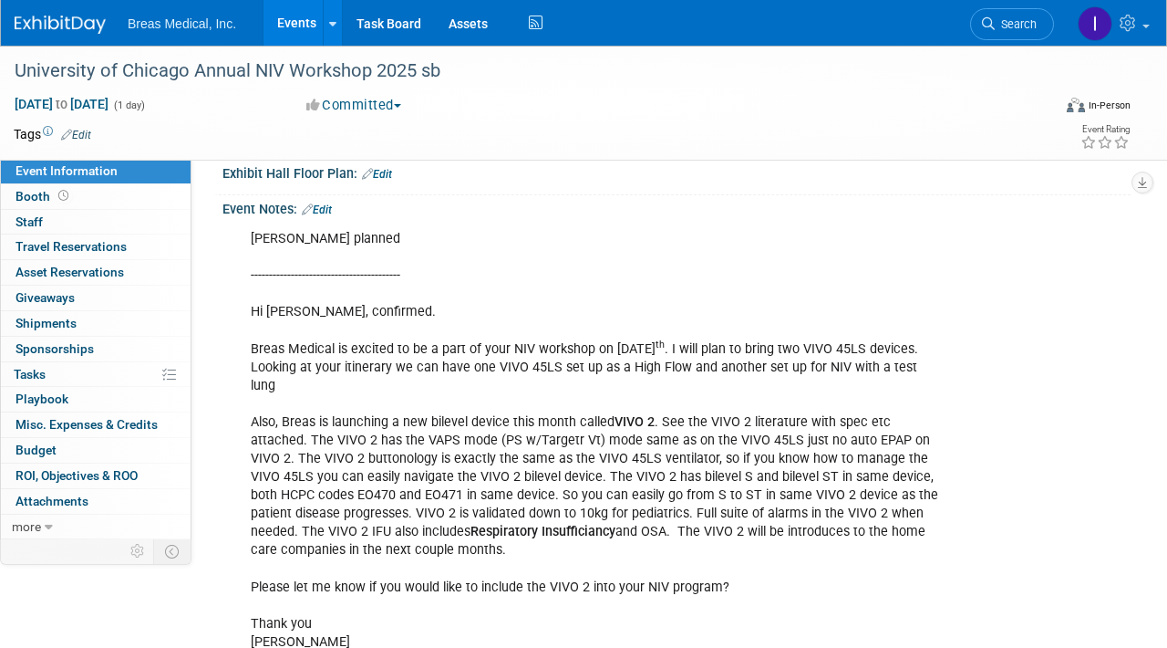
click at [303, 18] on link "Events" at bounding box center [297, 23] width 67 height 46
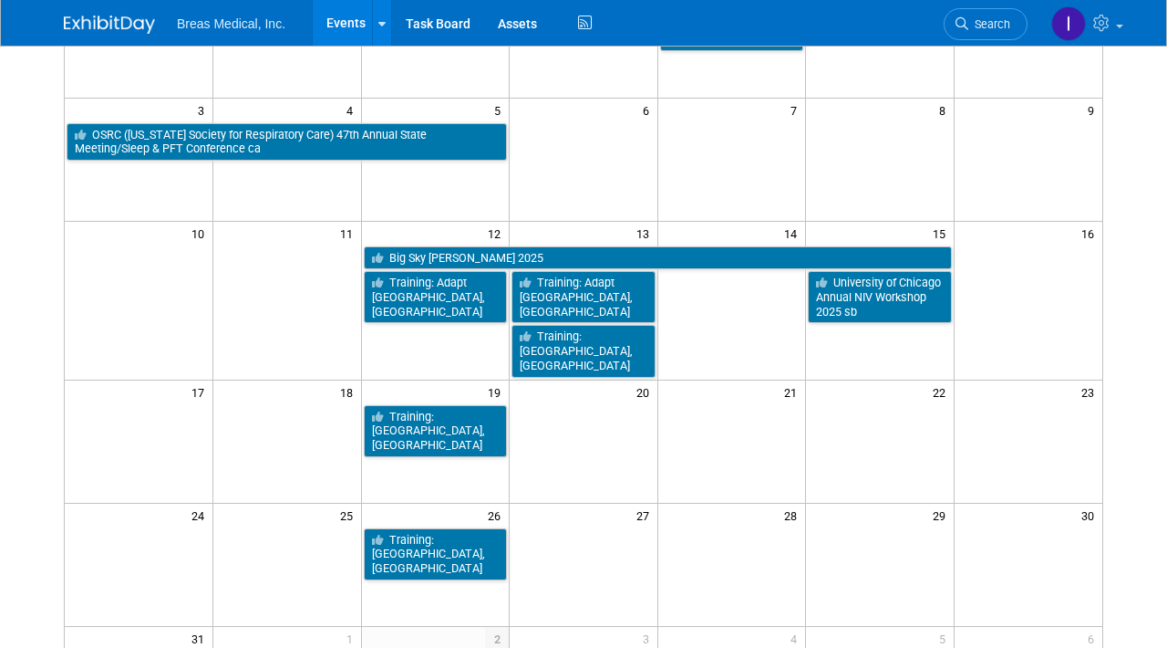
scroll to position [274, 0]
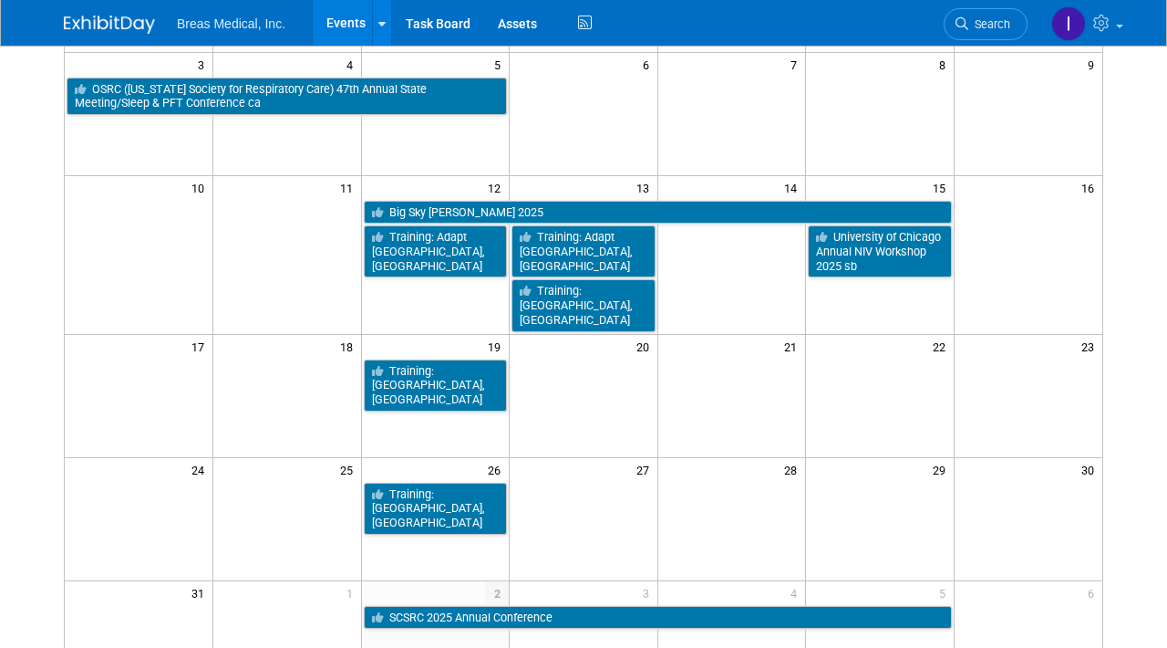
click at [687, 510] on td at bounding box center [732, 518] width 149 height 123
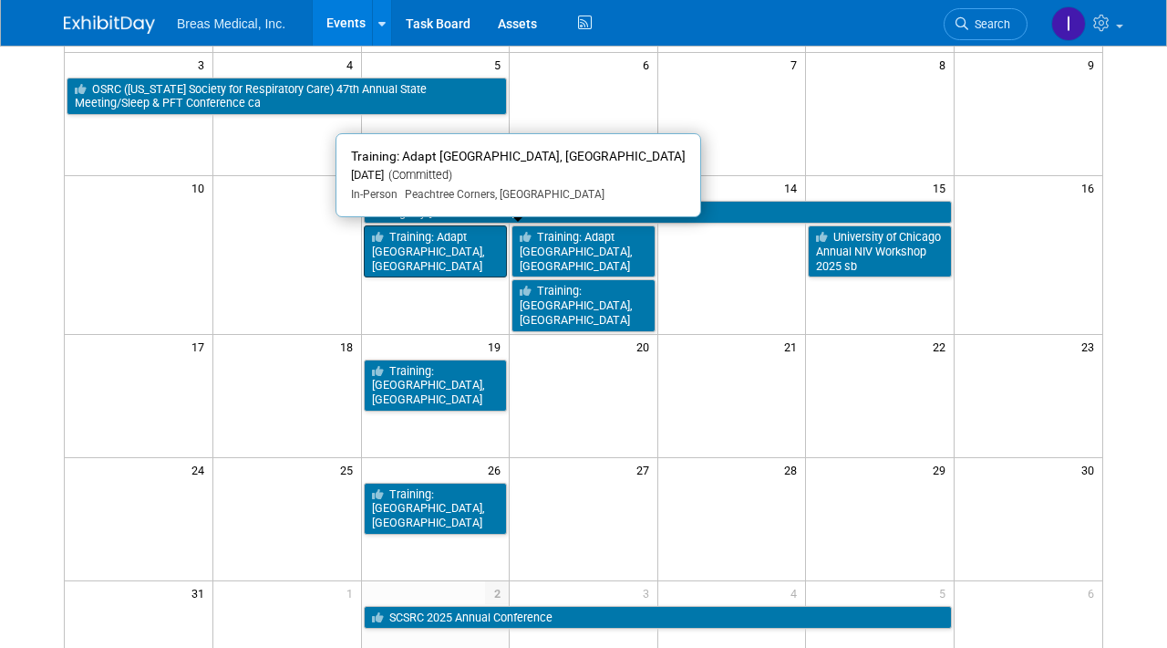
click at [450, 239] on link "Training: Adapt [GEOGRAPHIC_DATA], [GEOGRAPHIC_DATA]" at bounding box center [436, 251] width 144 height 52
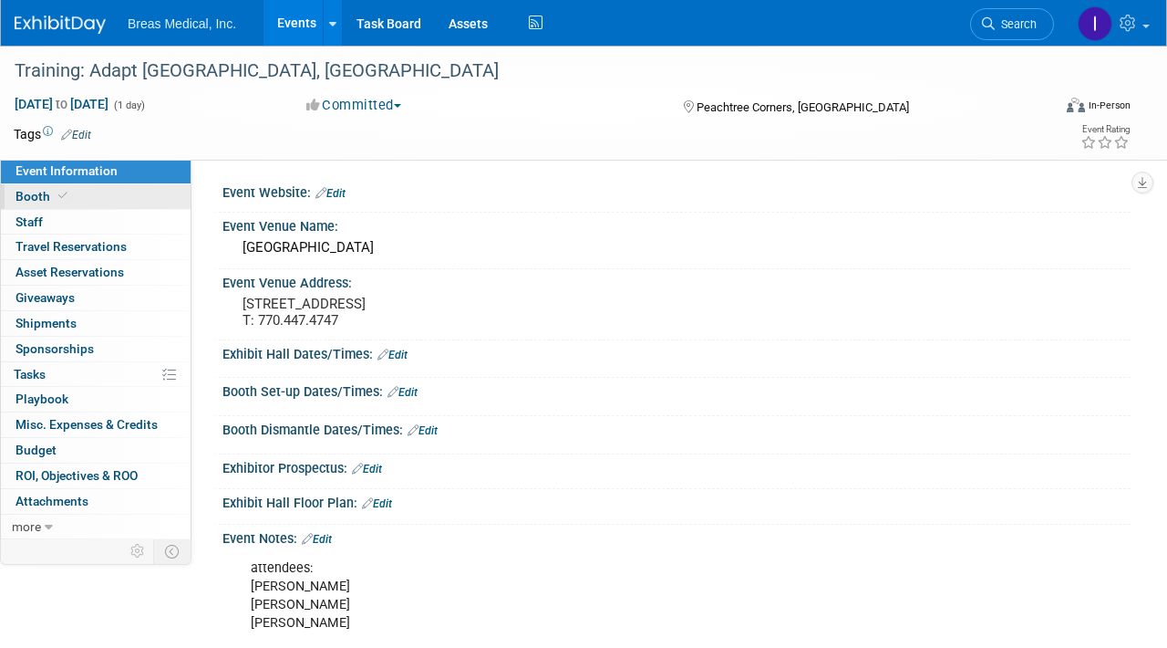
click at [34, 192] on span "Booth" at bounding box center [44, 196] width 56 height 15
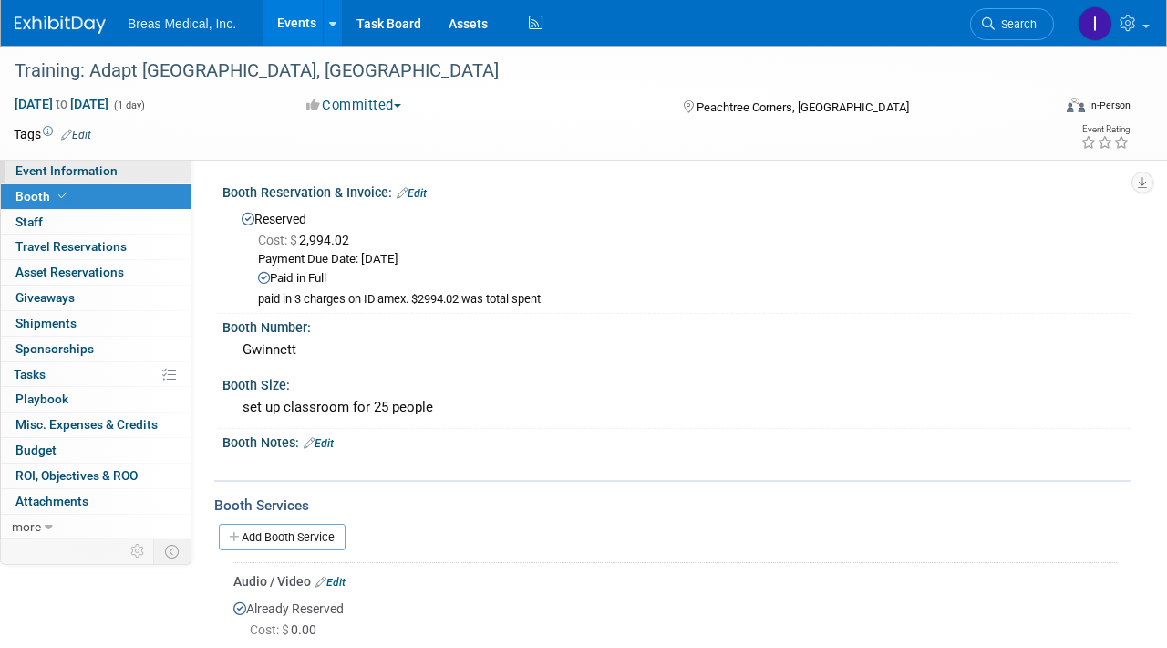
click at [67, 172] on span "Event Information" at bounding box center [67, 170] width 102 height 15
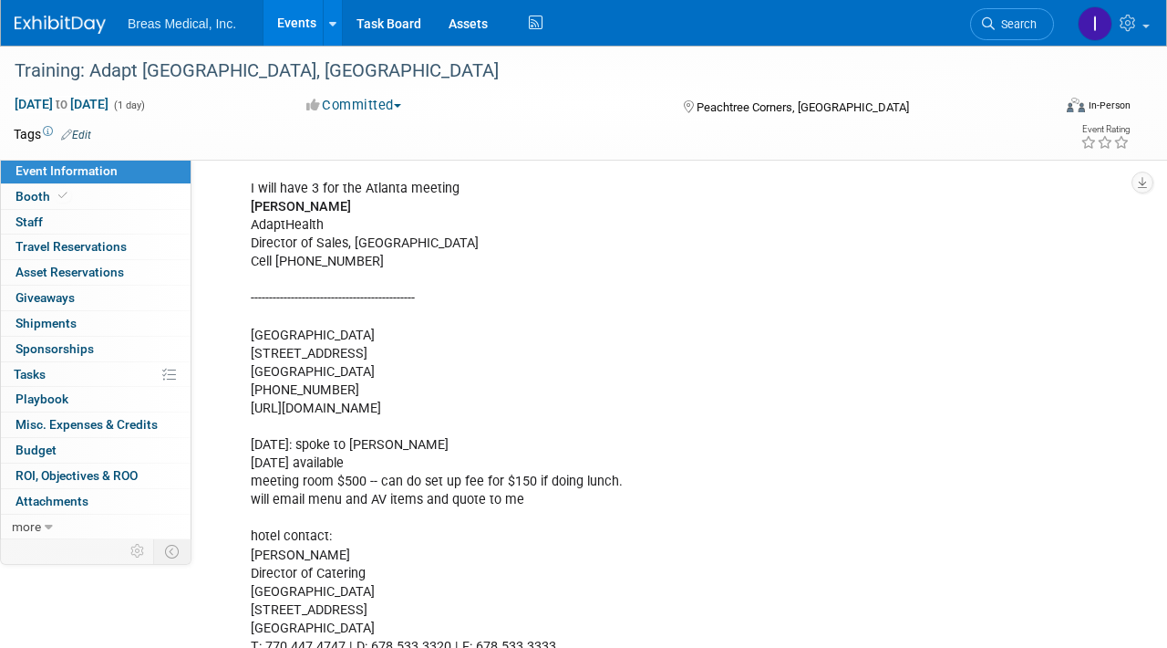
scroll to position [1821, 0]
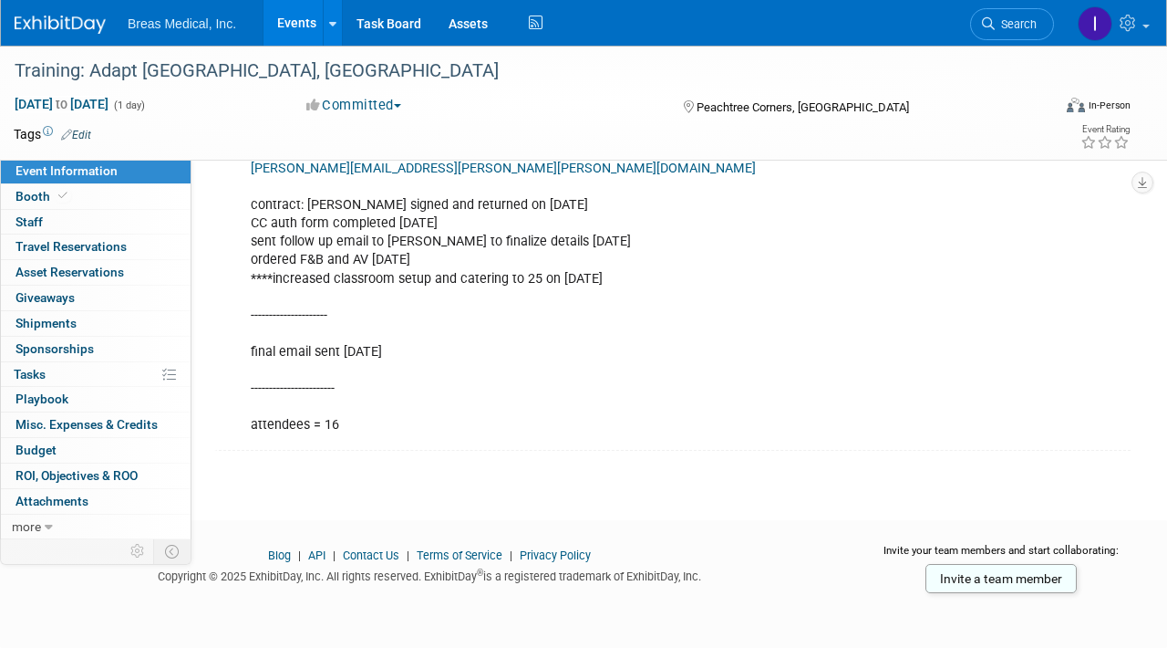
click at [288, 23] on link "Events" at bounding box center [297, 23] width 67 height 46
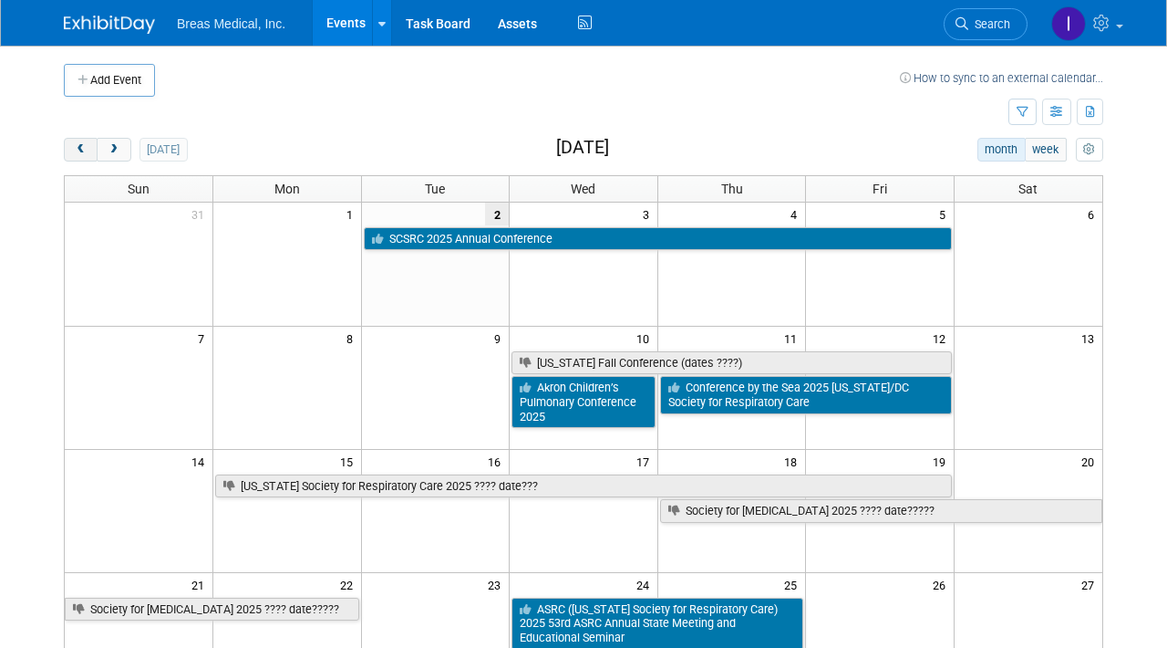
click at [84, 154] on span "prev" at bounding box center [81, 150] width 14 height 12
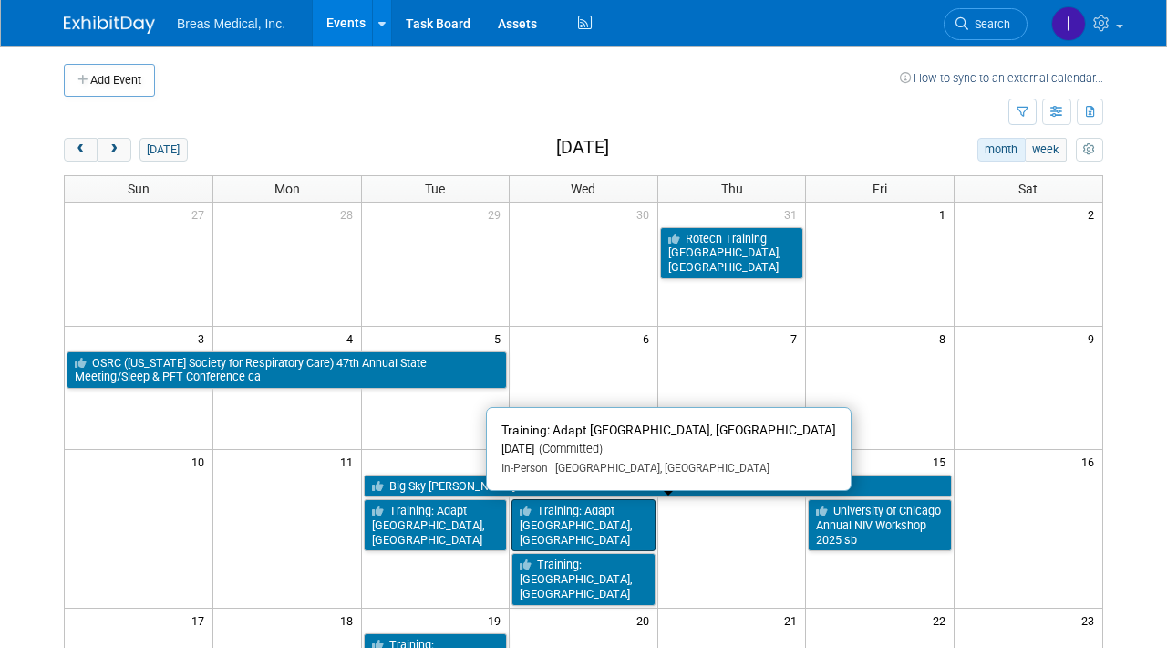
click at [580, 515] on link "Training: Adapt [GEOGRAPHIC_DATA], [GEOGRAPHIC_DATA]" at bounding box center [584, 525] width 144 height 52
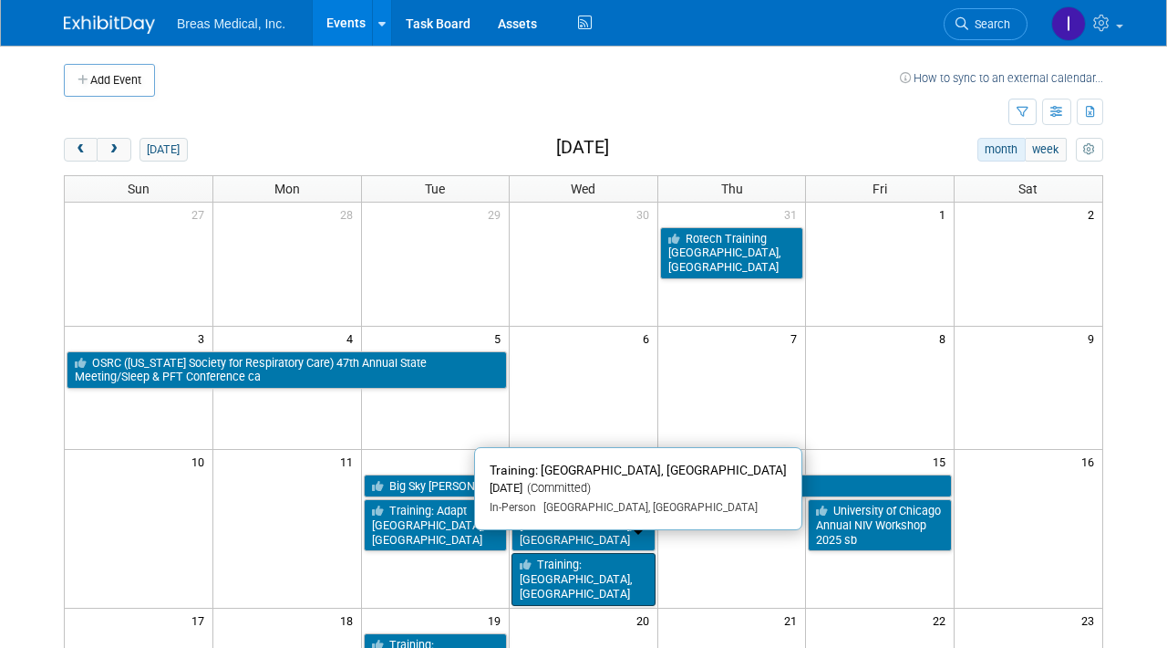
click at [609, 553] on link "Training: Rotech Myrtle Beach, SC" at bounding box center [584, 579] width 144 height 52
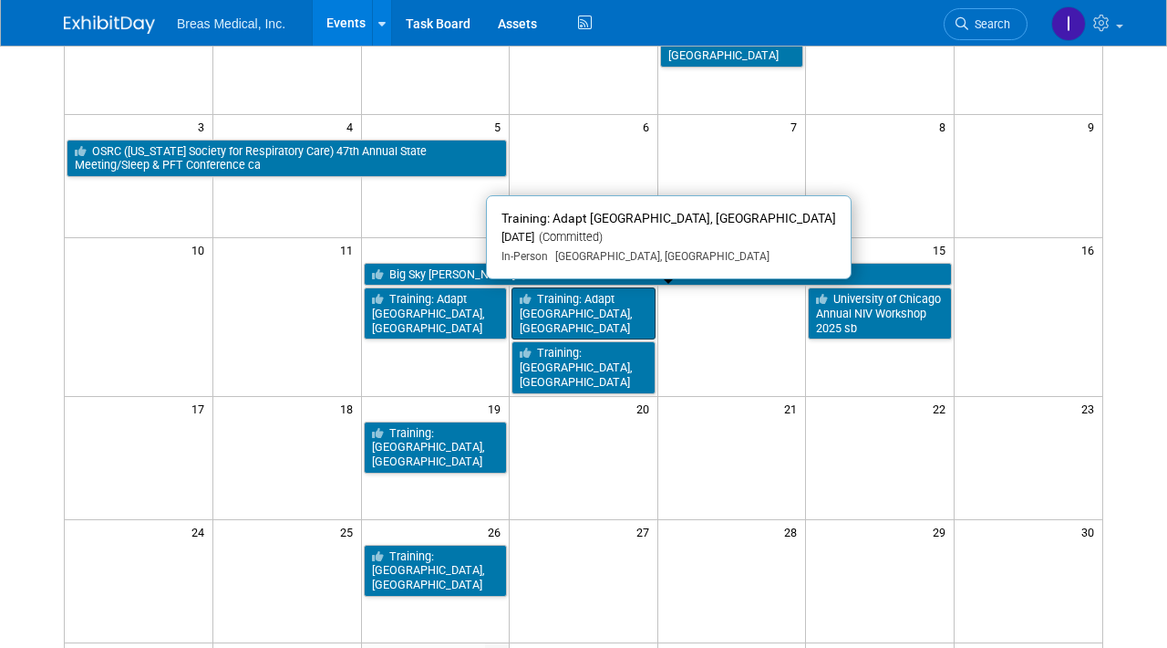
scroll to position [274, 0]
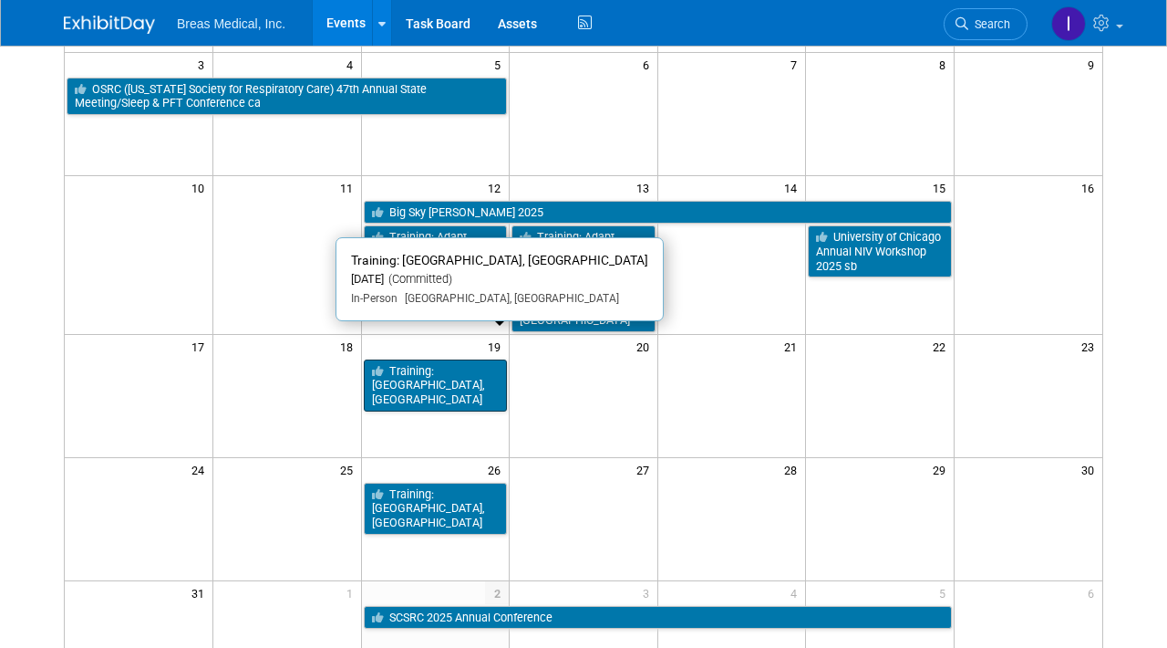
click at [434, 359] on link "Training: Rotech Lexington, KY" at bounding box center [436, 385] width 144 height 52
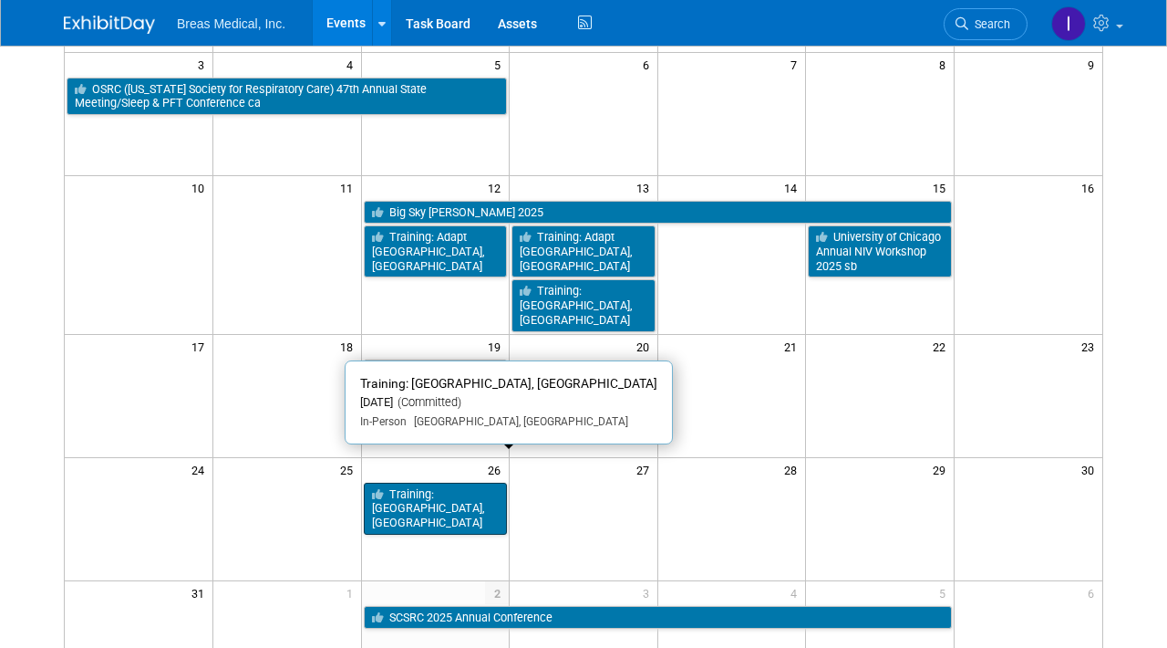
click at [427, 482] on link "Training: Rotech Austin, TX" at bounding box center [436, 508] width 144 height 52
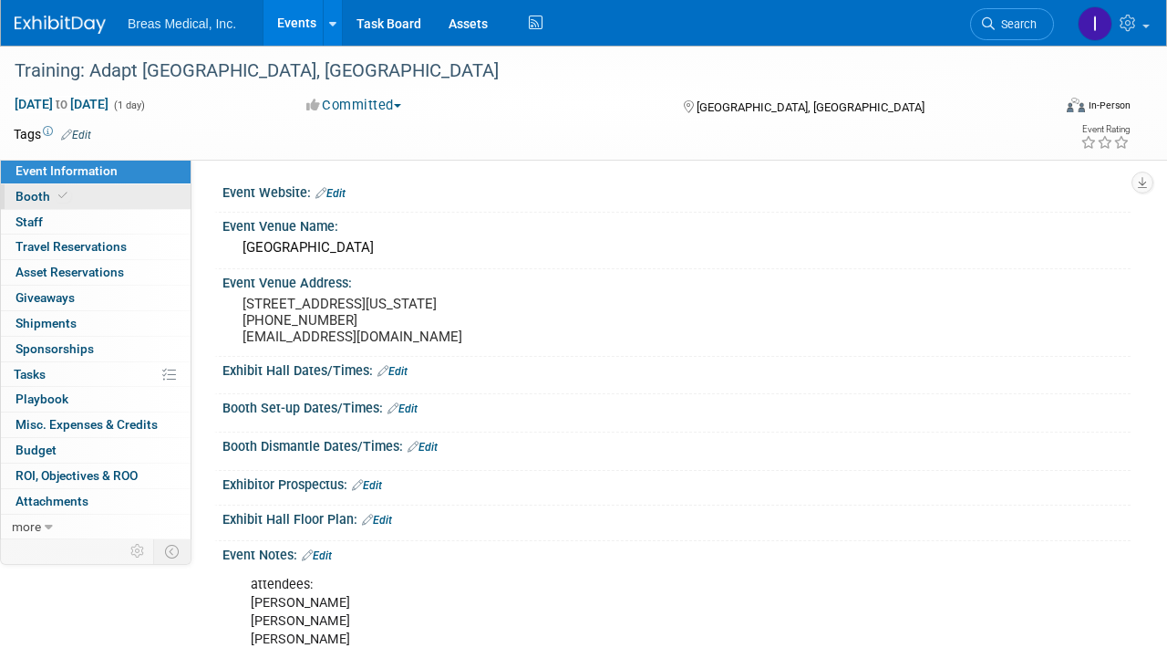
click at [33, 189] on span "Booth" at bounding box center [44, 196] width 56 height 15
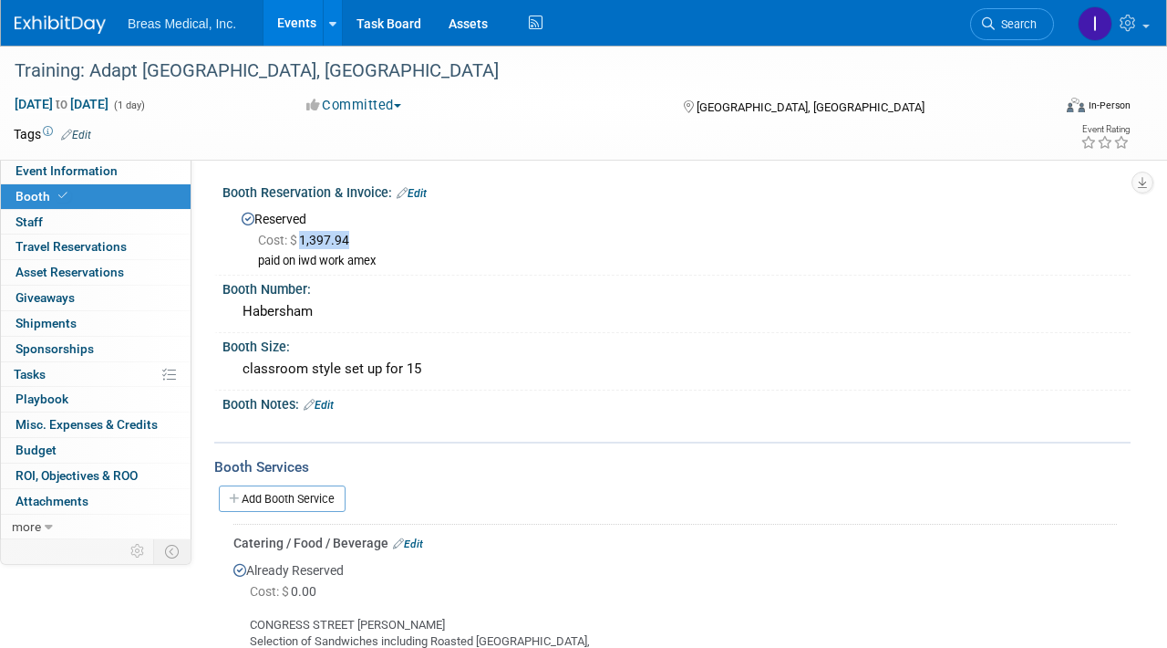
drag, startPoint x: 359, startPoint y: 240, endPoint x: 305, endPoint y: 248, distance: 55.3
click at [305, 248] on div "Cost: $ 1,397.94 paid on iwd work amex" at bounding box center [680, 248] width 876 height 41
copy span "1,397.94"
click at [57, 170] on span "Event Information" at bounding box center [67, 170] width 102 height 15
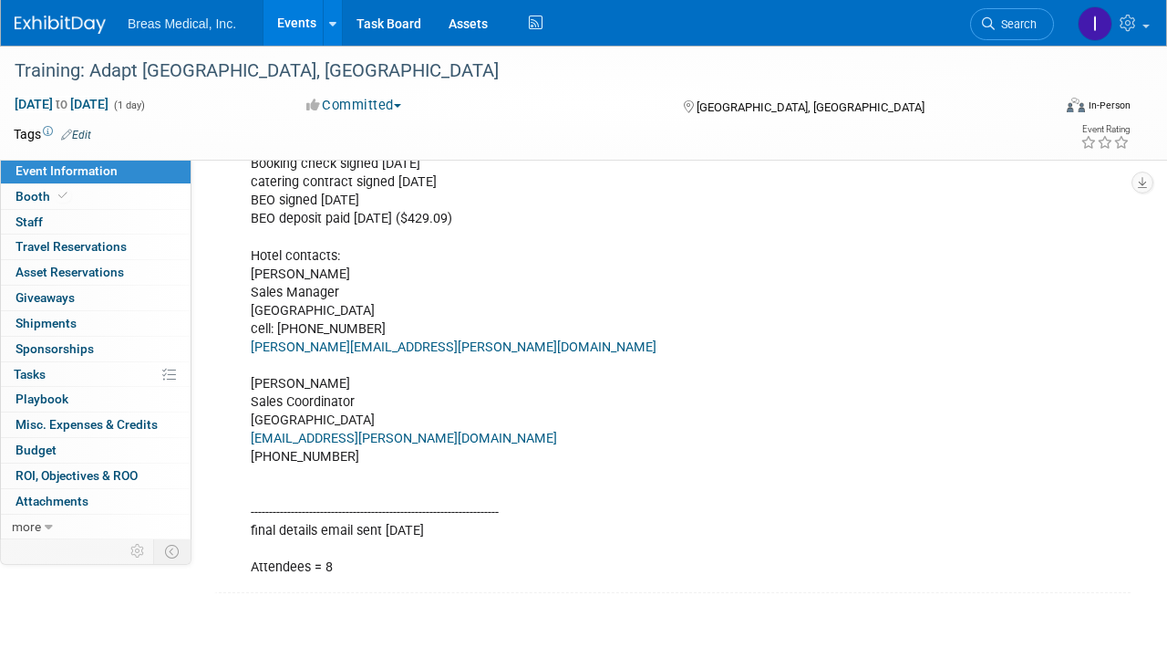
scroll to position [1764, 0]
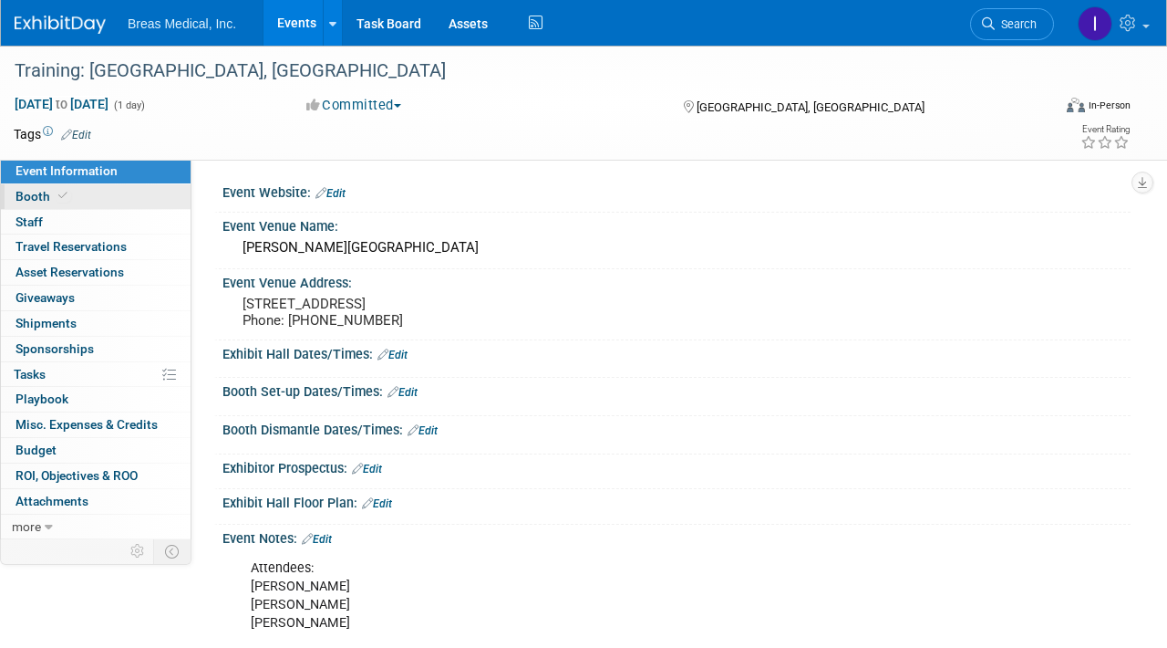
click at [28, 197] on span "Booth" at bounding box center [44, 196] width 56 height 15
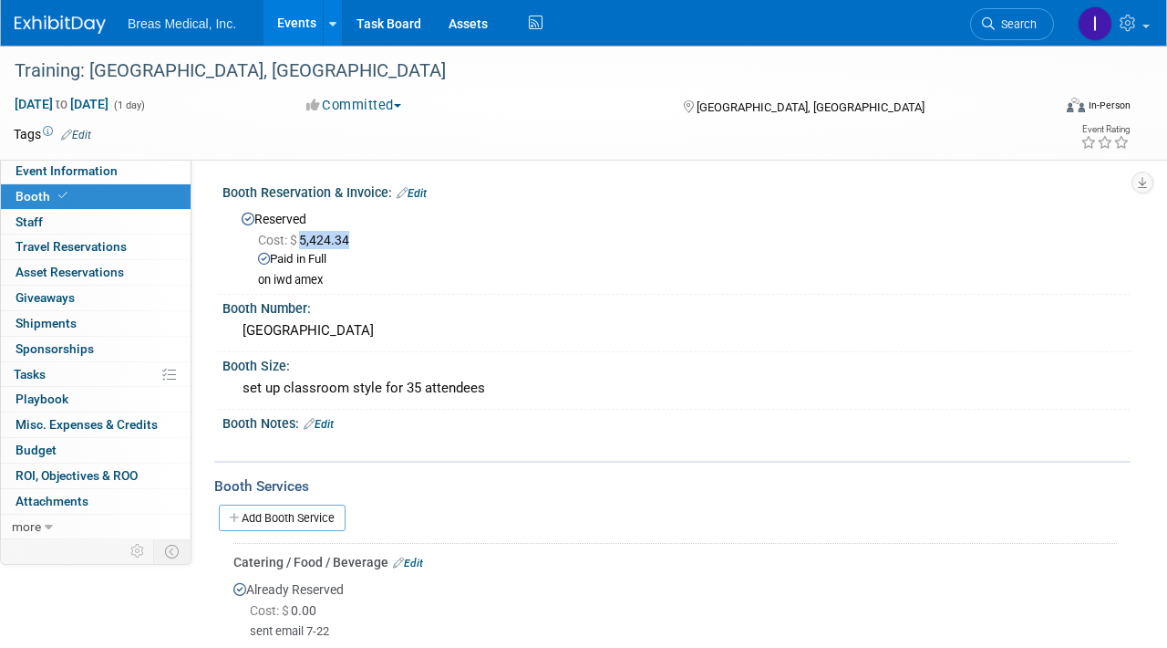
drag, startPoint x: 358, startPoint y: 237, endPoint x: 301, endPoint y: 241, distance: 56.7
click at [301, 241] on span "Cost: $ 5,424.34" at bounding box center [307, 240] width 99 height 15
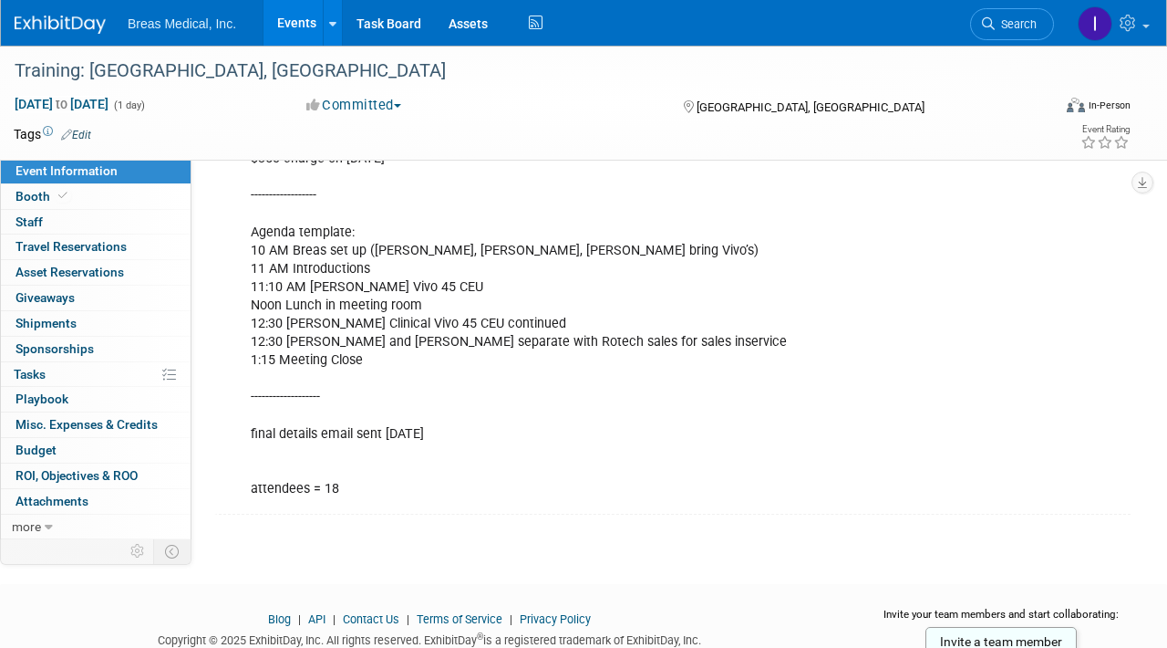
scroll to position [1459, 0]
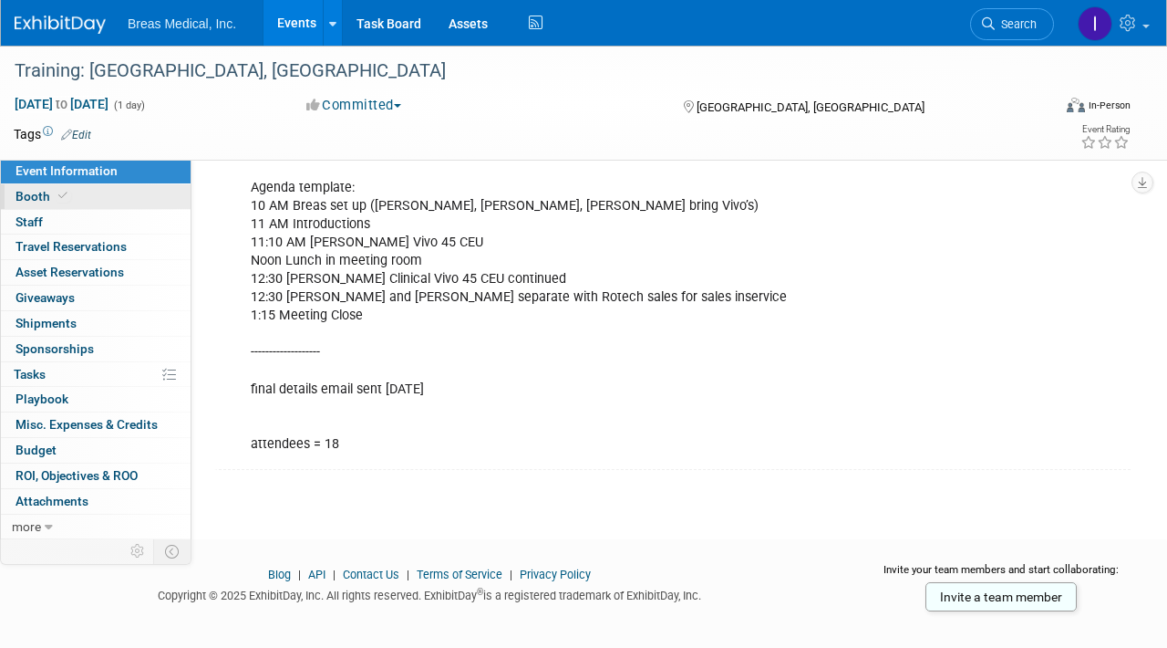
click at [73, 190] on link "Booth" at bounding box center [96, 196] width 190 height 25
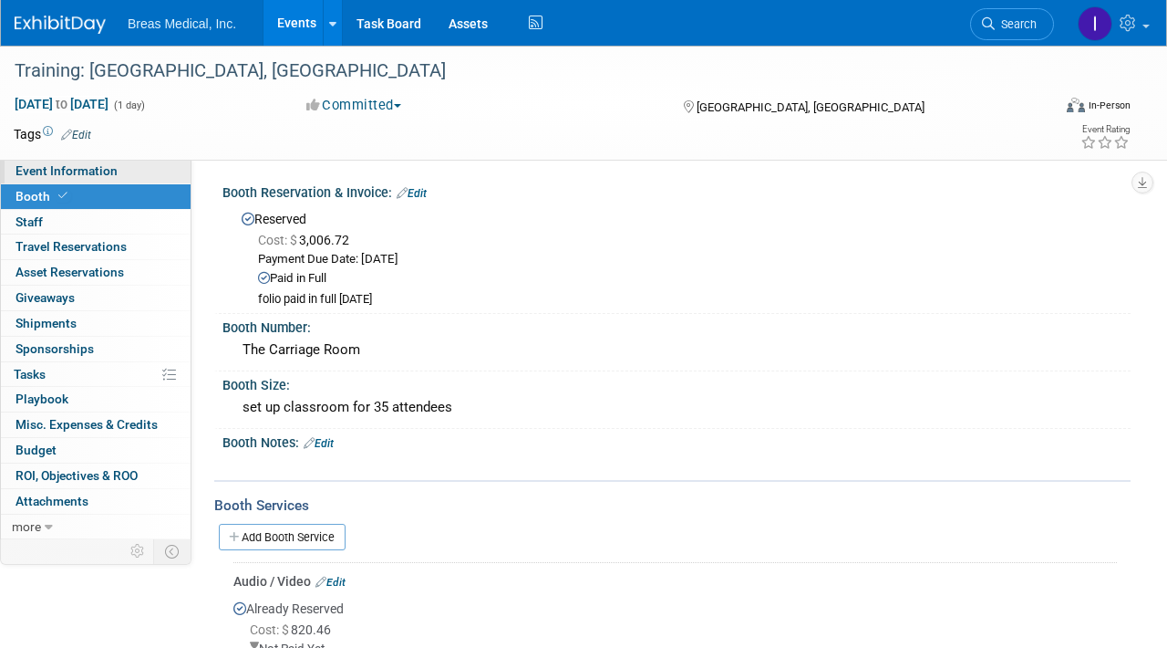
click at [75, 172] on span "Event Information" at bounding box center [67, 170] width 102 height 15
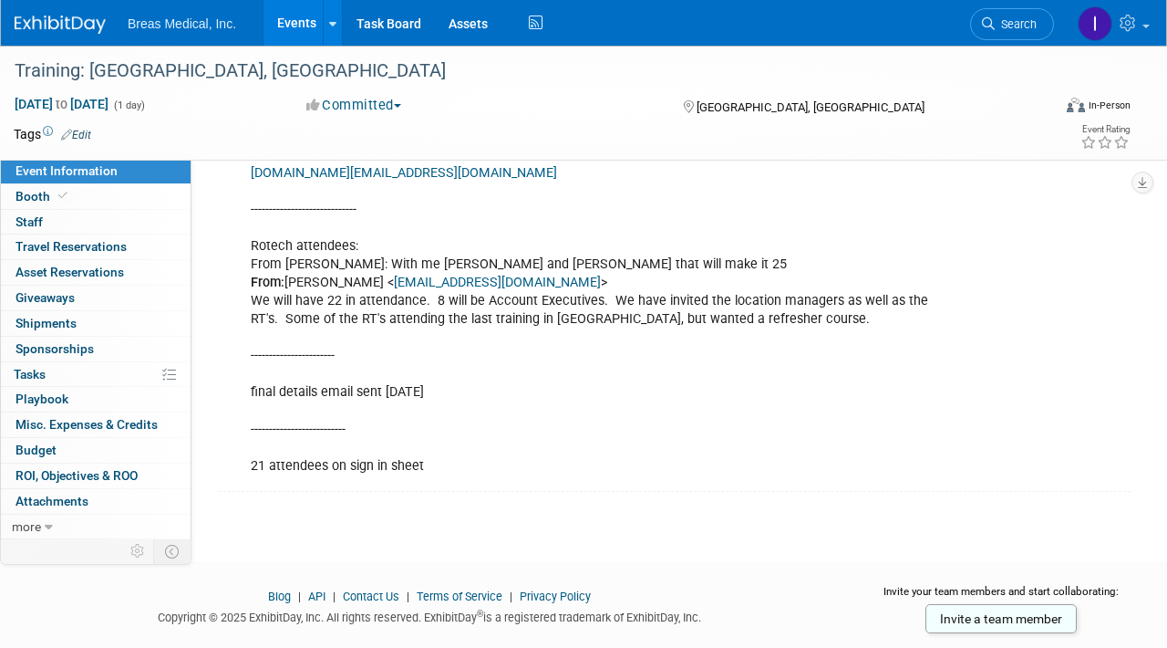
scroll to position [1915, 0]
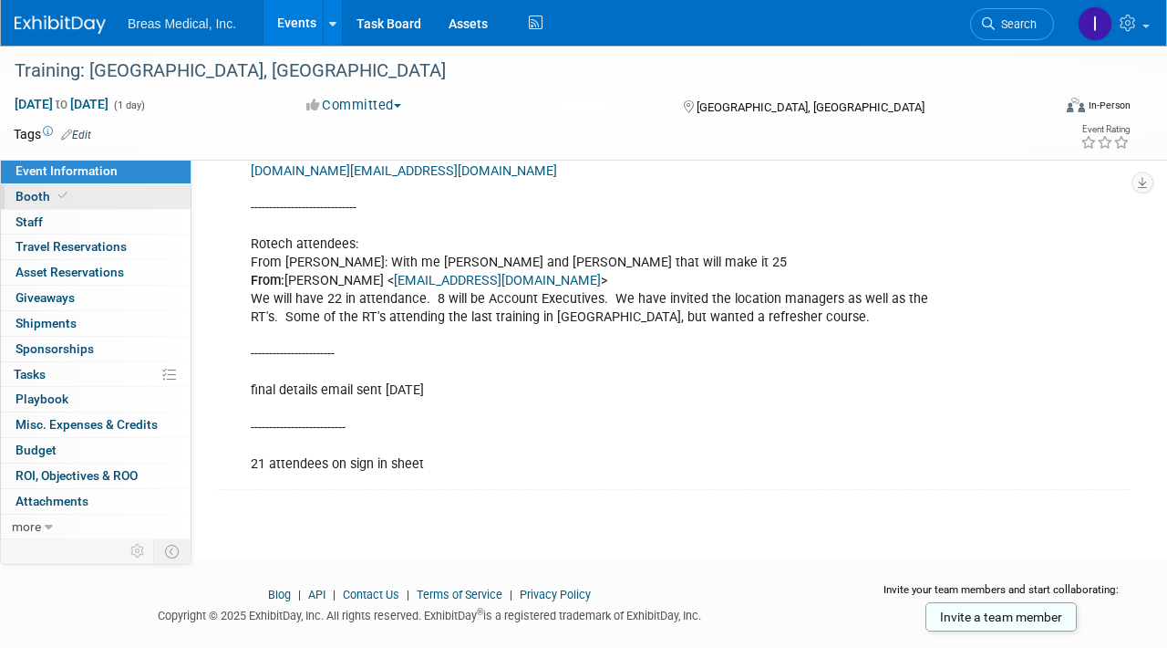
click at [108, 202] on link "Booth" at bounding box center [96, 196] width 190 height 25
